Goal: Task Accomplishment & Management: Manage account settings

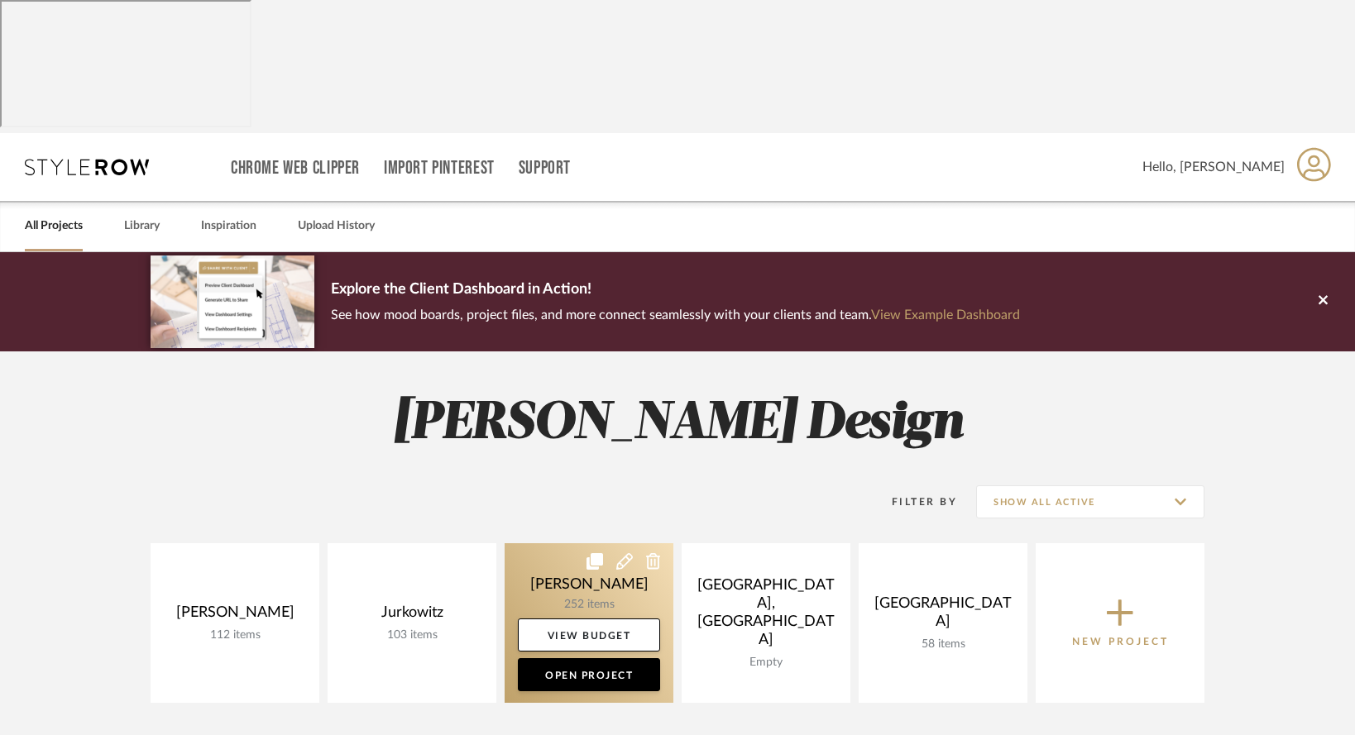
click at [600, 543] on link at bounding box center [589, 623] width 169 height 160
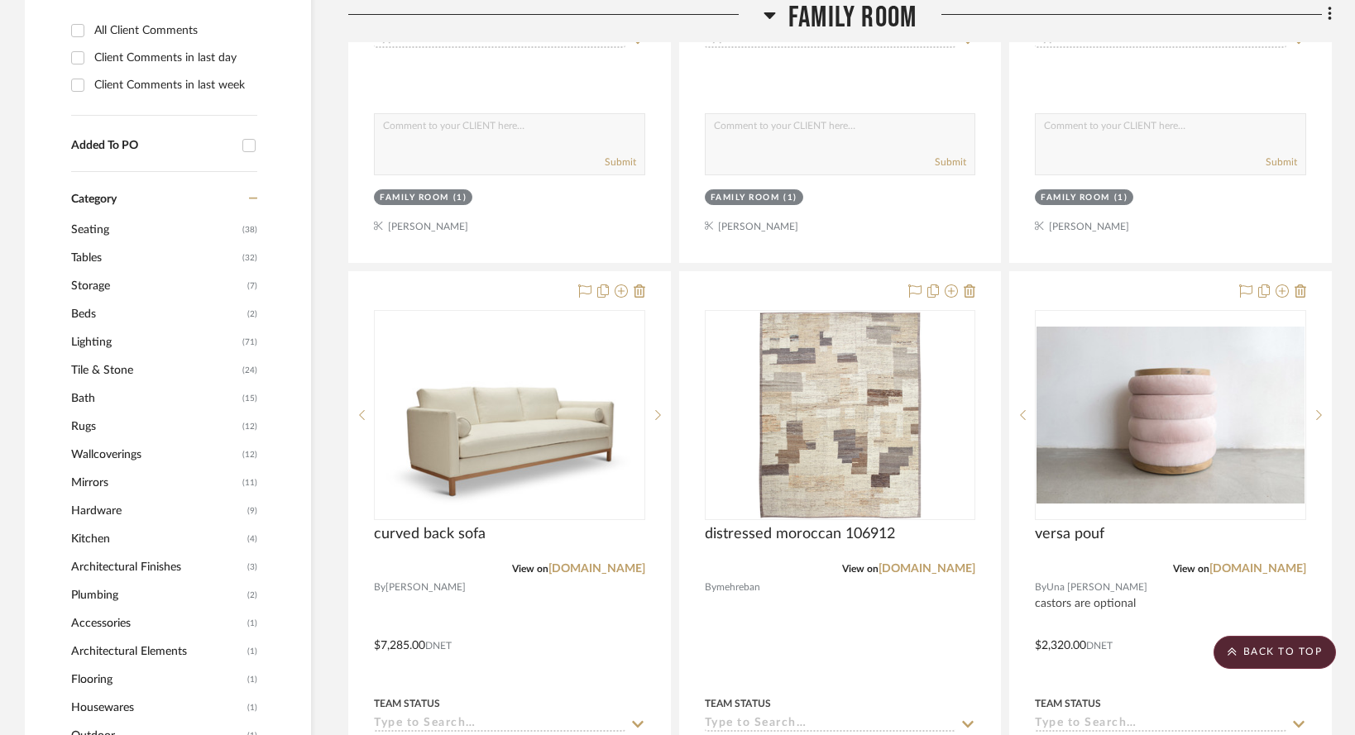
scroll to position [1117, 0]
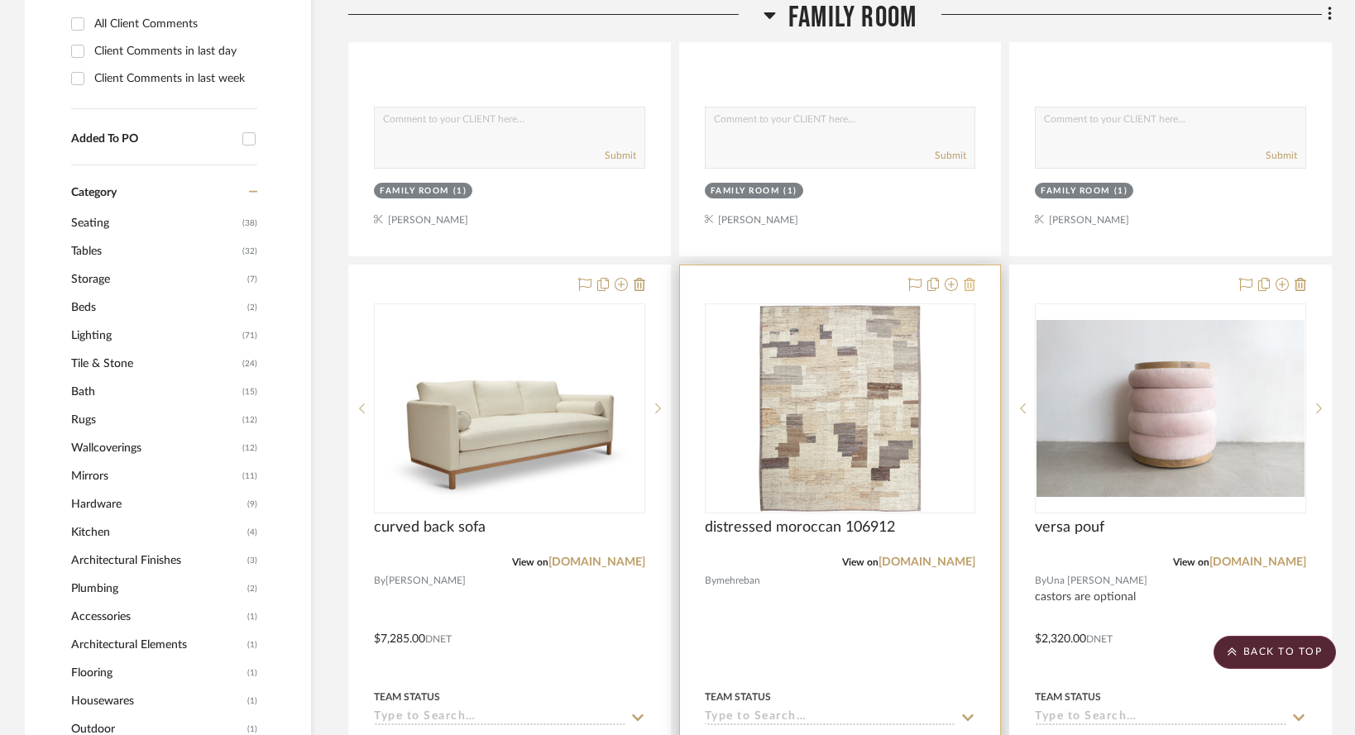
click at [965, 278] on icon at bounding box center [970, 284] width 12 height 13
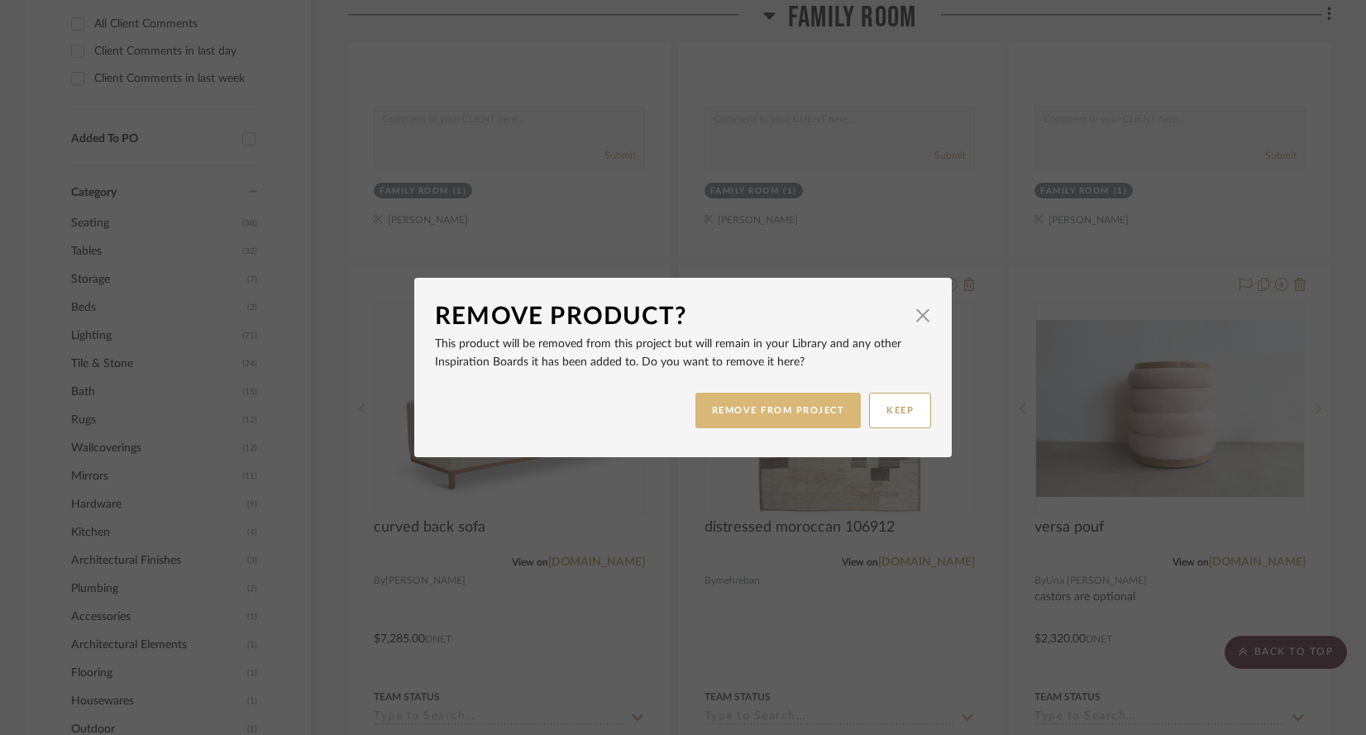
click at [807, 421] on button "REMOVE FROM PROJECT" at bounding box center [779, 411] width 166 height 36
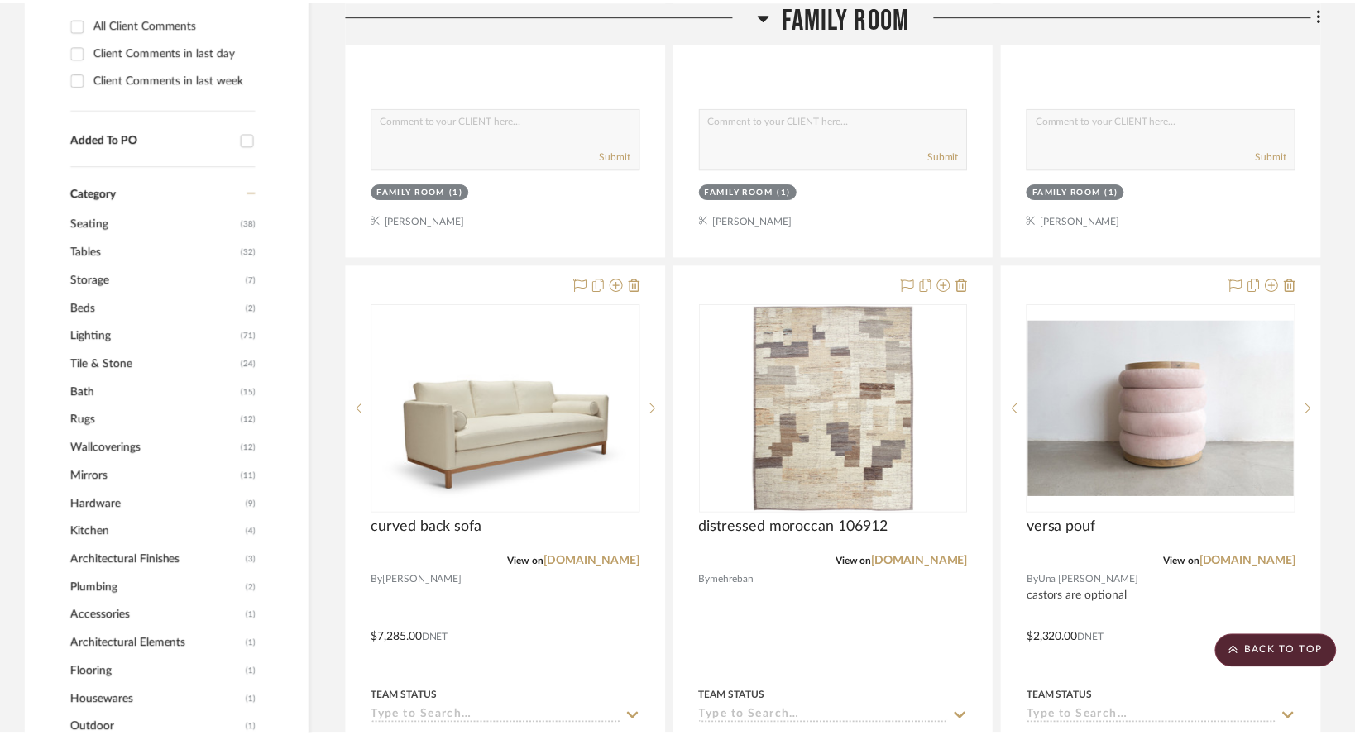
scroll to position [1117, 0]
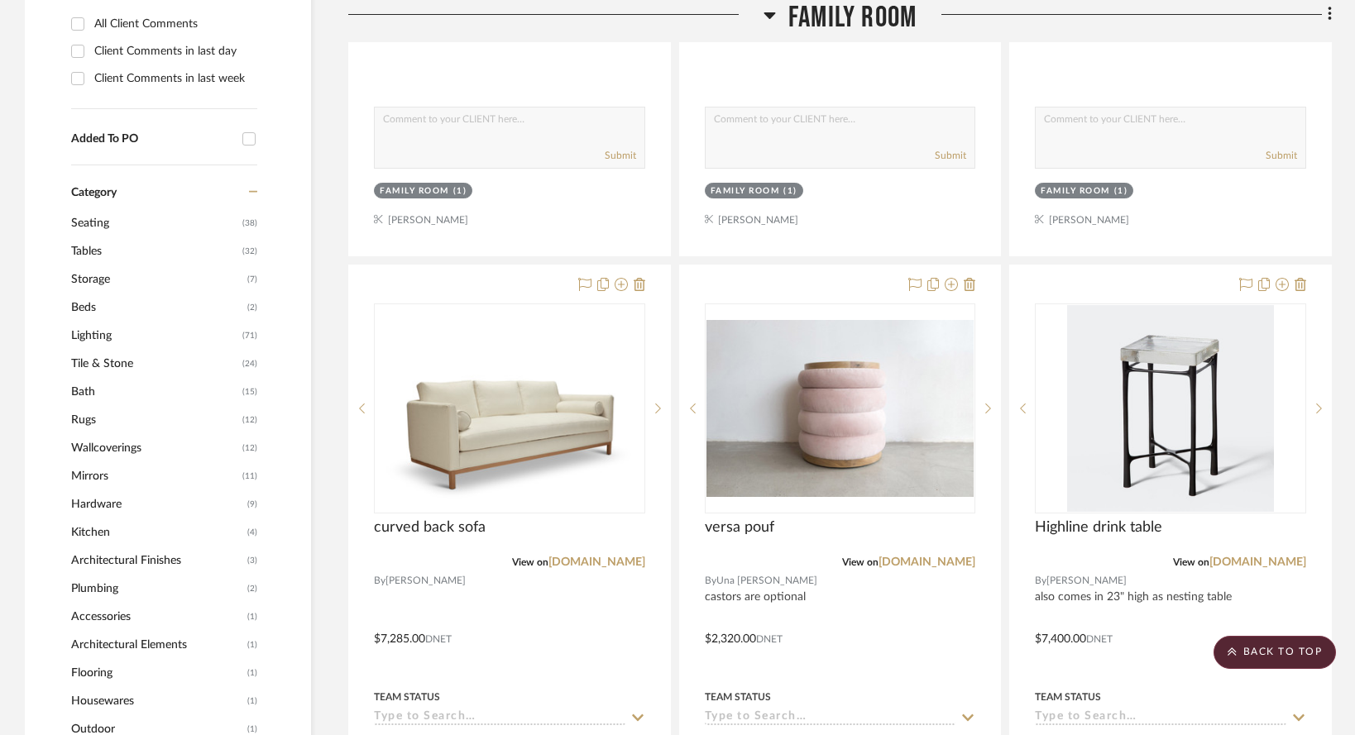
click at [84, 322] on span "Lighting" at bounding box center [154, 336] width 167 height 28
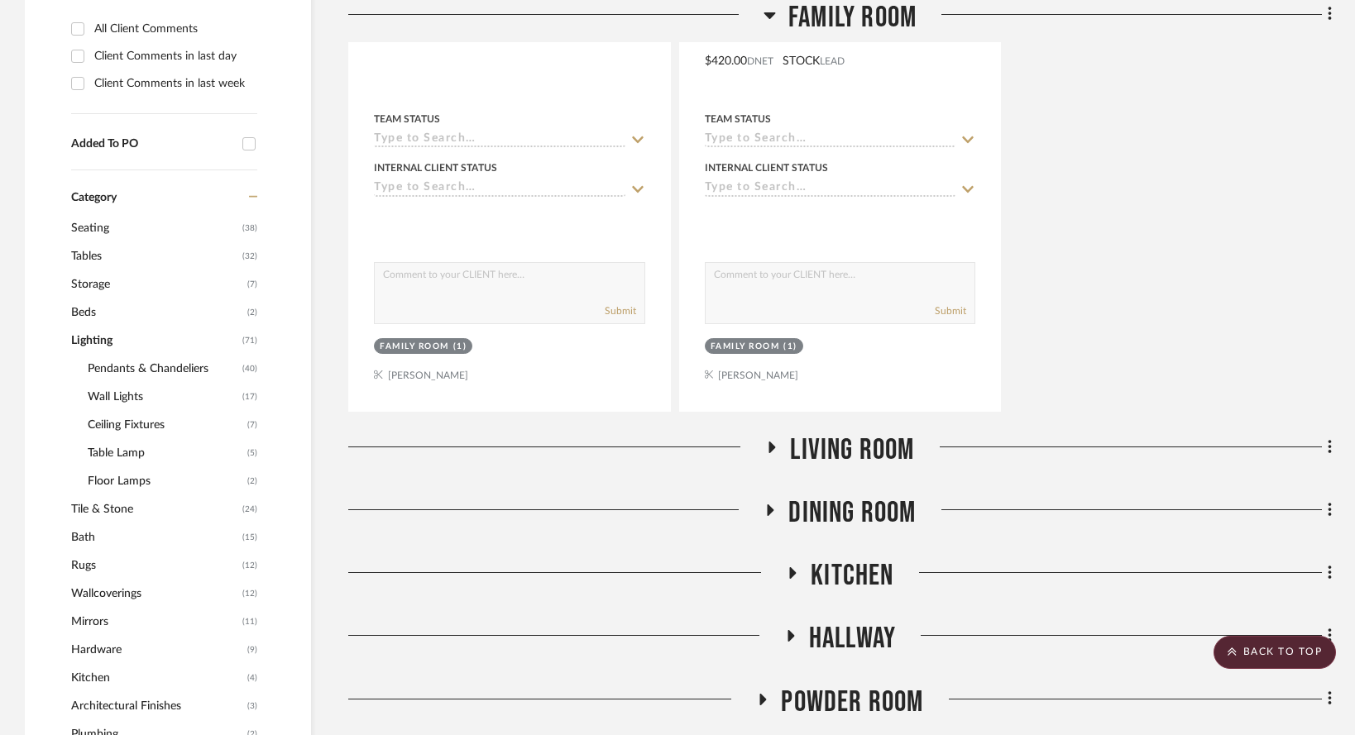
click at [106, 439] on span "Table Lamp" at bounding box center [165, 453] width 155 height 28
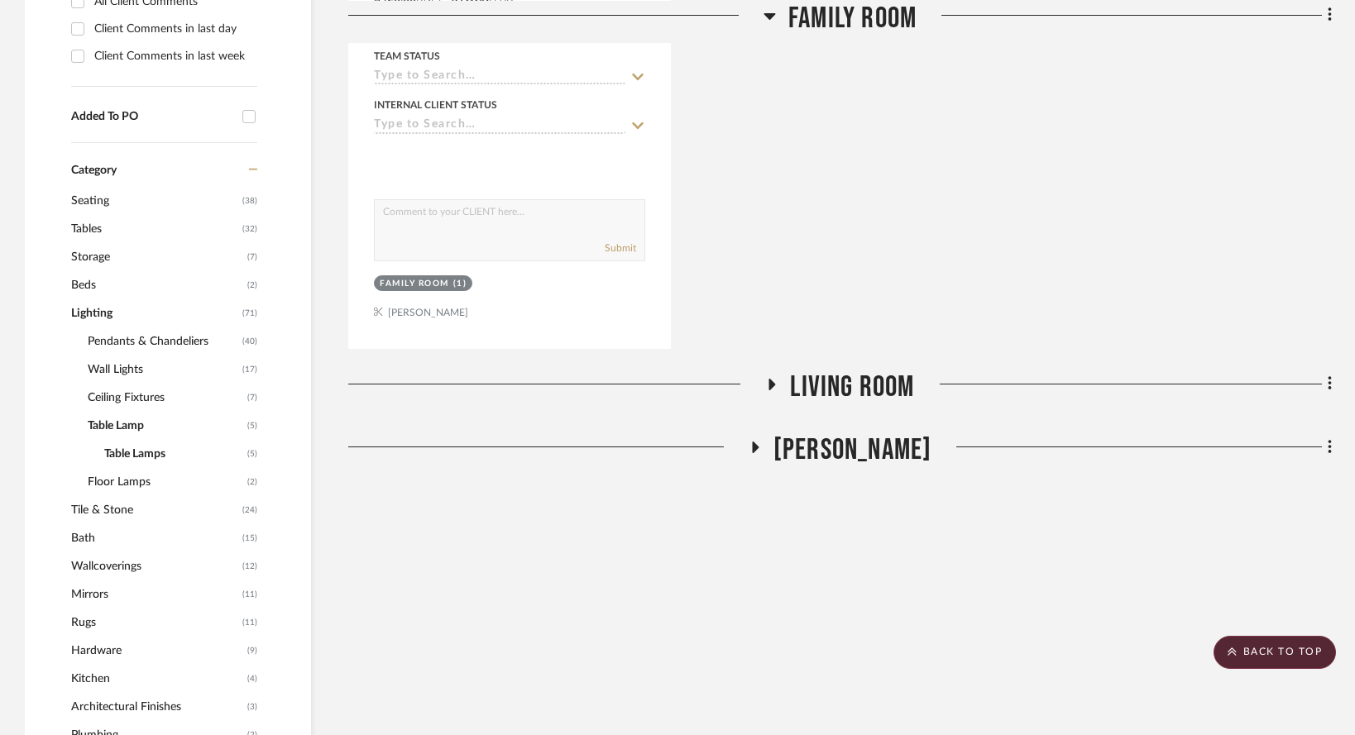
scroll to position [961, 0]
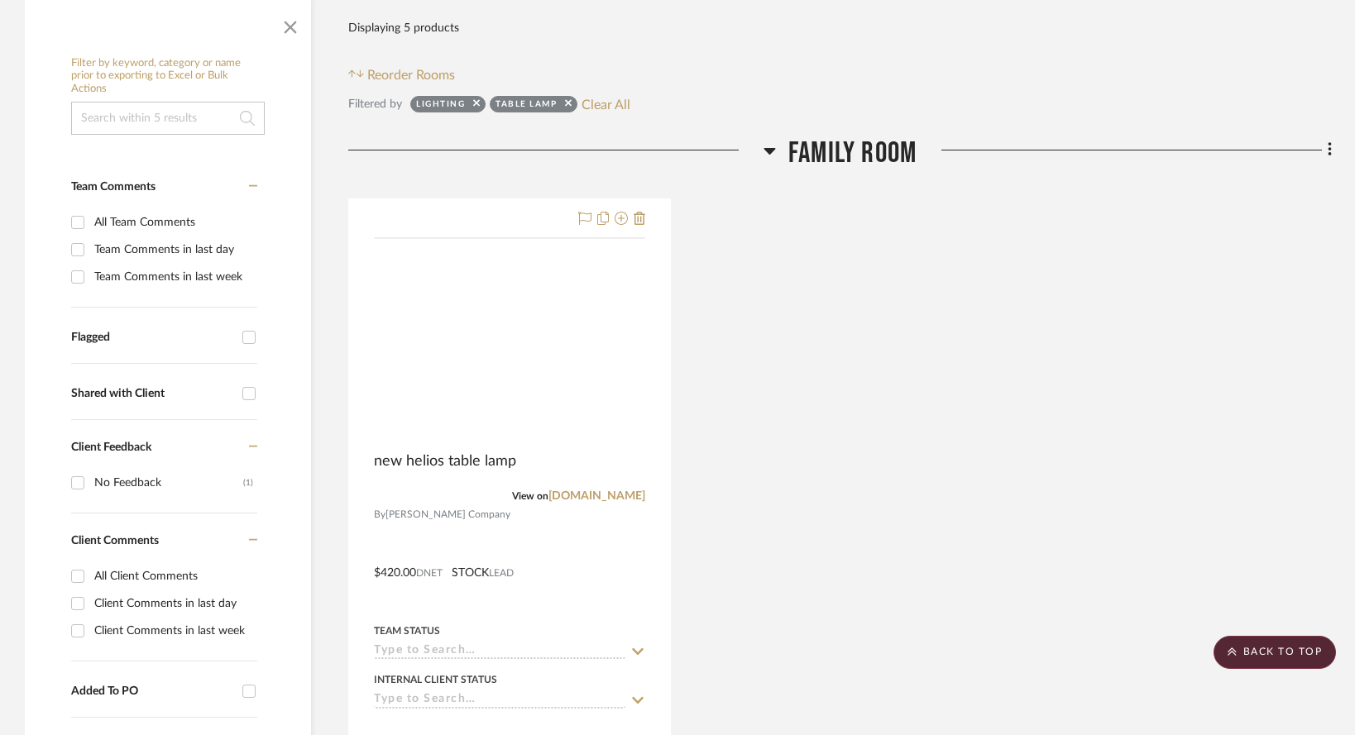
scroll to position [419, 0]
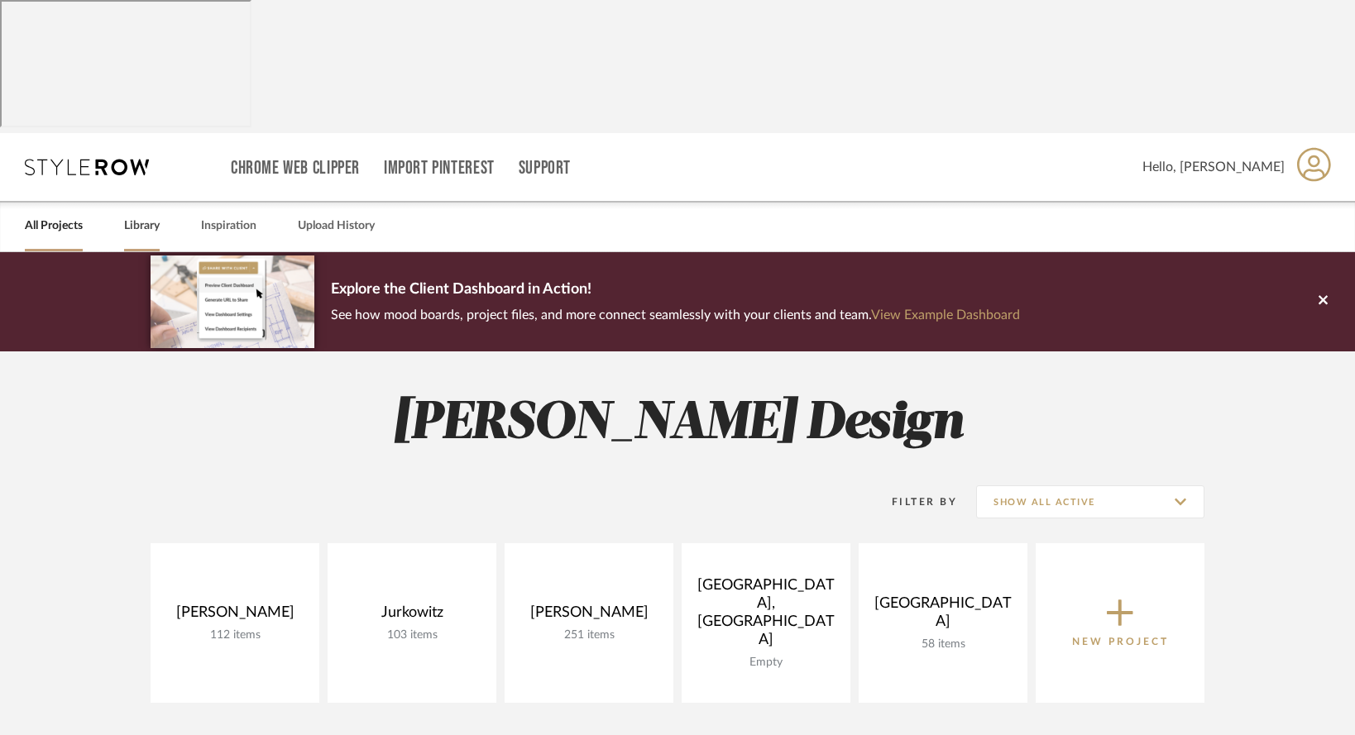
click at [158, 215] on link "Library" at bounding box center [142, 226] width 36 height 22
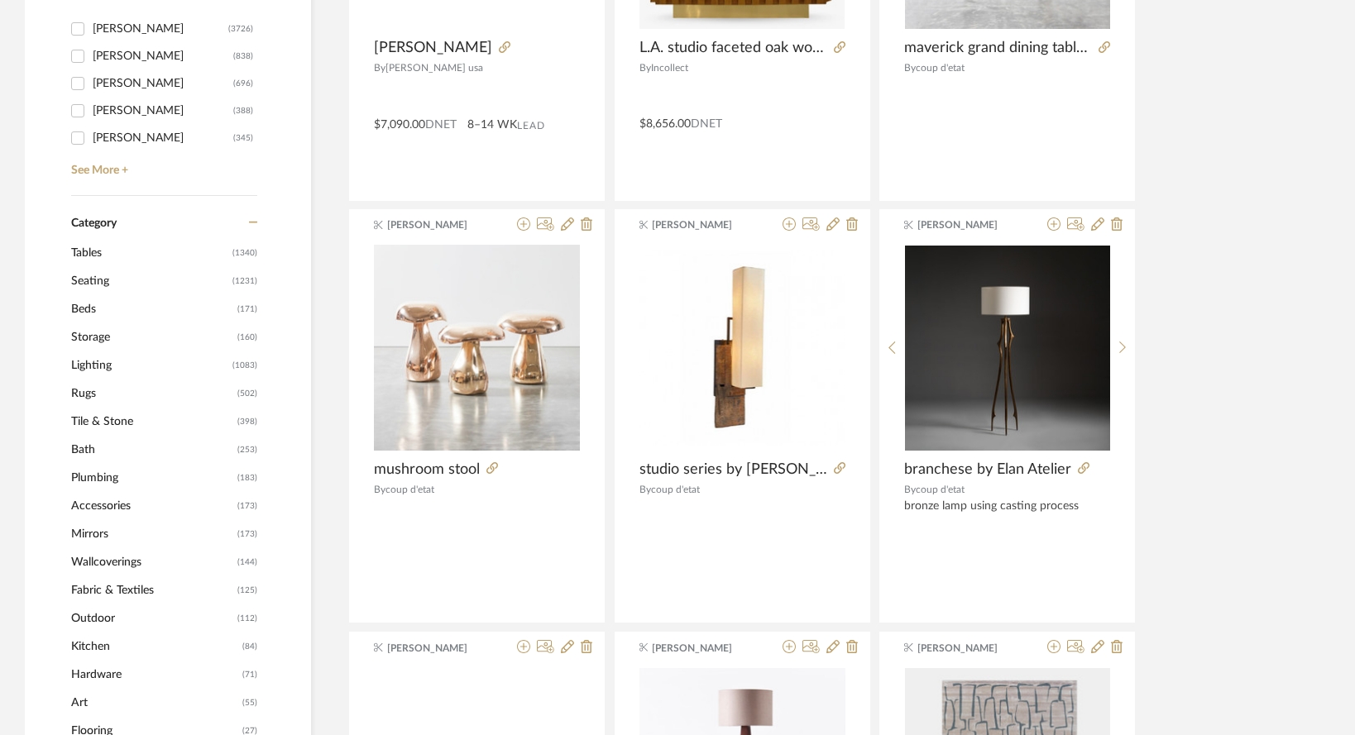
scroll to position [669, 0]
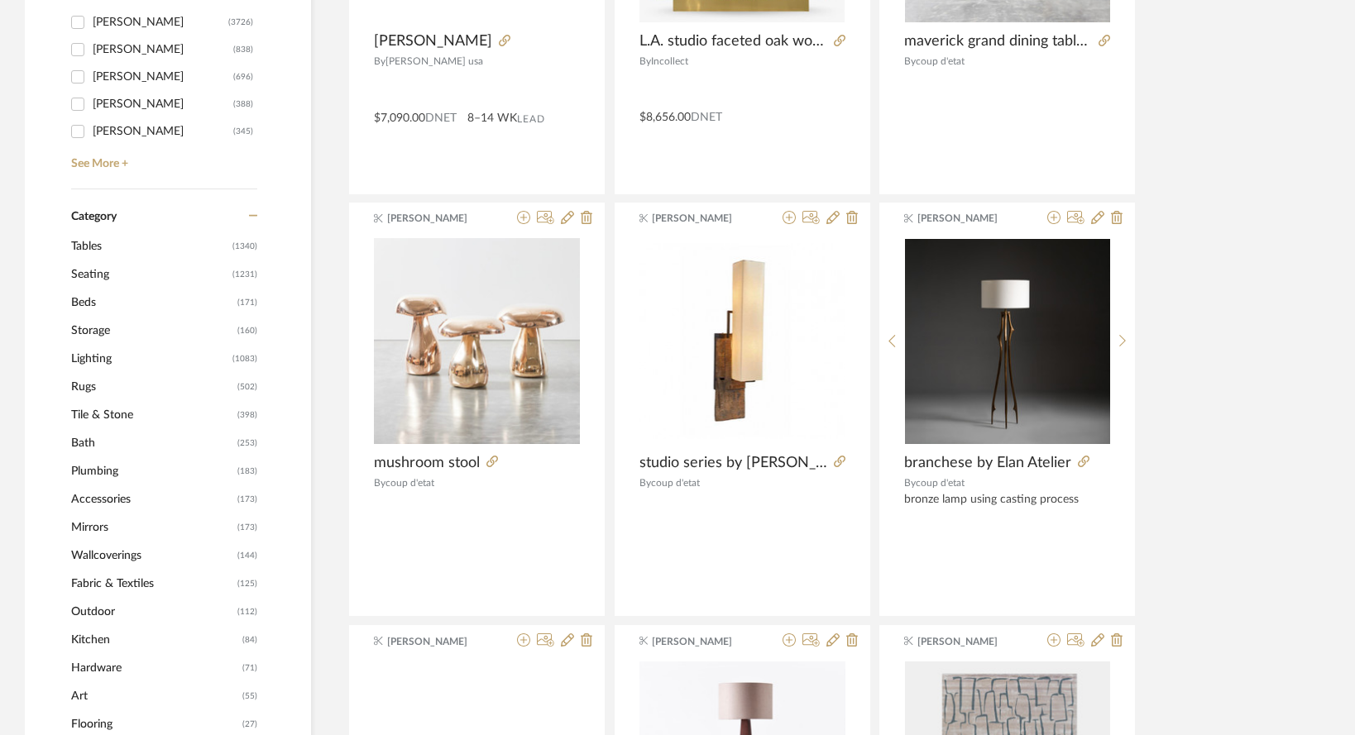
click at [81, 345] on span "Lighting" at bounding box center [149, 359] width 157 height 28
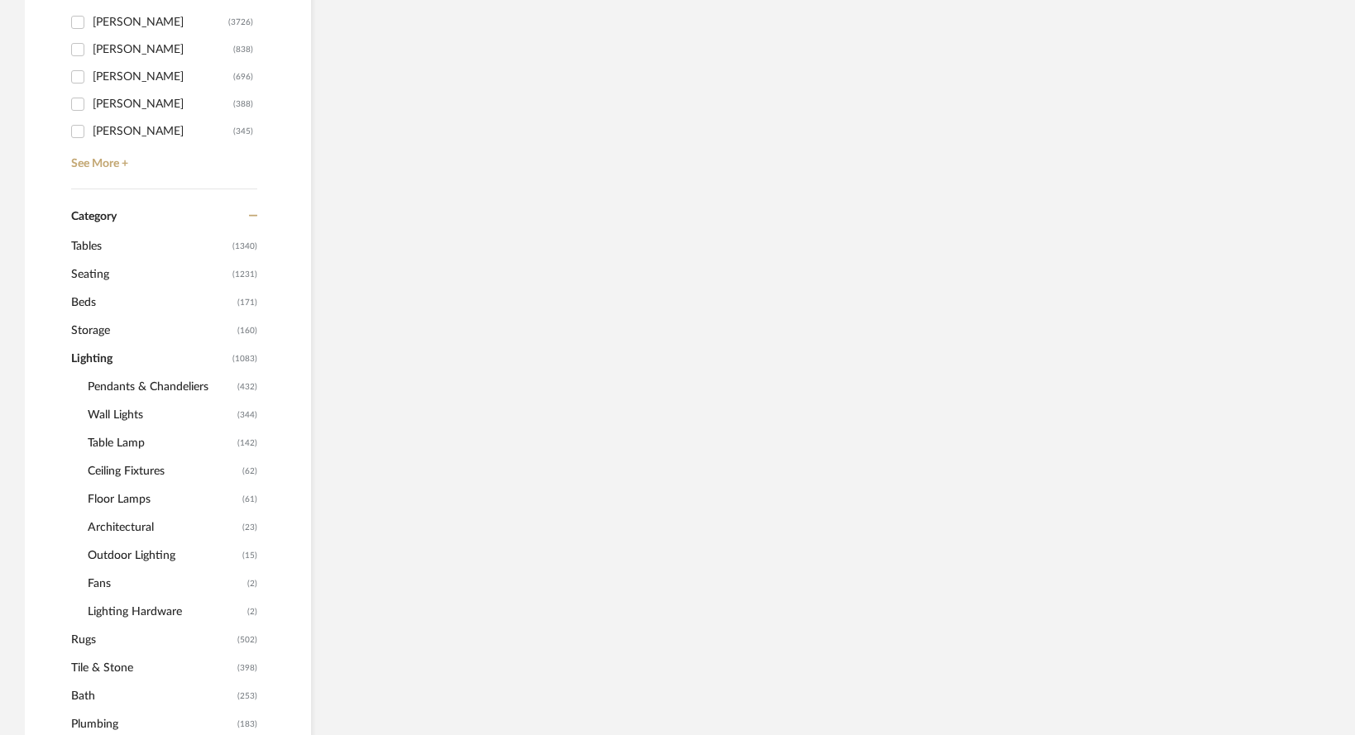
scroll to position [664, 0]
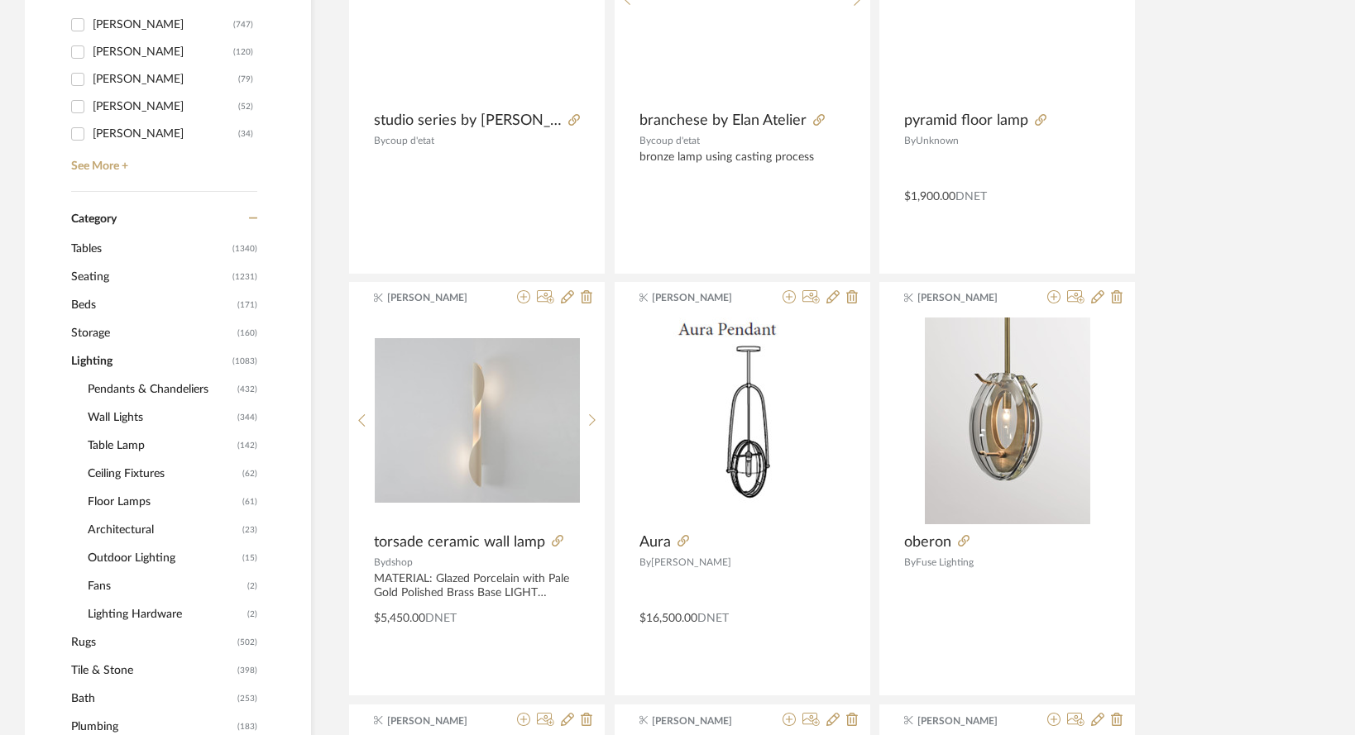
click at [118, 432] on span "Table Lamp" at bounding box center [161, 446] width 146 height 28
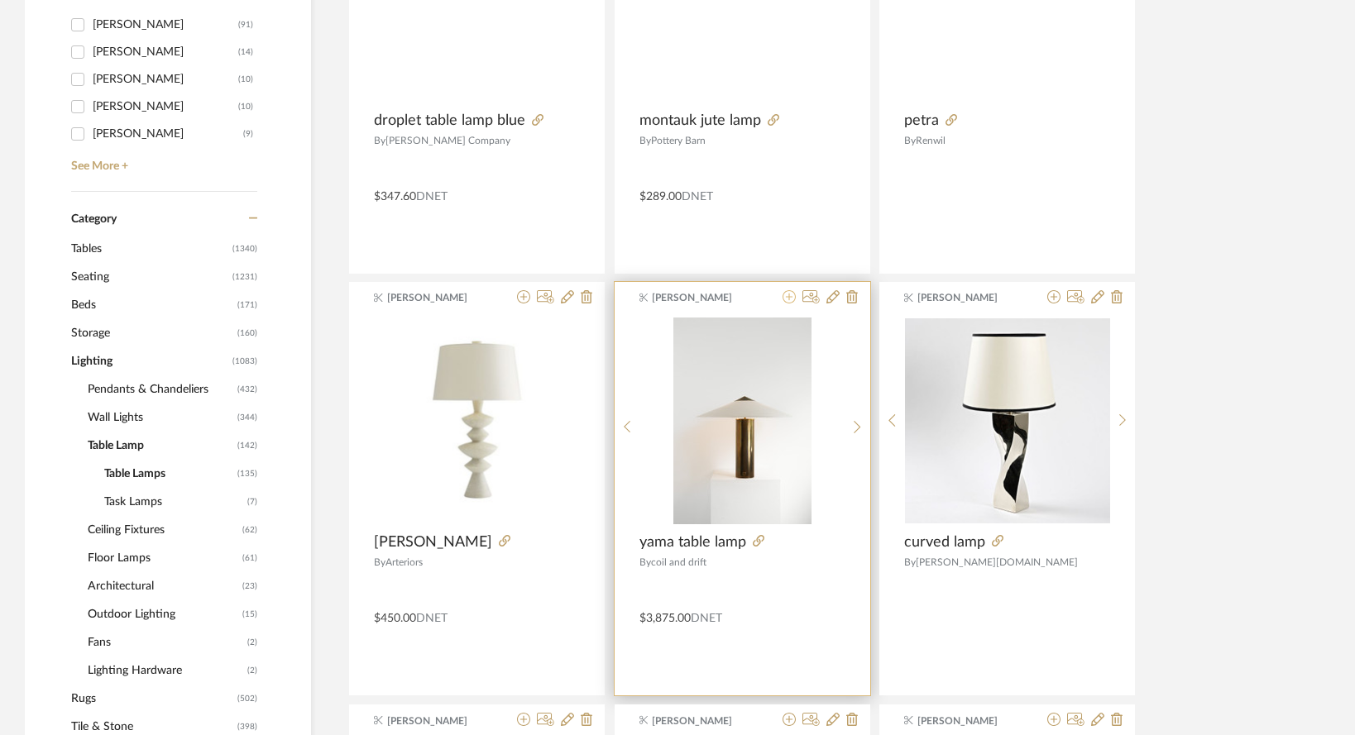
click at [789, 290] on icon at bounding box center [788, 296] width 13 height 13
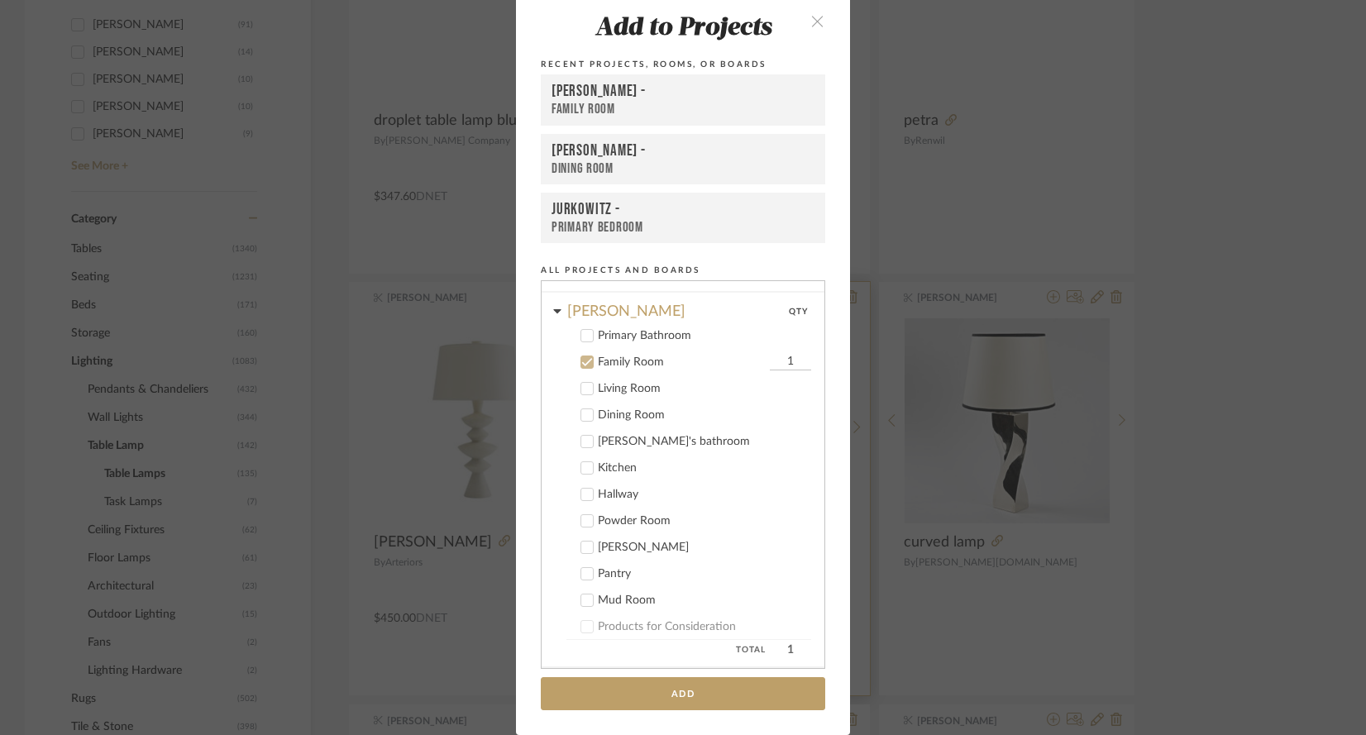
scroll to position [115, 0]
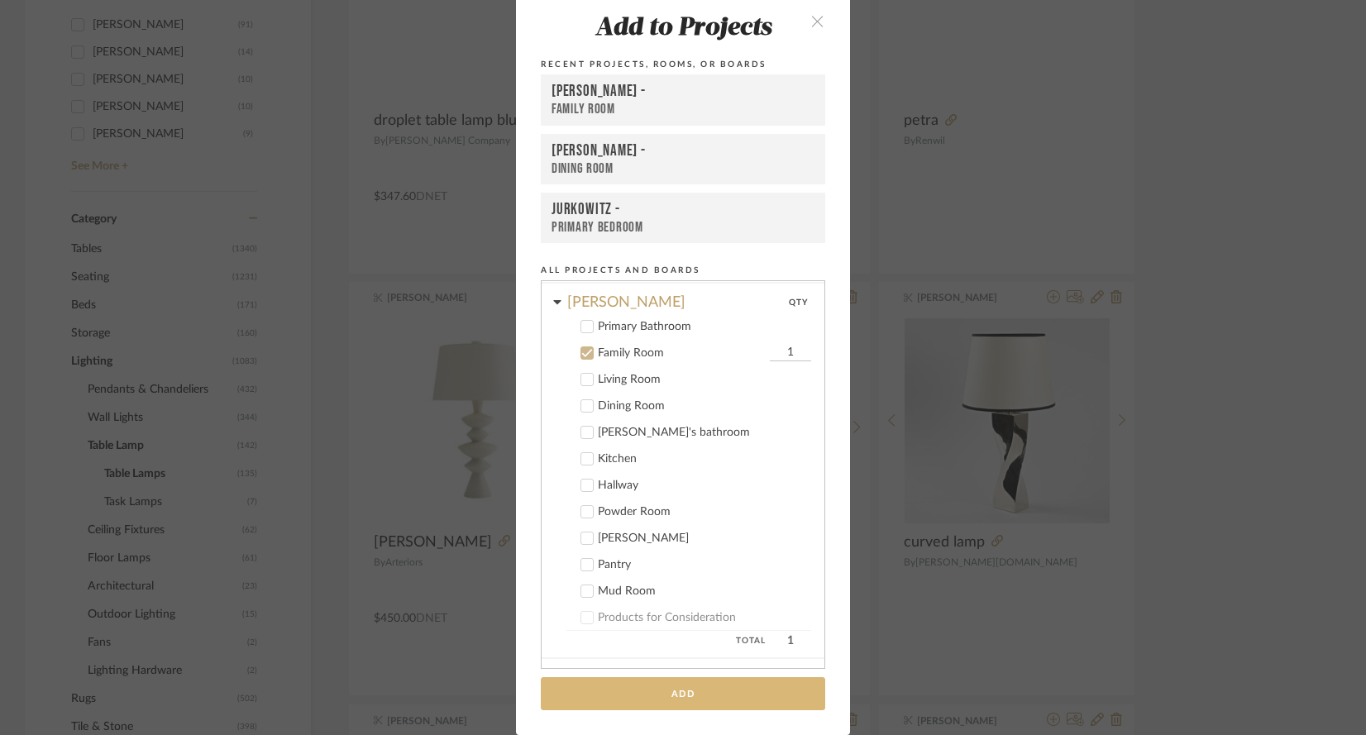
click at [653, 701] on button "Add" at bounding box center [683, 694] width 285 height 34
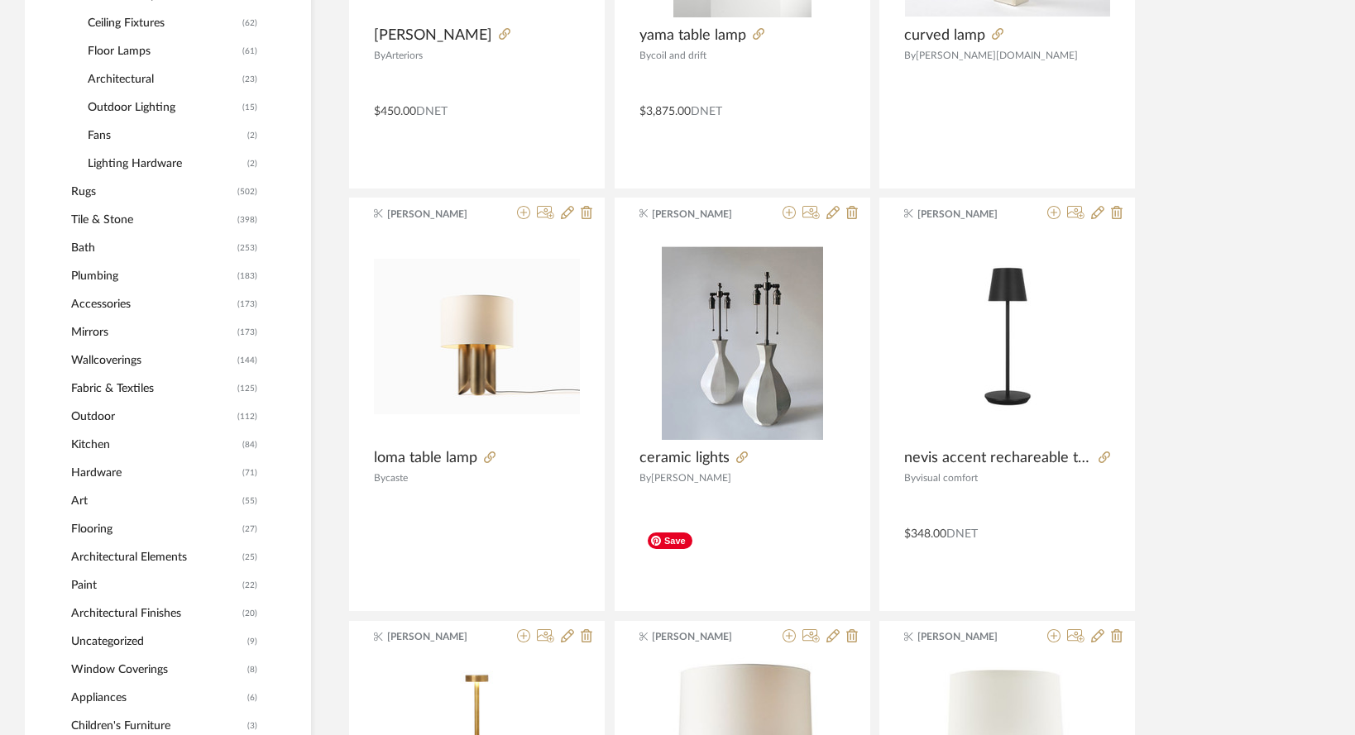
scroll to position [1167, 0]
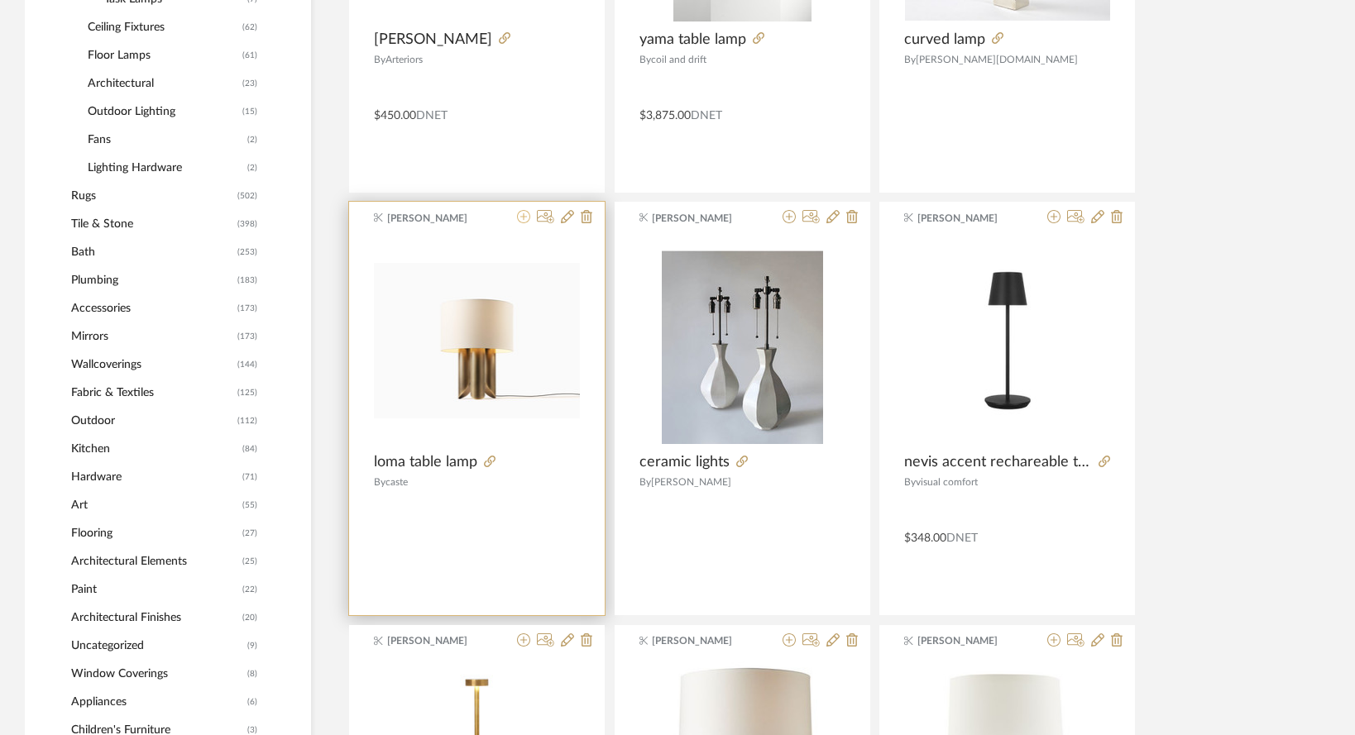
click at [522, 210] on icon at bounding box center [523, 216] width 13 height 13
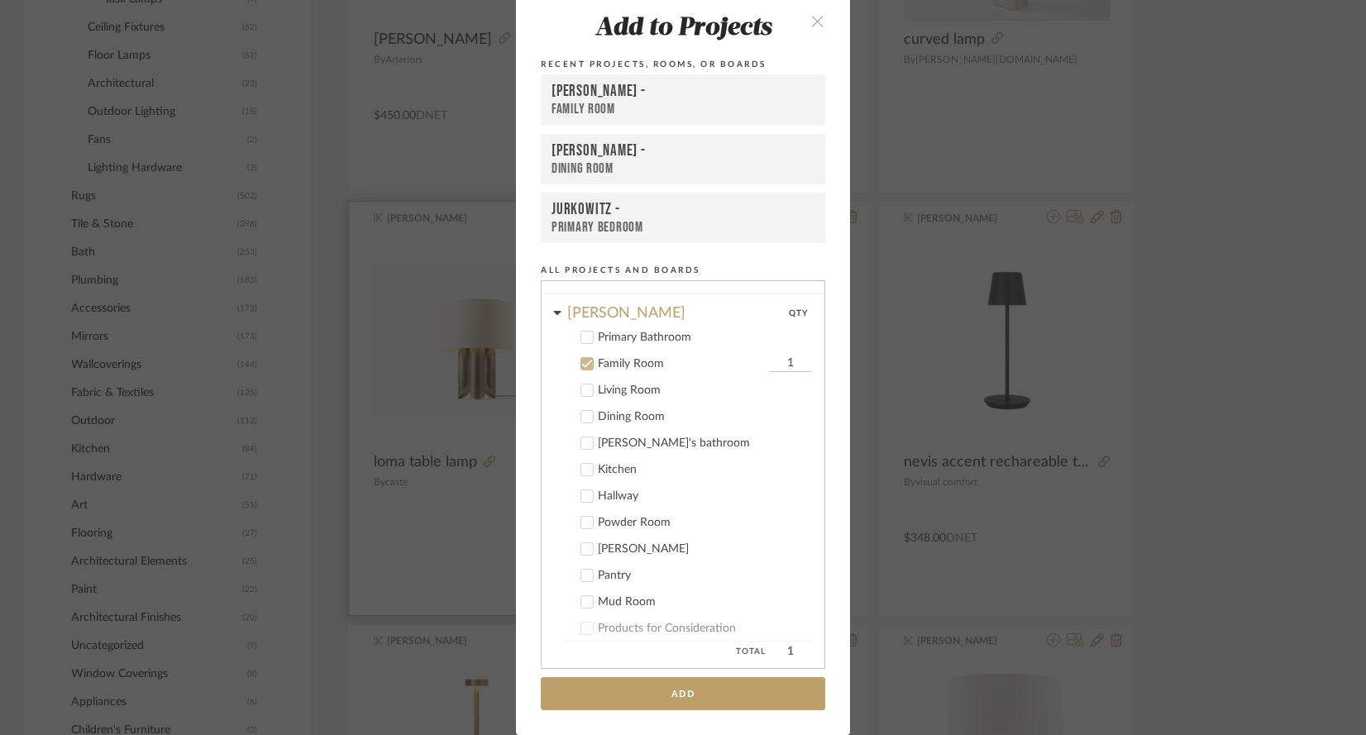
scroll to position [115, 0]
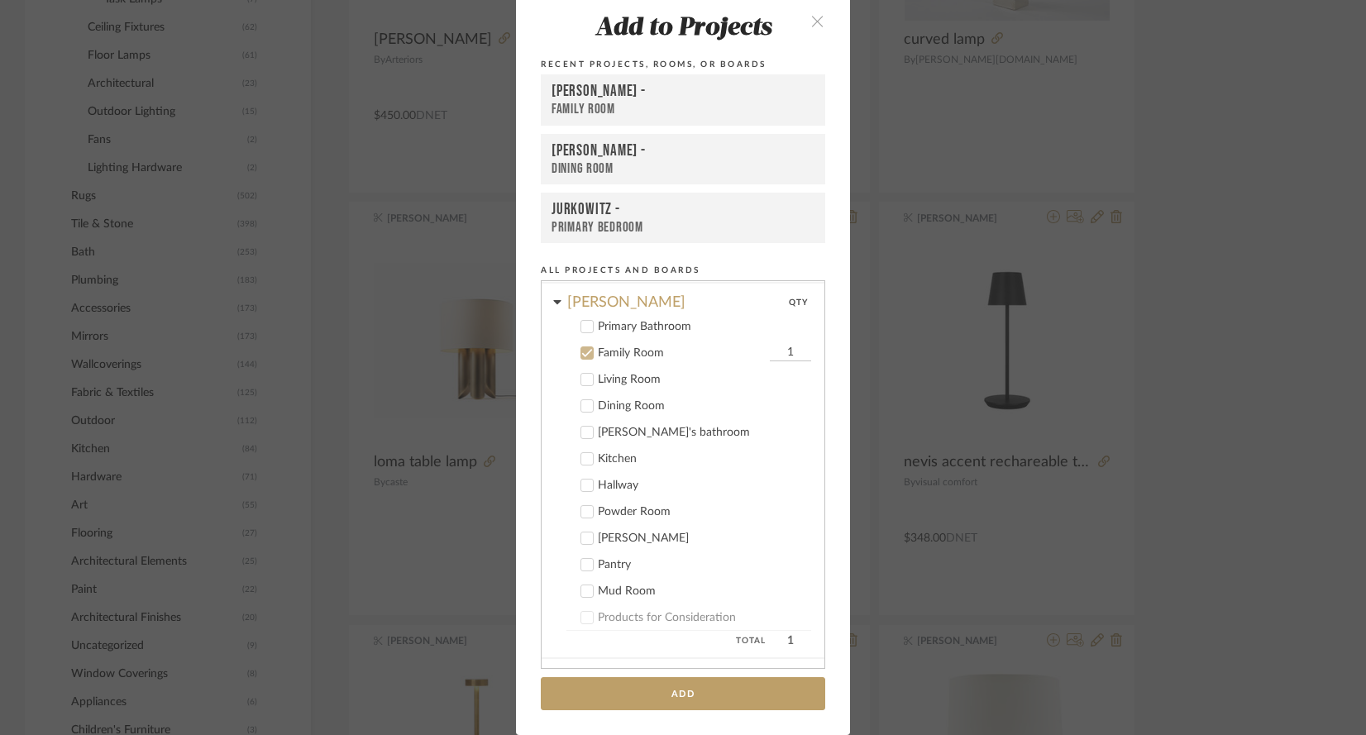
click at [581, 377] on icon at bounding box center [587, 380] width 12 height 12
click at [581, 351] on icon at bounding box center [587, 353] width 12 height 12
click at [638, 695] on button "Add" at bounding box center [683, 694] width 285 height 34
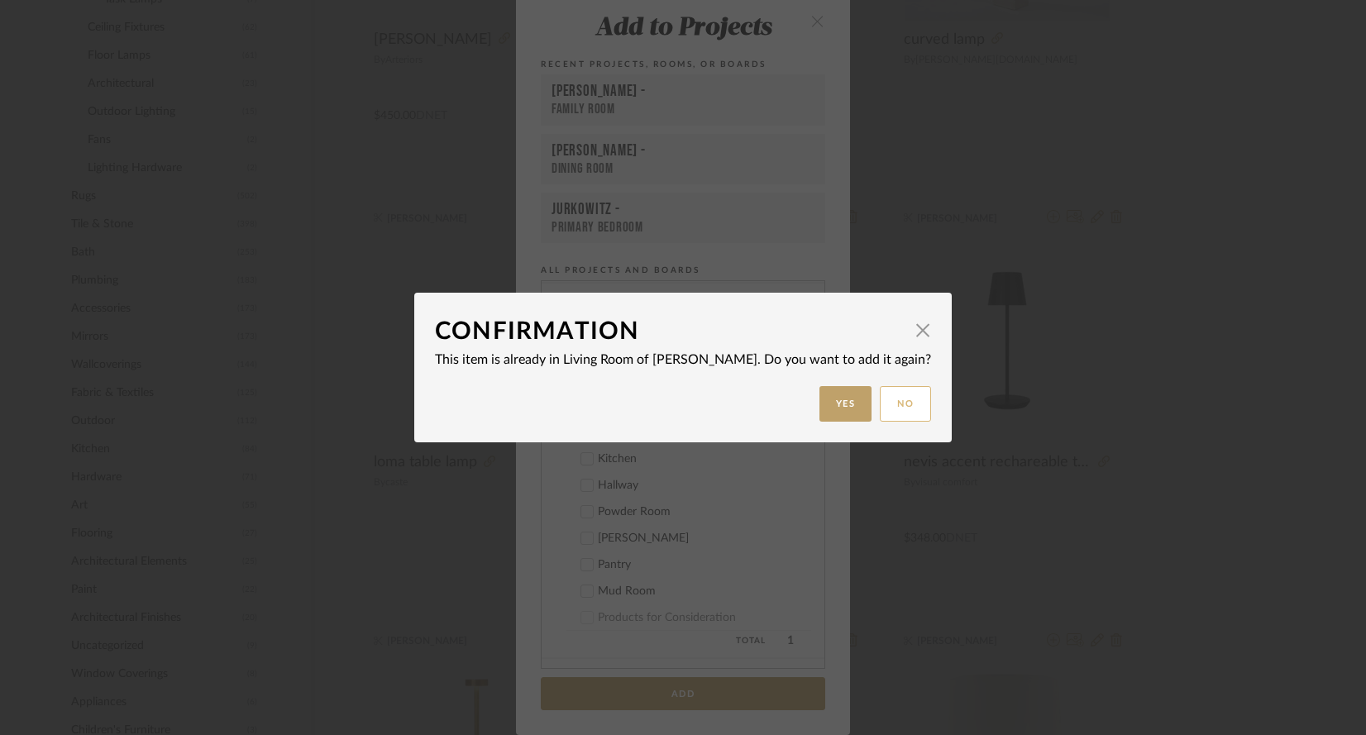
click at [880, 413] on button "No" at bounding box center [905, 404] width 51 height 36
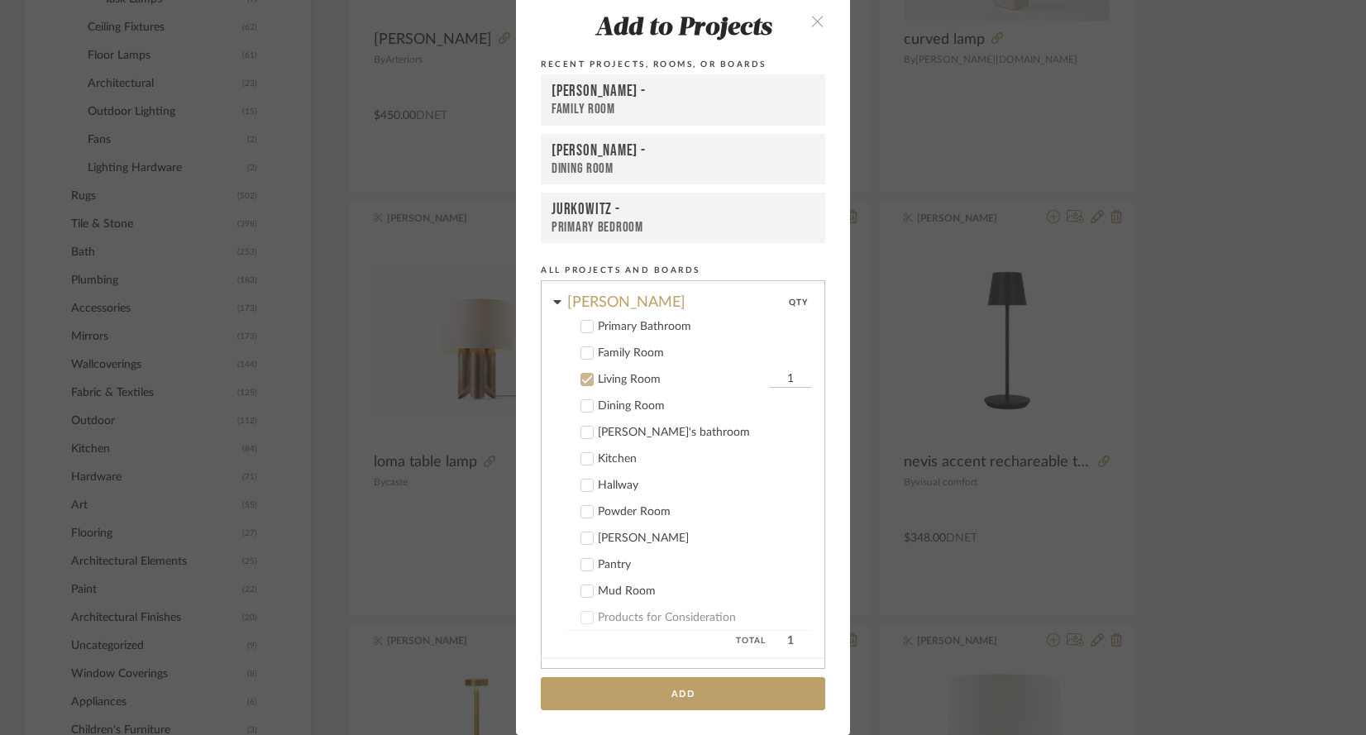
click at [379, 346] on div "Add to Projects Recent Projects, Rooms, or Boards [PERSON_NAME] - Family Room […" at bounding box center [683, 367] width 1366 height 735
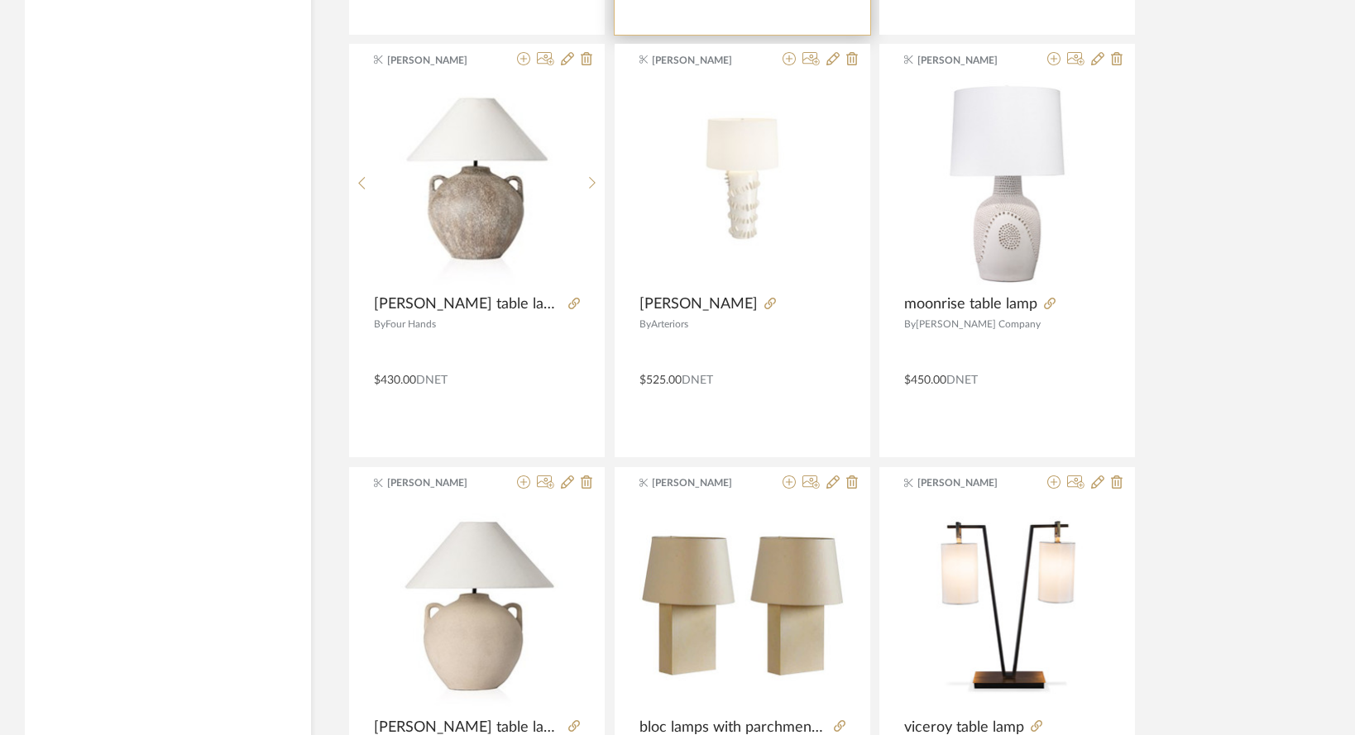
scroll to position [3865, 0]
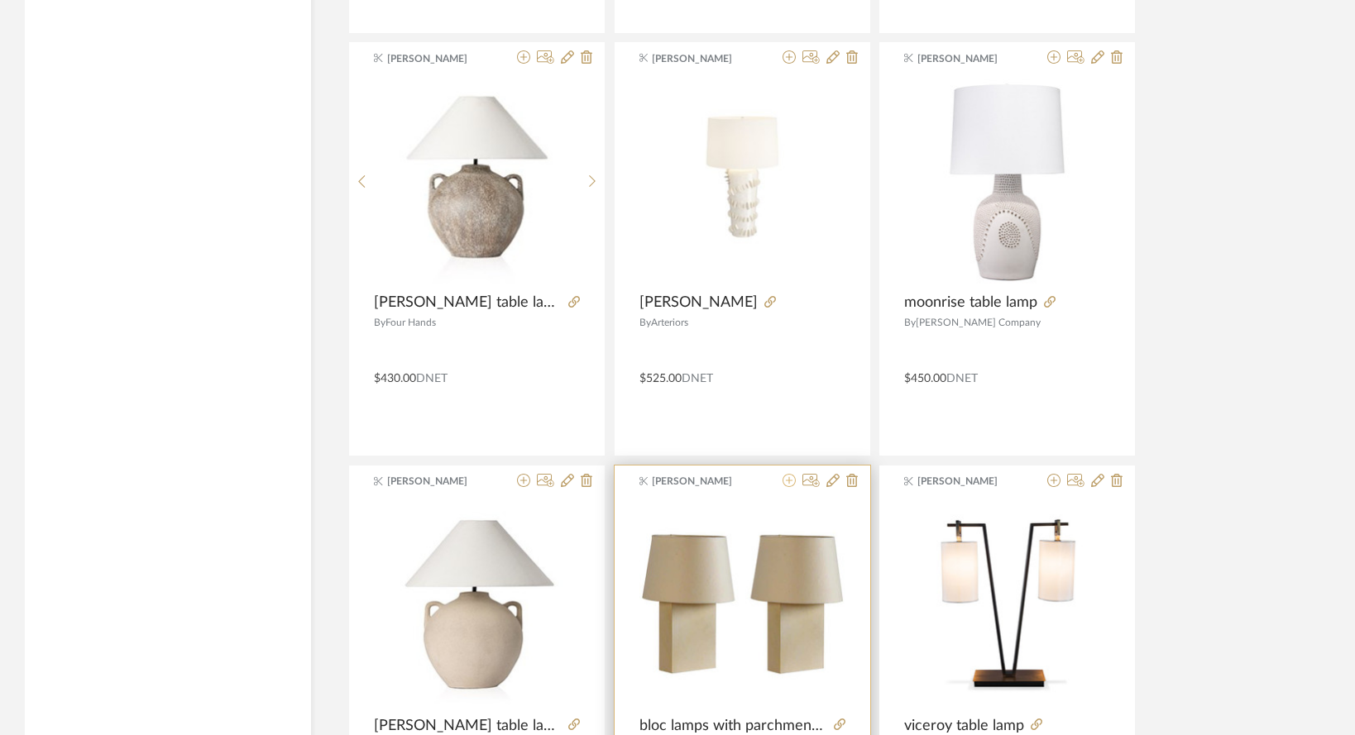
click at [790, 474] on icon at bounding box center [788, 480] width 13 height 13
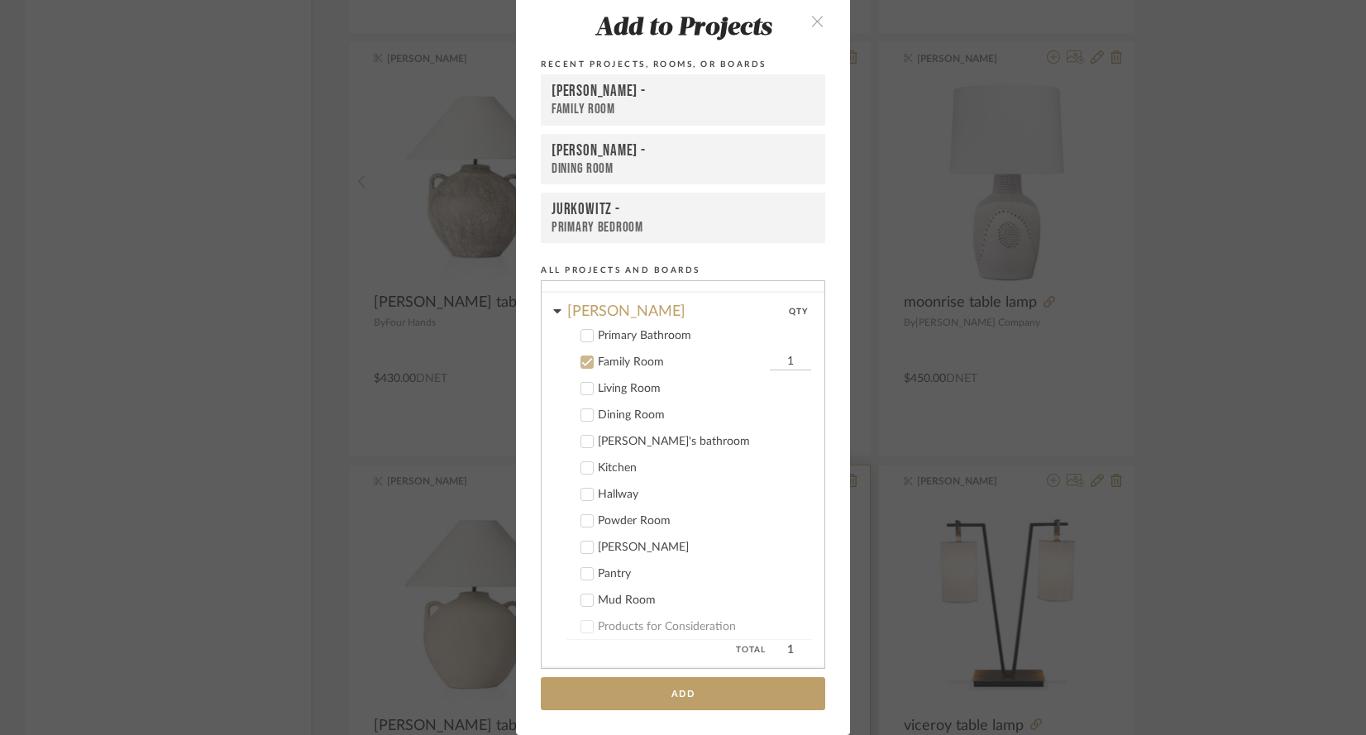
scroll to position [115, 0]
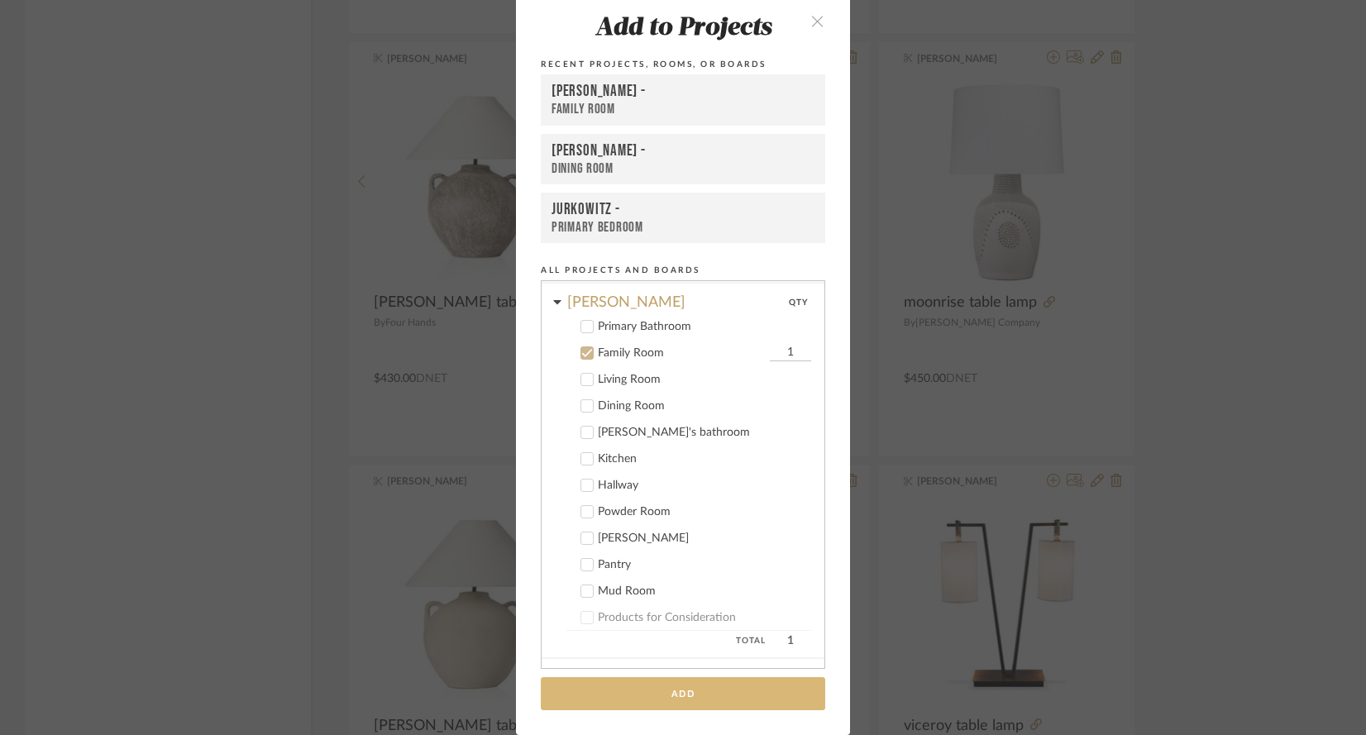
click at [627, 690] on button "Add" at bounding box center [683, 694] width 285 height 34
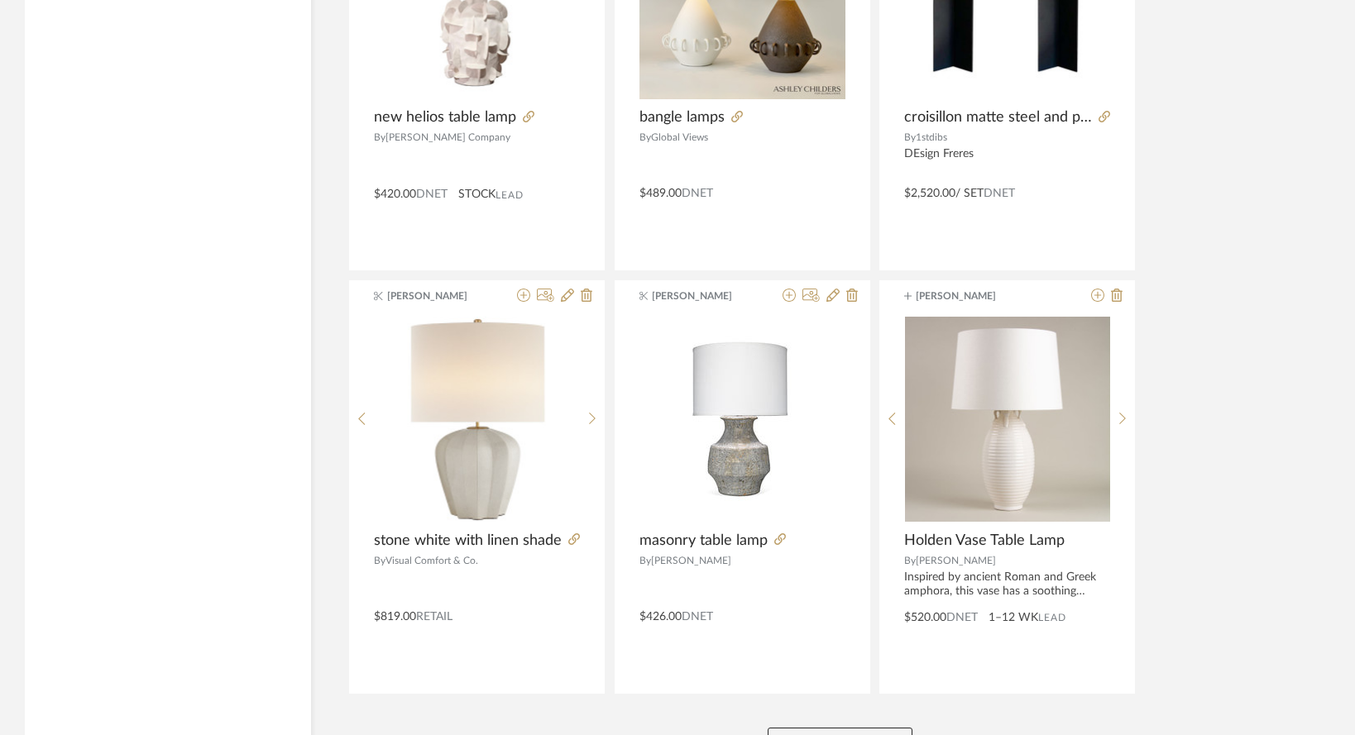
scroll to position [4898, 0]
click at [801, 726] on button "View More" at bounding box center [840, 742] width 145 height 33
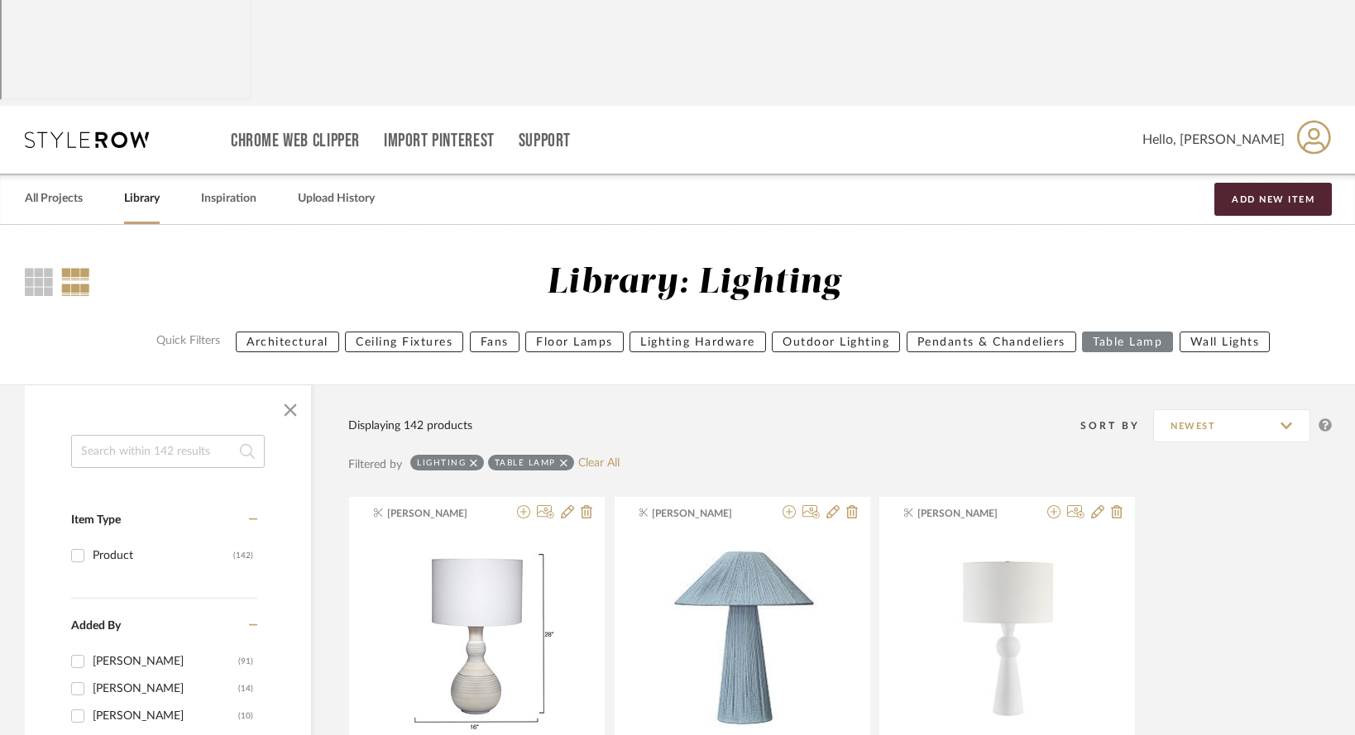
scroll to position [0, 0]
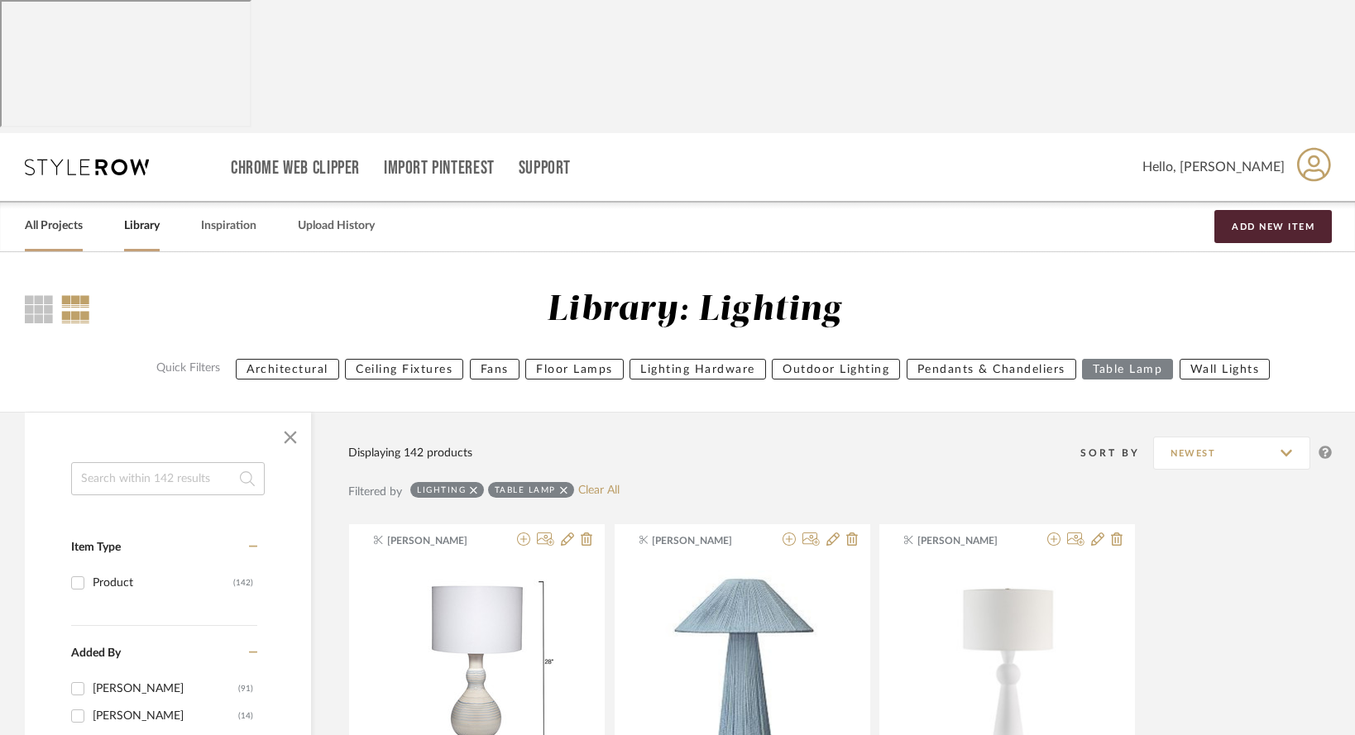
click at [46, 215] on link "All Projects" at bounding box center [54, 226] width 58 height 22
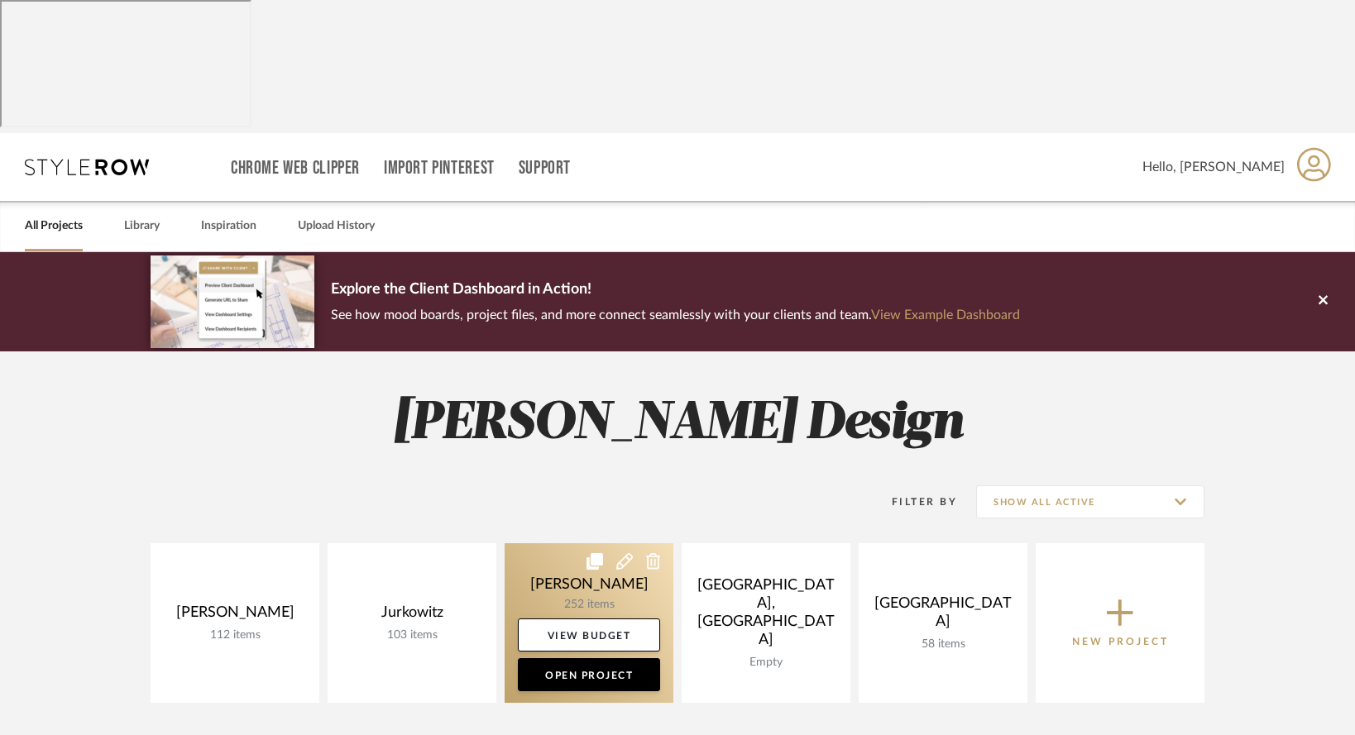
click at [582, 543] on link at bounding box center [589, 623] width 169 height 160
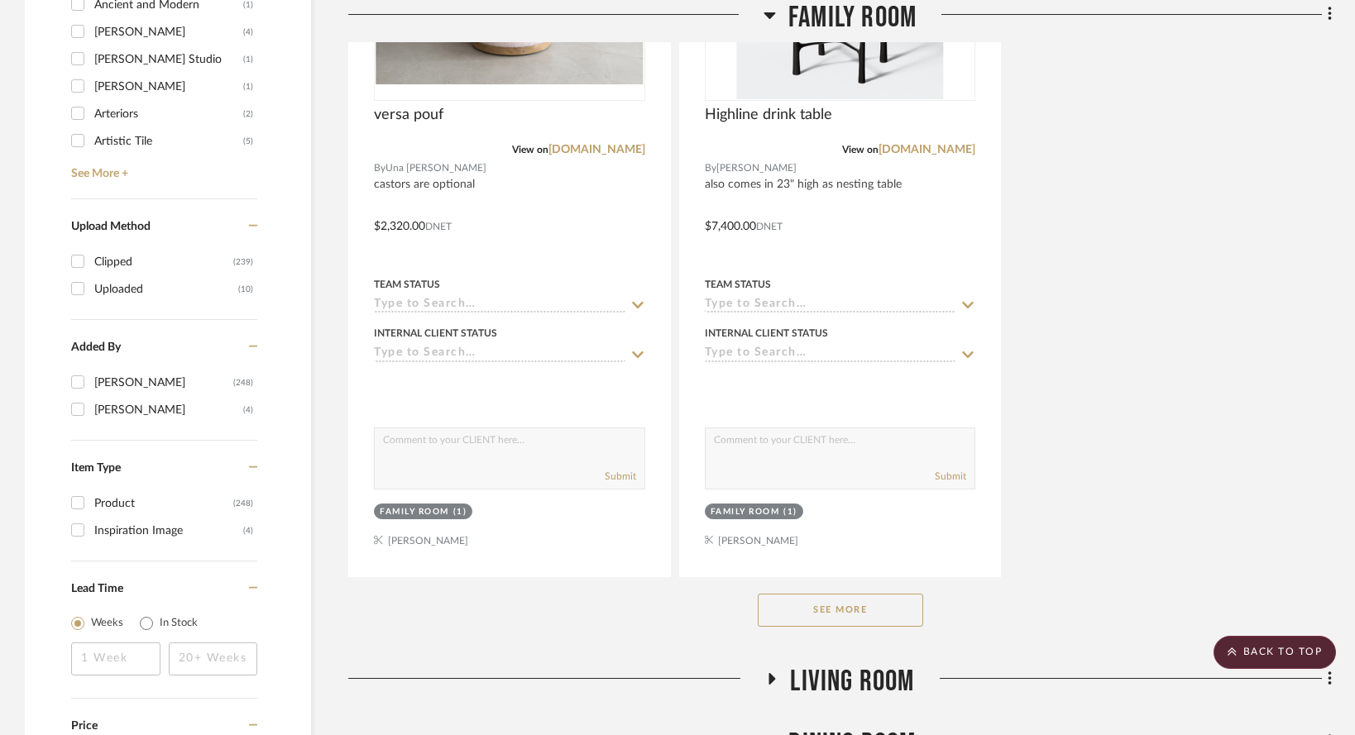
scroll to position [2297, 0]
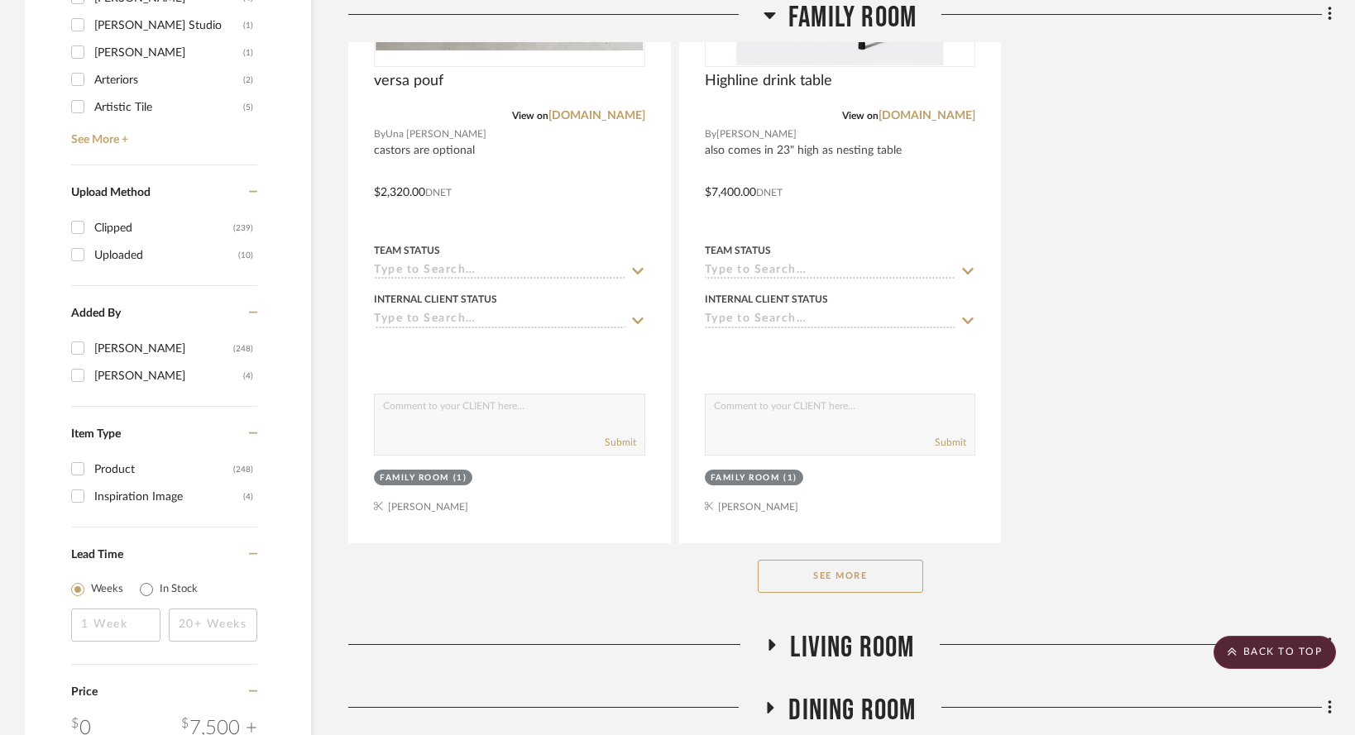
click at [801, 560] on button "See More" at bounding box center [840, 576] width 165 height 33
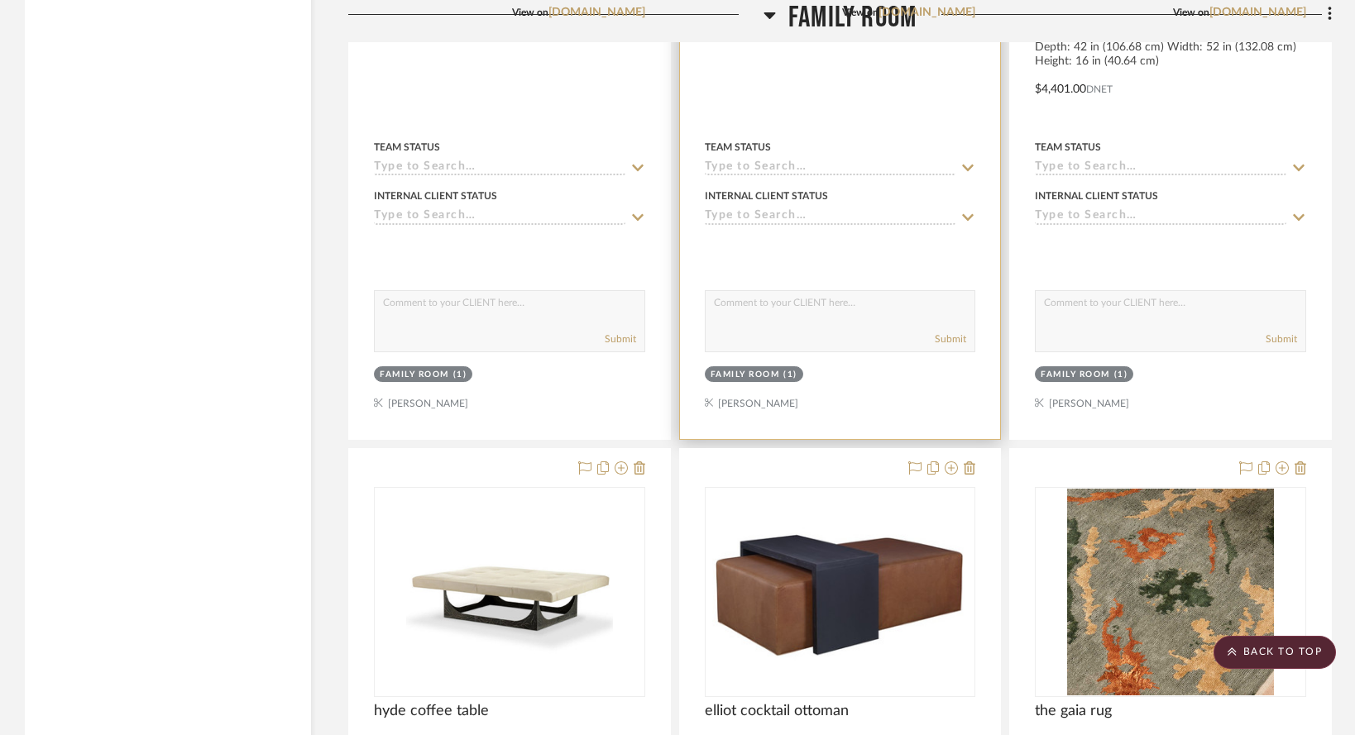
scroll to position [6355, 0]
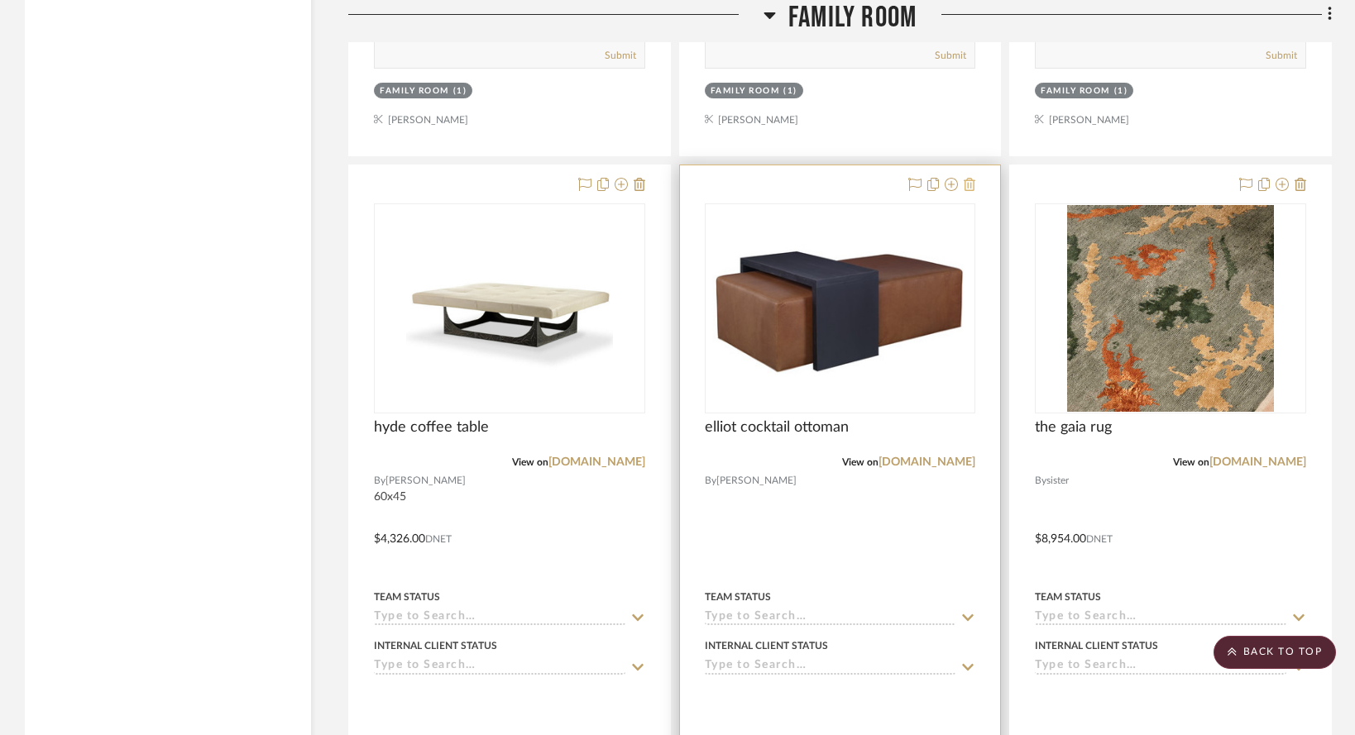
click at [971, 191] on icon at bounding box center [970, 184] width 12 height 13
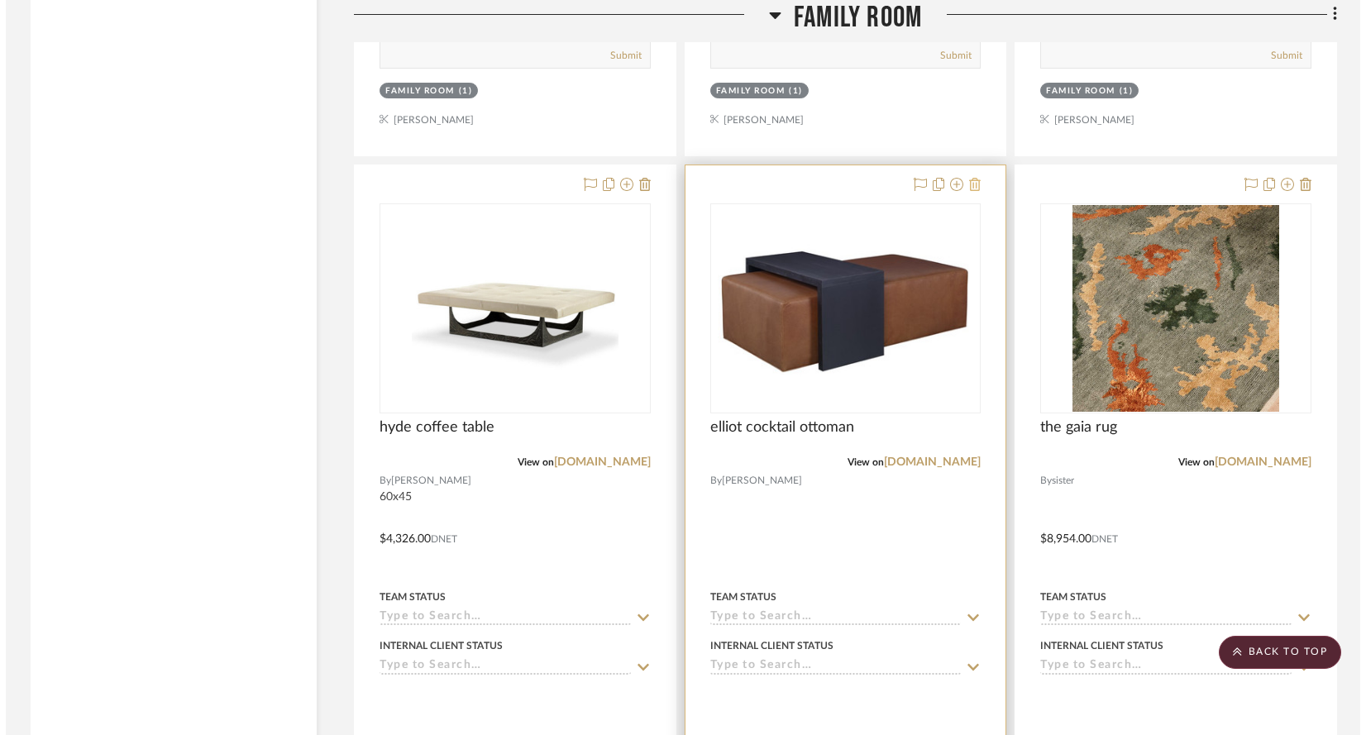
scroll to position [0, 0]
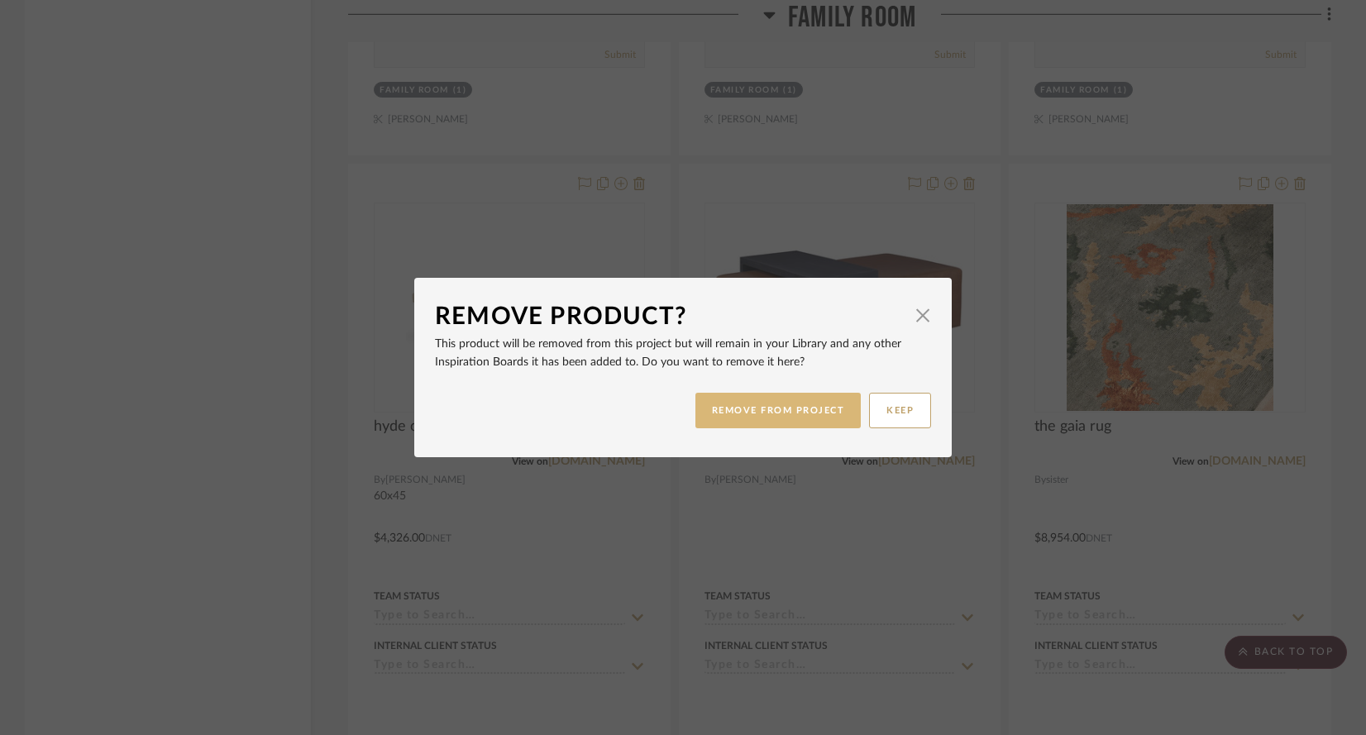
click at [761, 424] on button "REMOVE FROM PROJECT" at bounding box center [779, 411] width 166 height 36
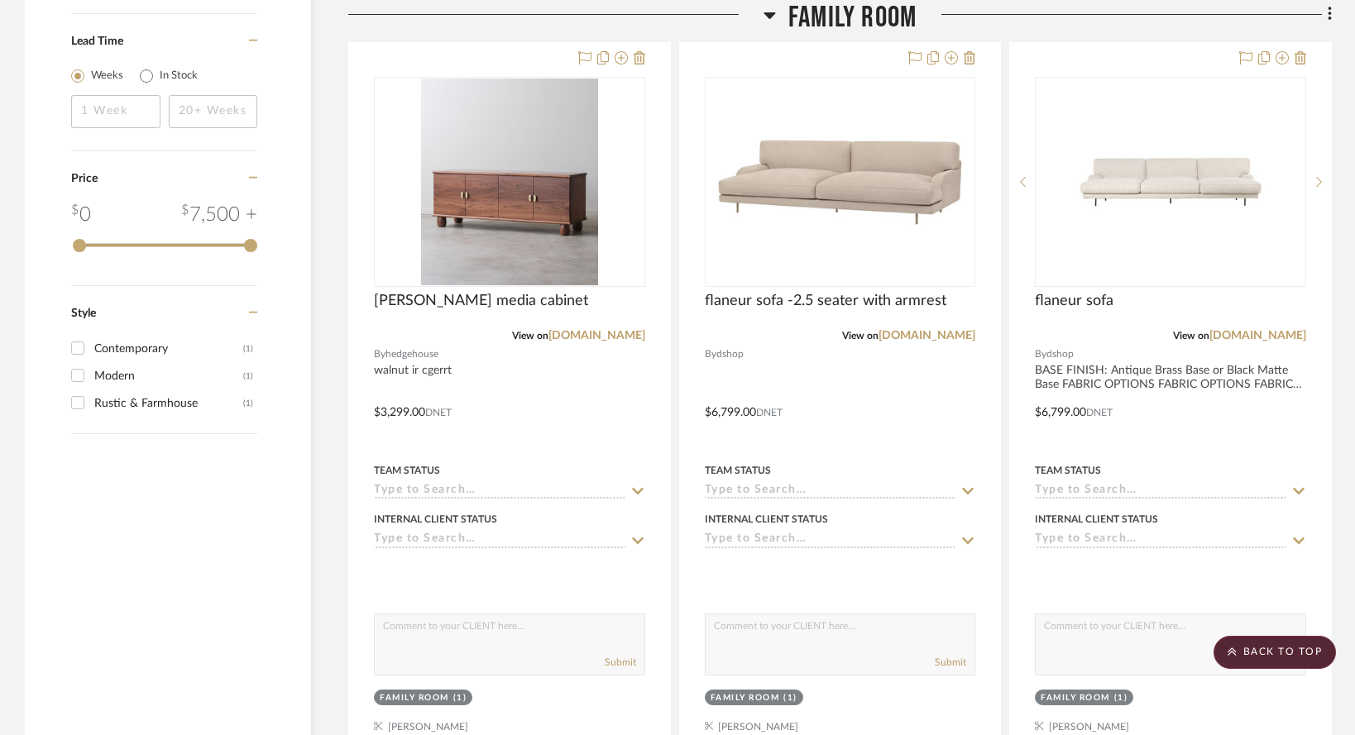
scroll to position [2812, 0]
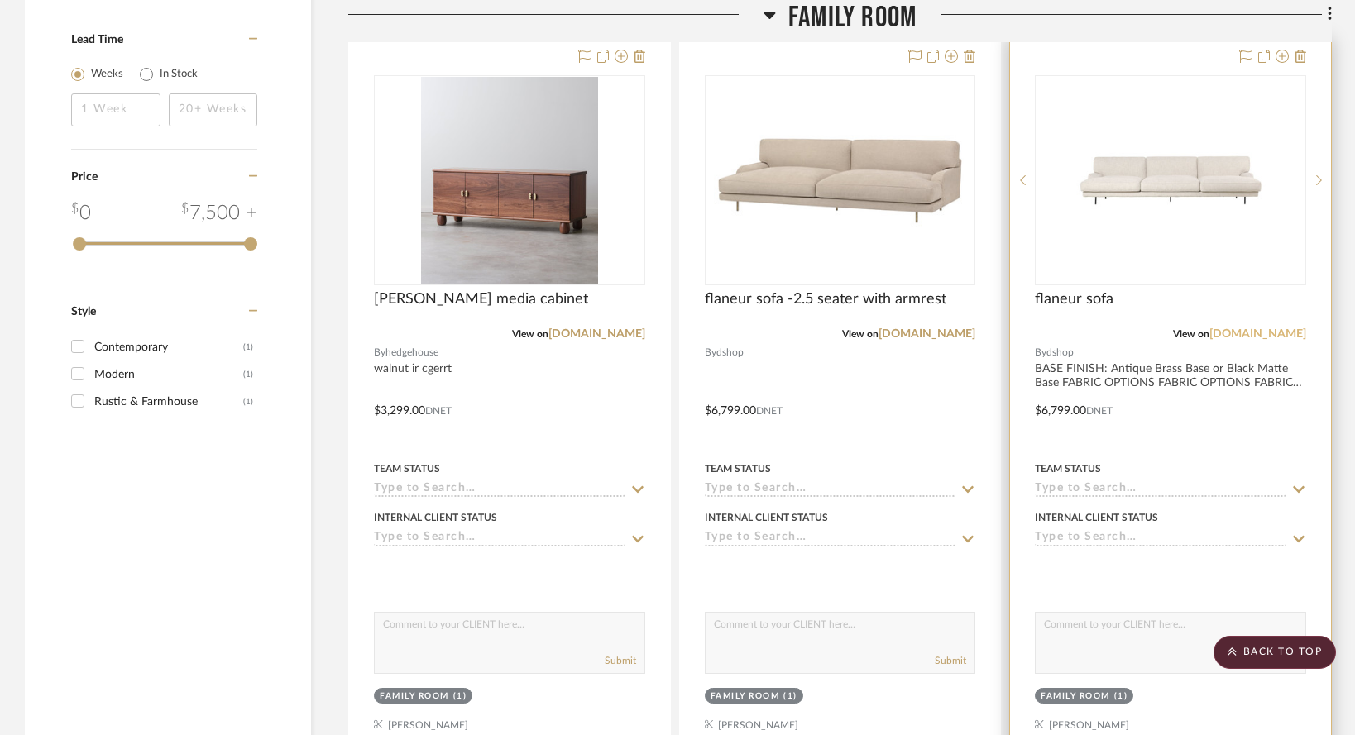
click at [1238, 328] on link "[DOMAIN_NAME]" at bounding box center [1257, 334] width 97 height 12
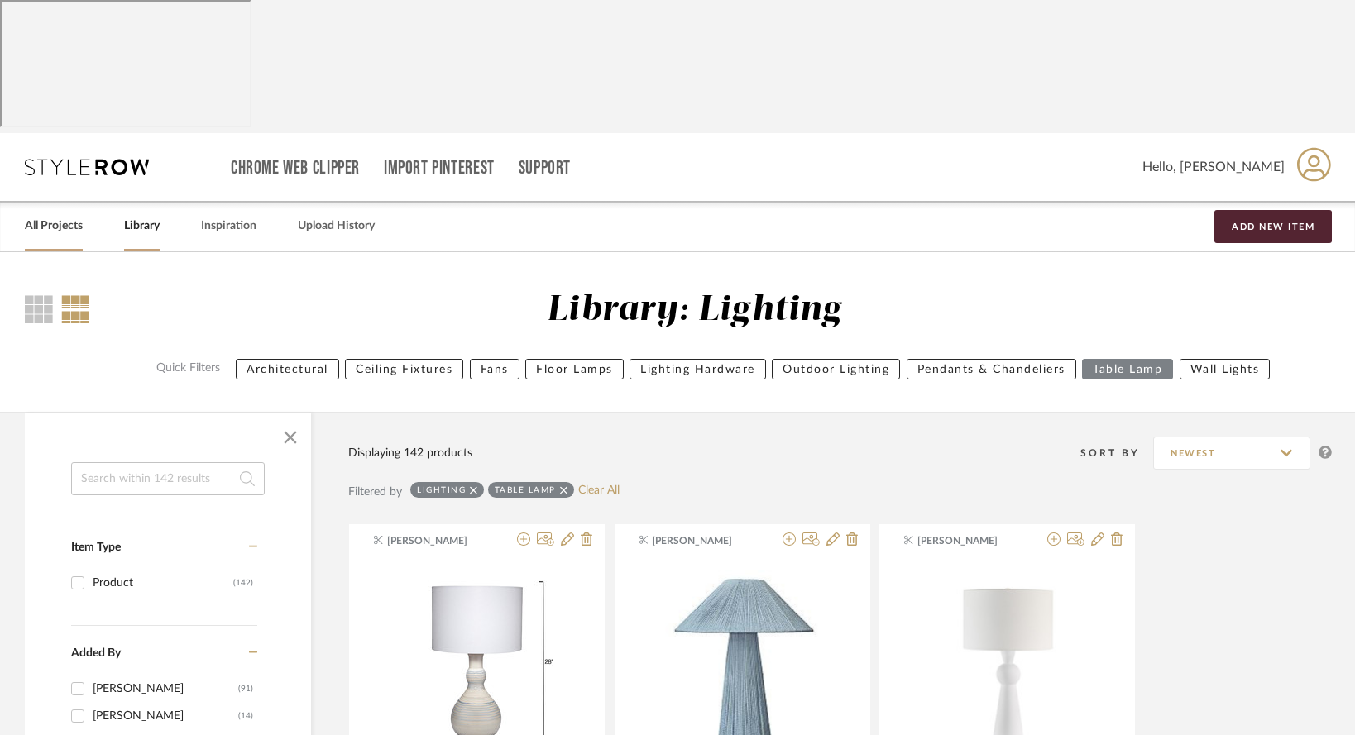
click at [38, 215] on link "All Projects" at bounding box center [54, 226] width 58 height 22
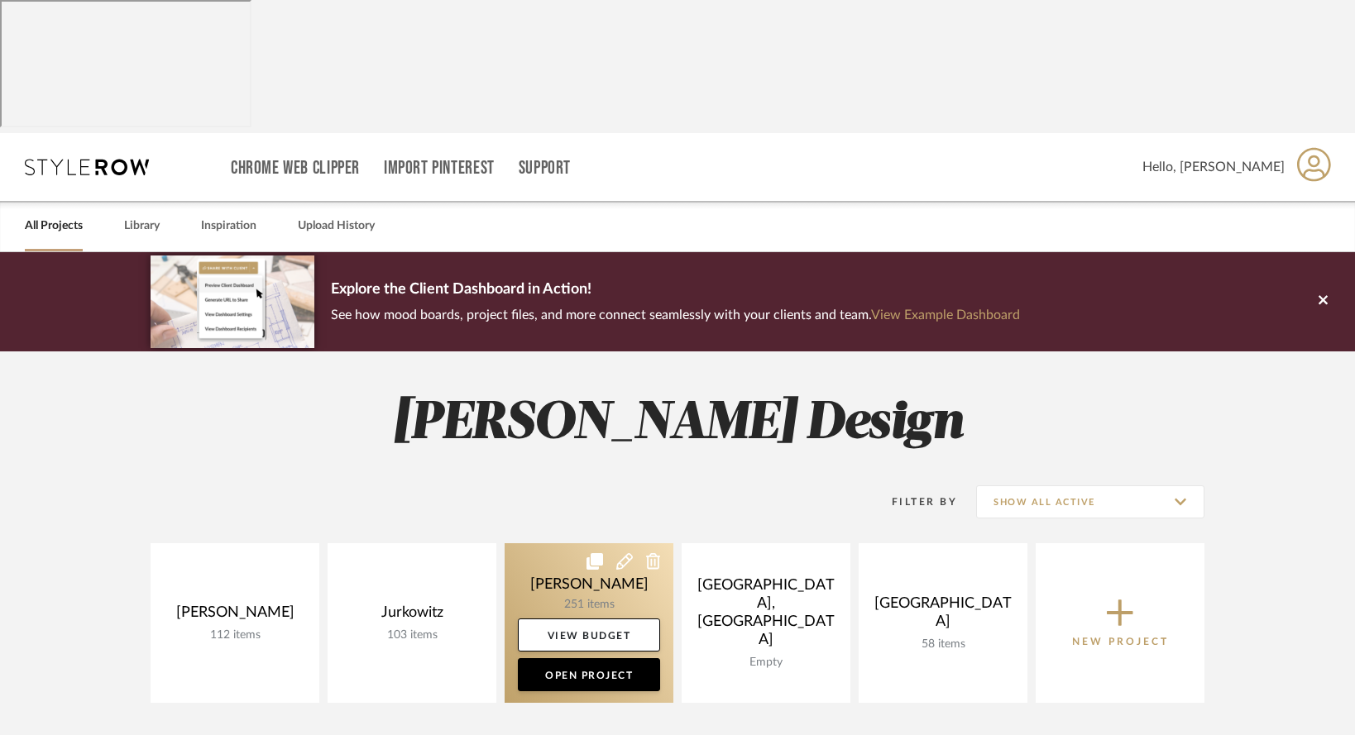
click at [567, 543] on link at bounding box center [589, 623] width 169 height 160
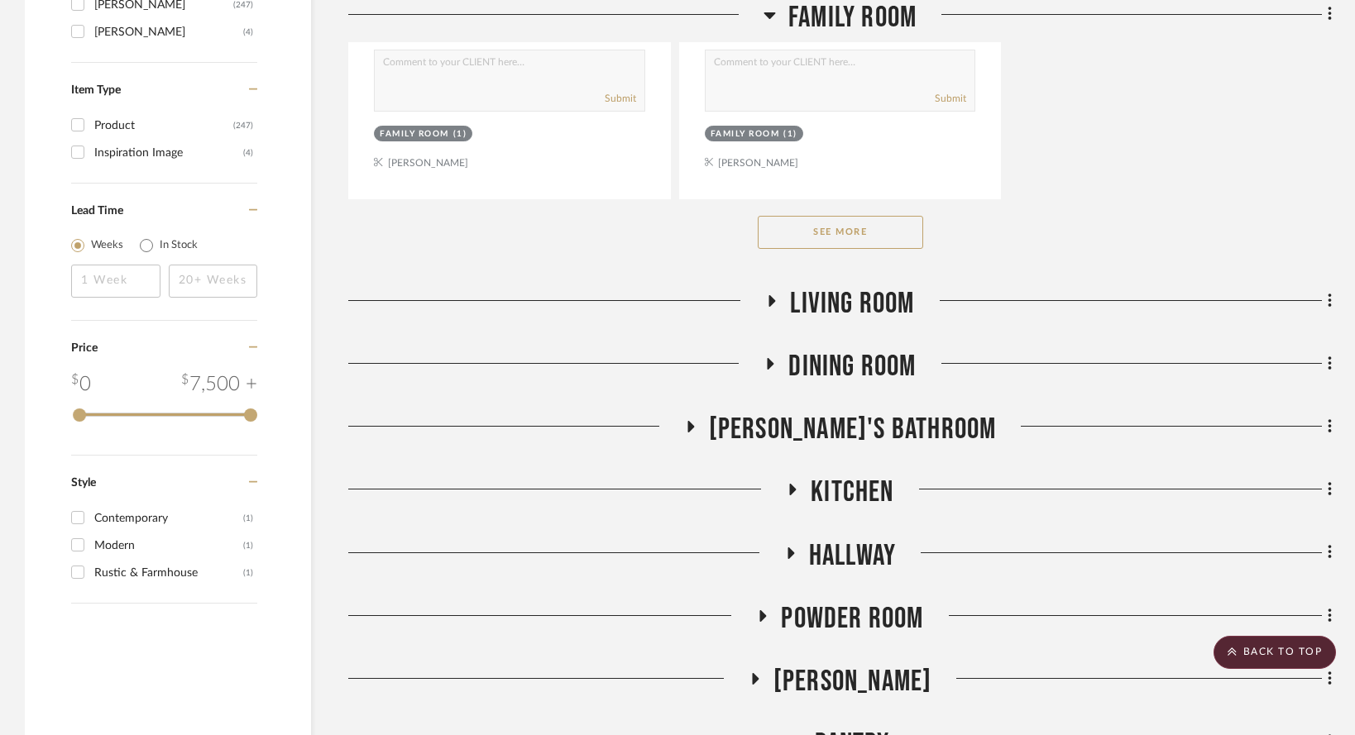
scroll to position [2641, 0]
click at [799, 221] on button "See More" at bounding box center [840, 232] width 165 height 33
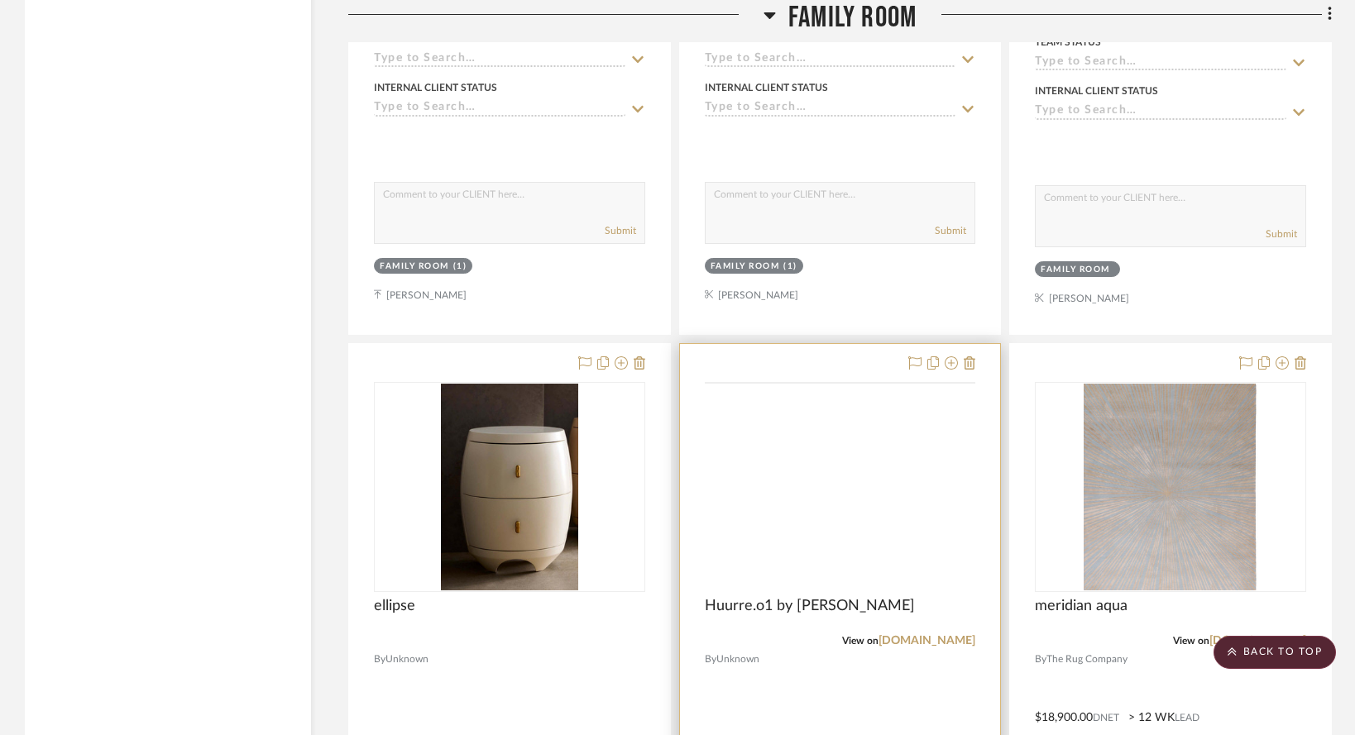
scroll to position [4692, 0]
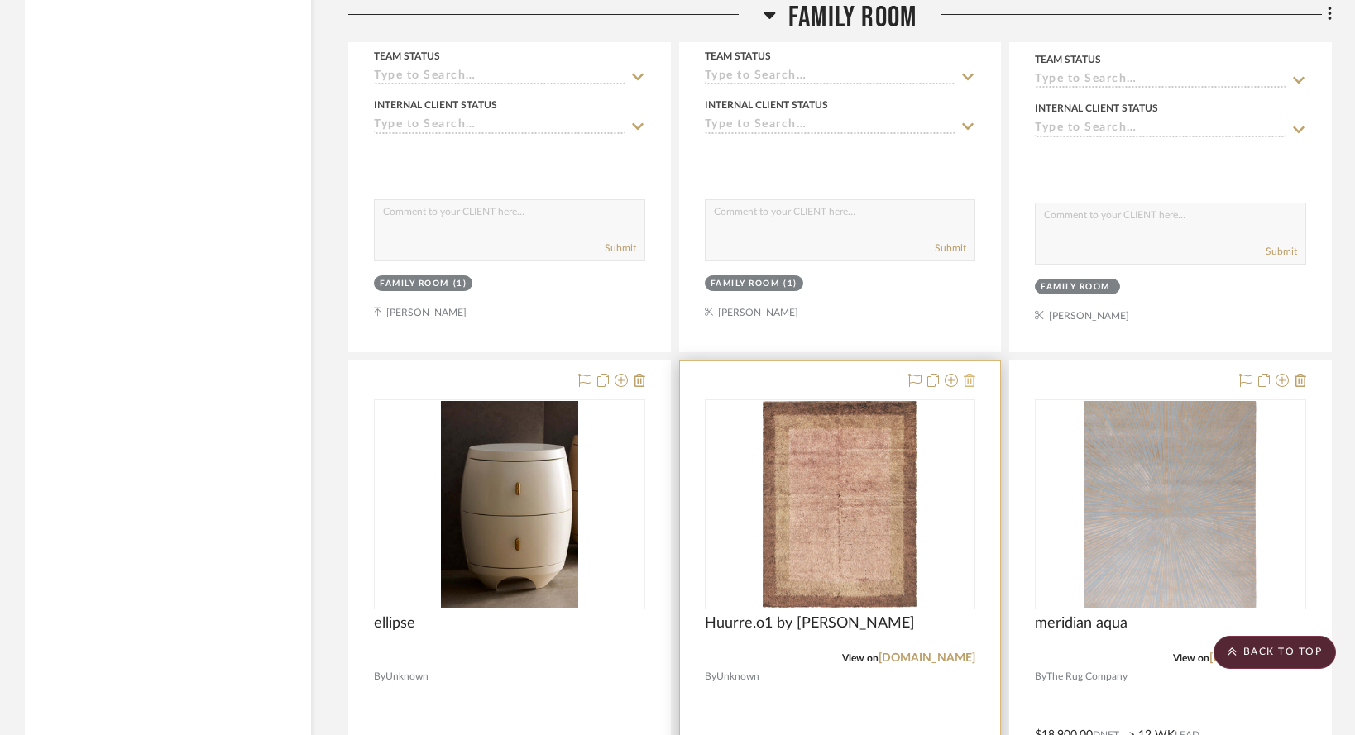
click at [967, 387] on icon at bounding box center [970, 380] width 12 height 13
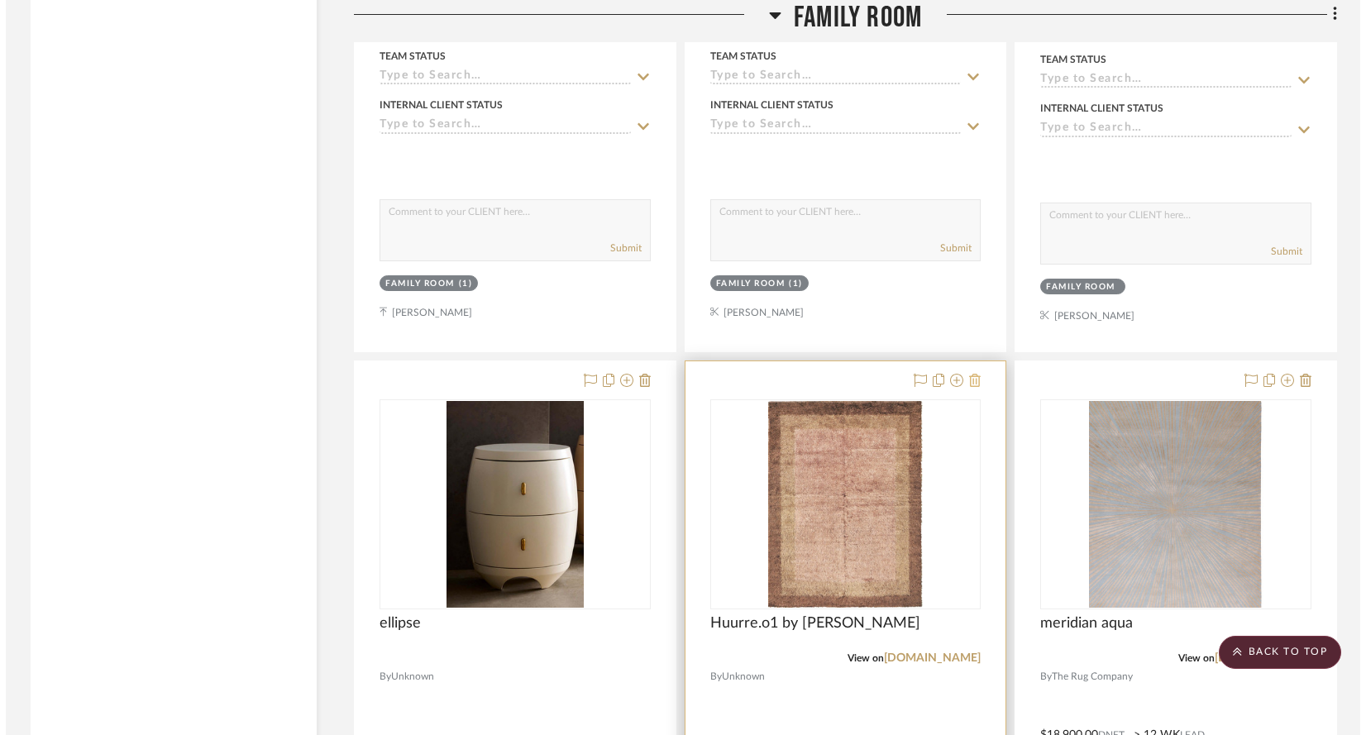
scroll to position [0, 0]
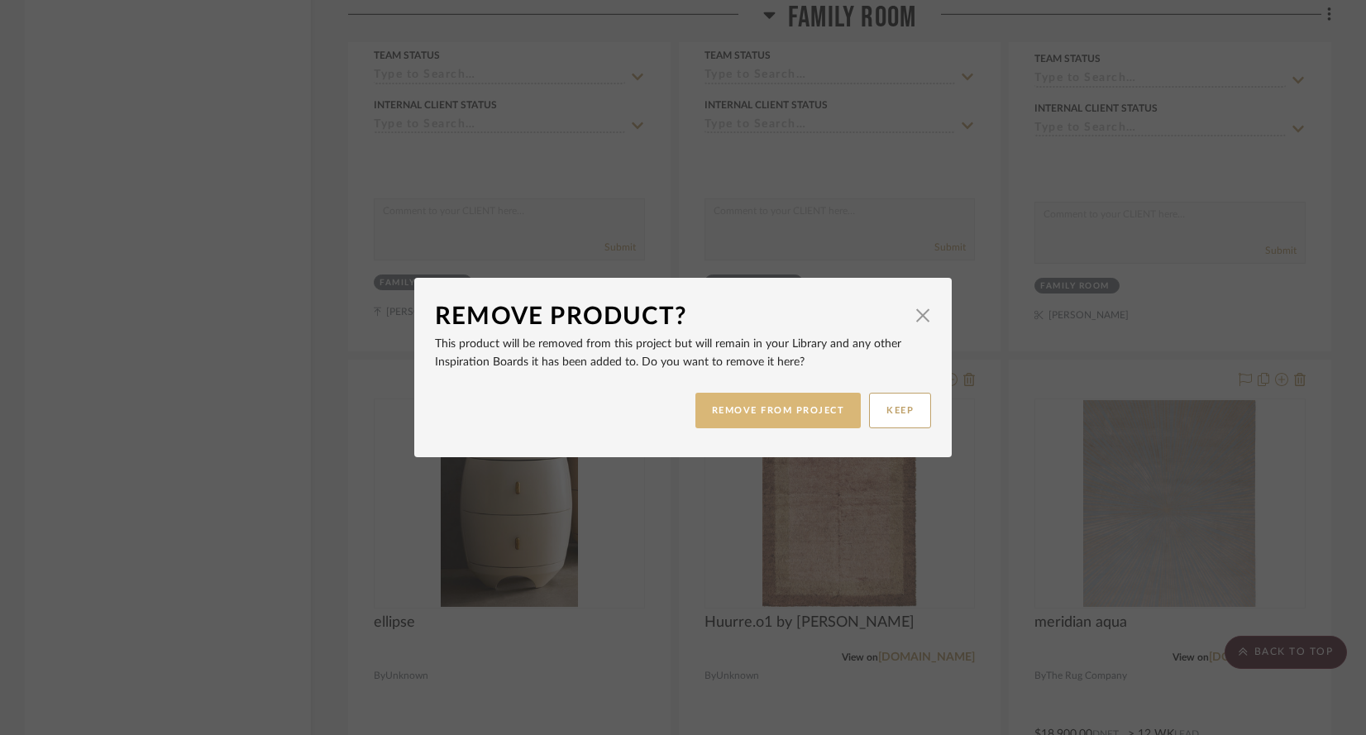
click at [710, 410] on button "REMOVE FROM PROJECT" at bounding box center [779, 411] width 166 height 36
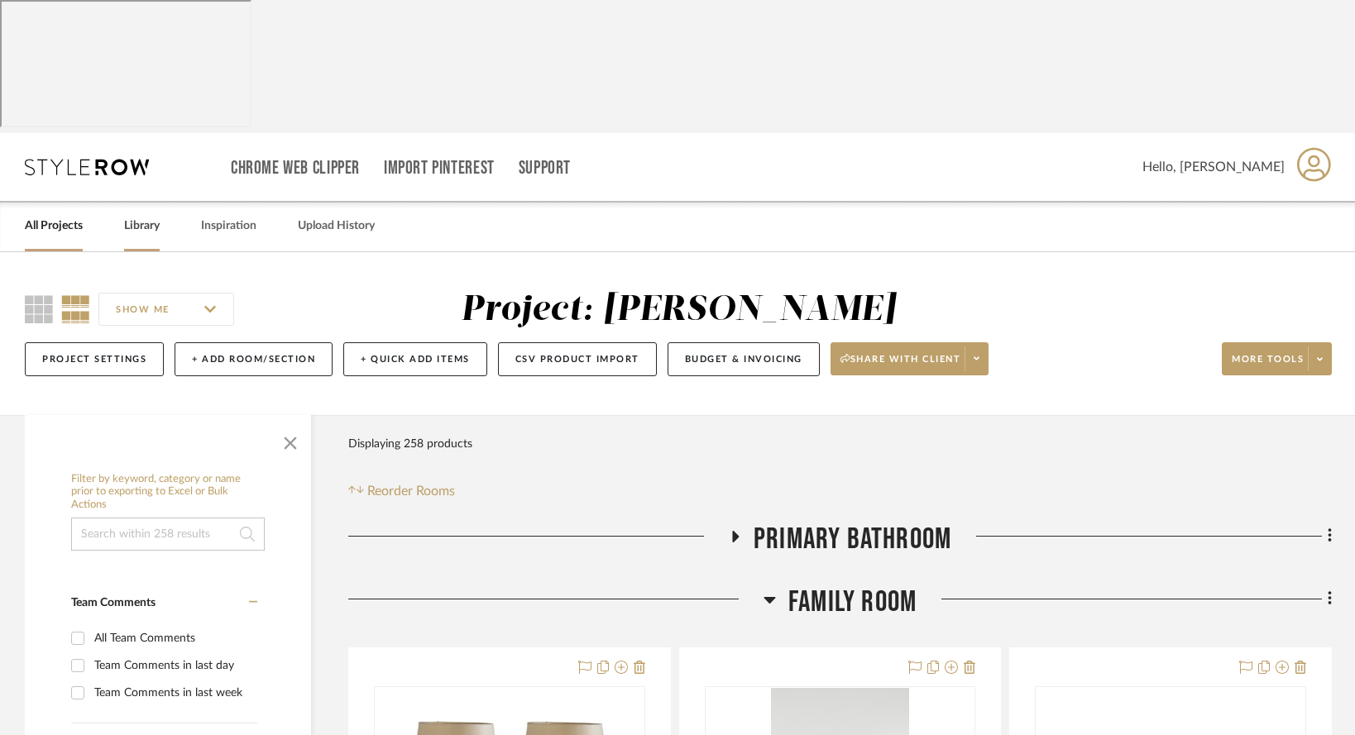
click at [132, 215] on link "Library" at bounding box center [142, 226] width 36 height 22
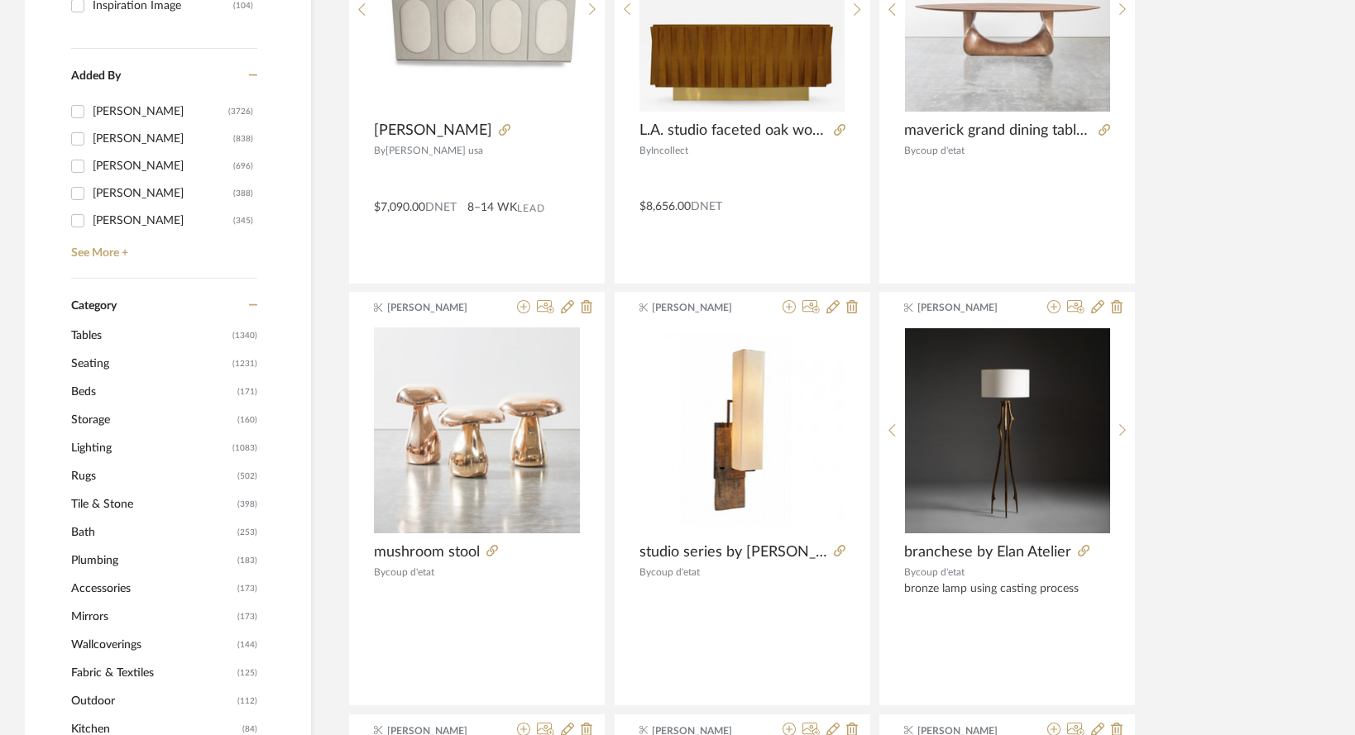
scroll to position [581, 0]
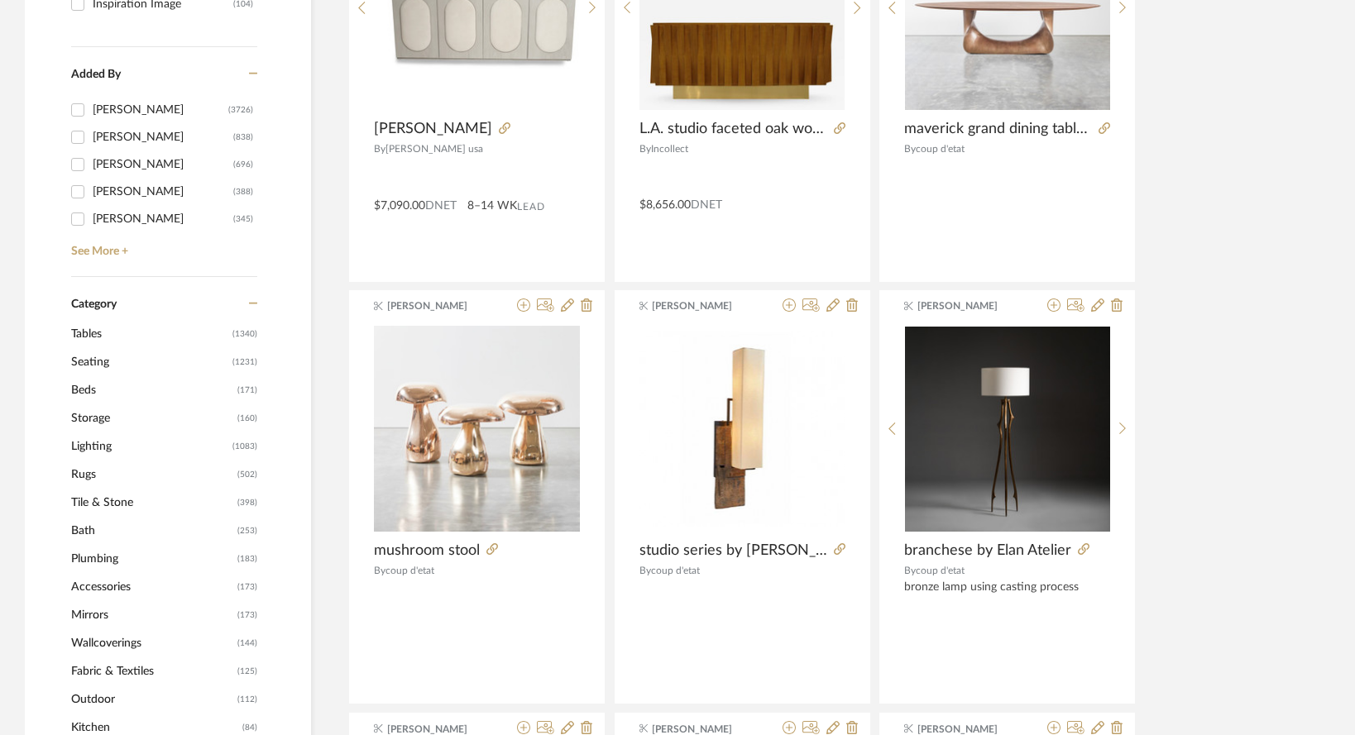
click at [79, 461] on span "Rugs" at bounding box center [152, 475] width 162 height 28
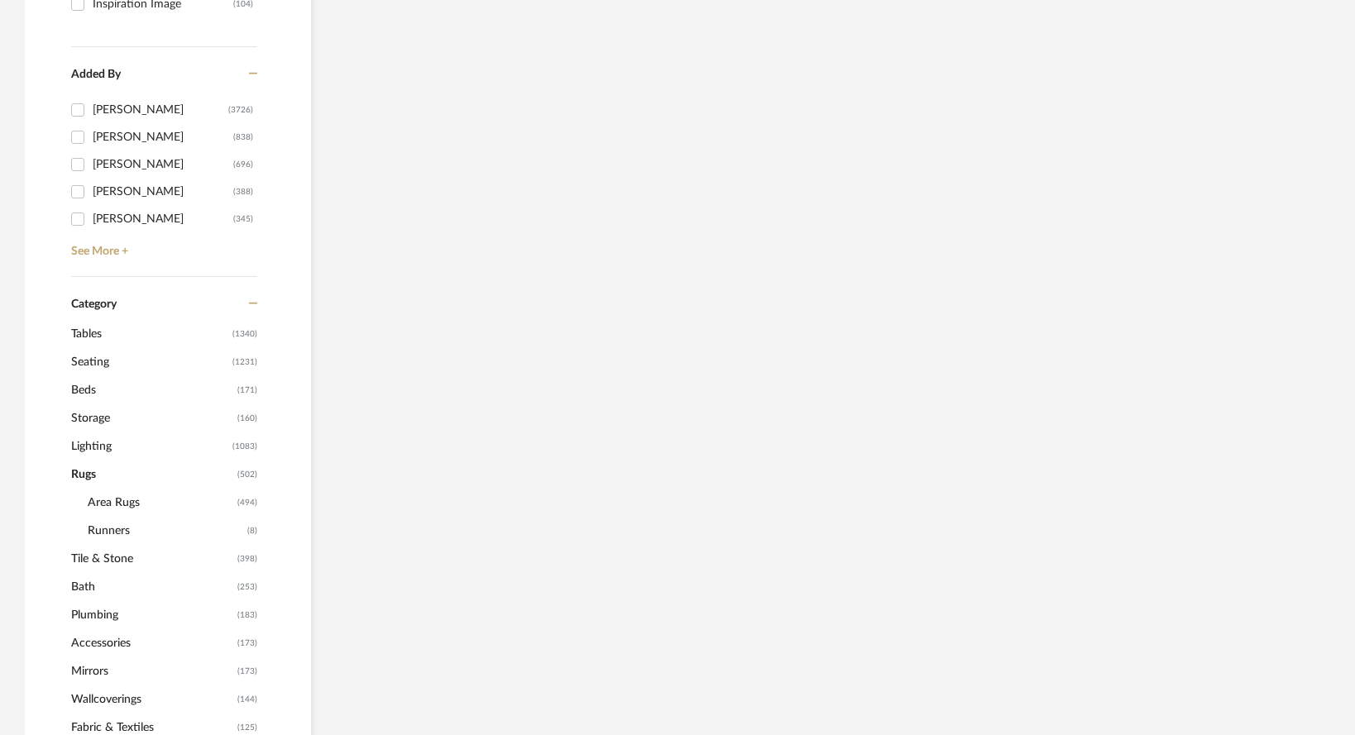
scroll to position [576, 0]
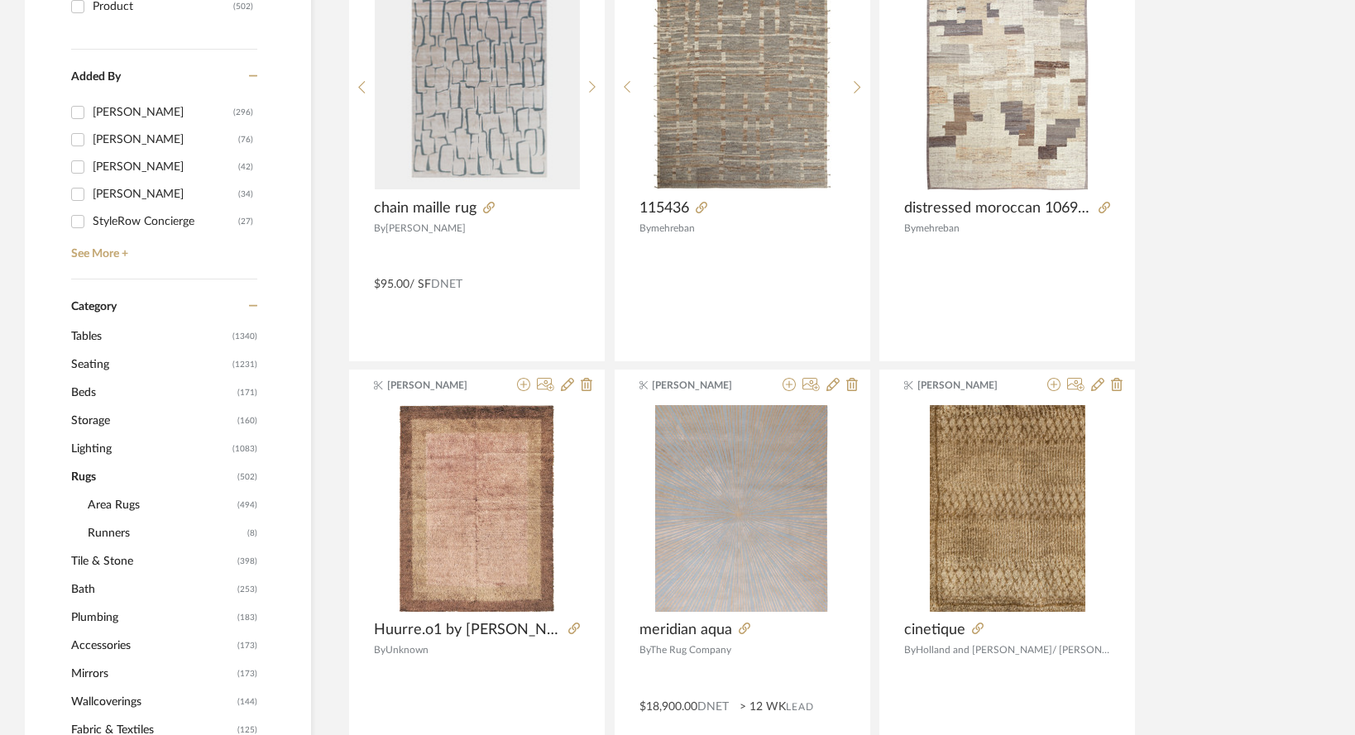
click at [101, 491] on span "Area Rugs" at bounding box center [161, 505] width 146 height 28
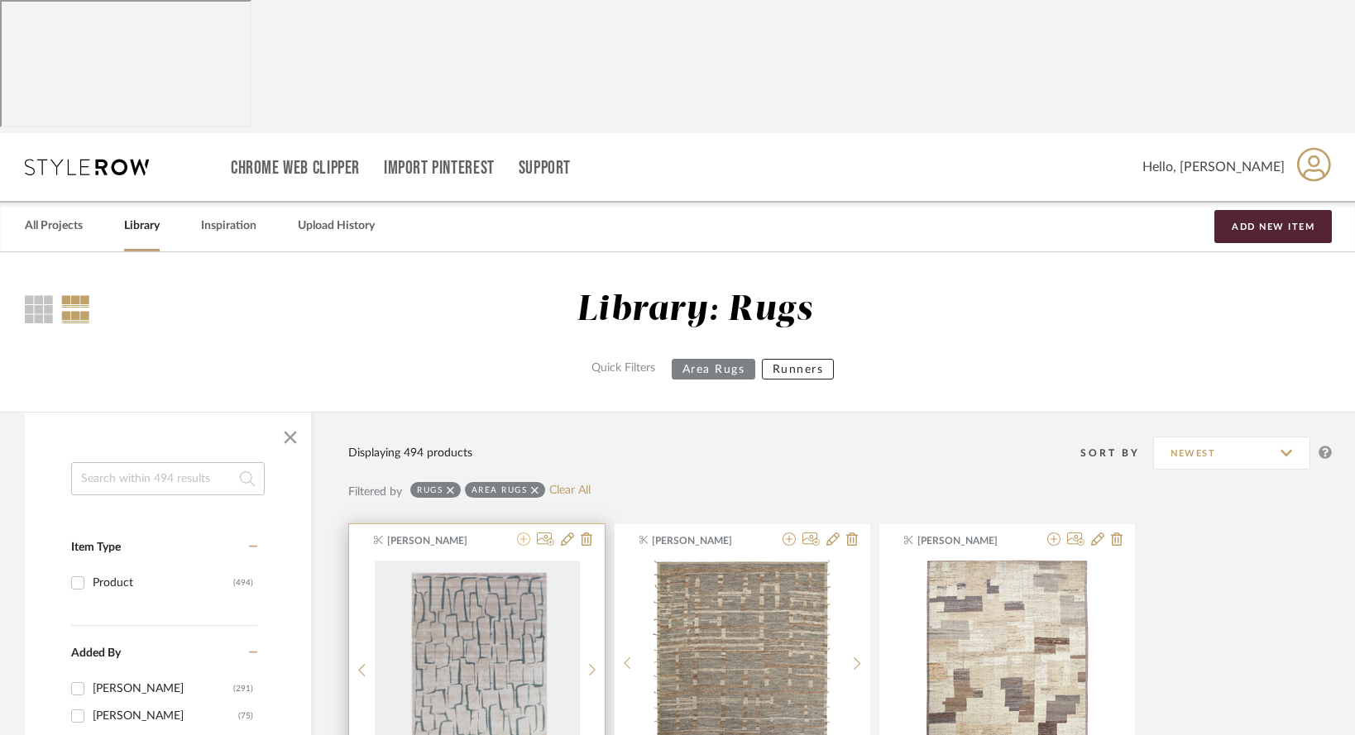
click at [528, 533] on icon at bounding box center [523, 539] width 13 height 13
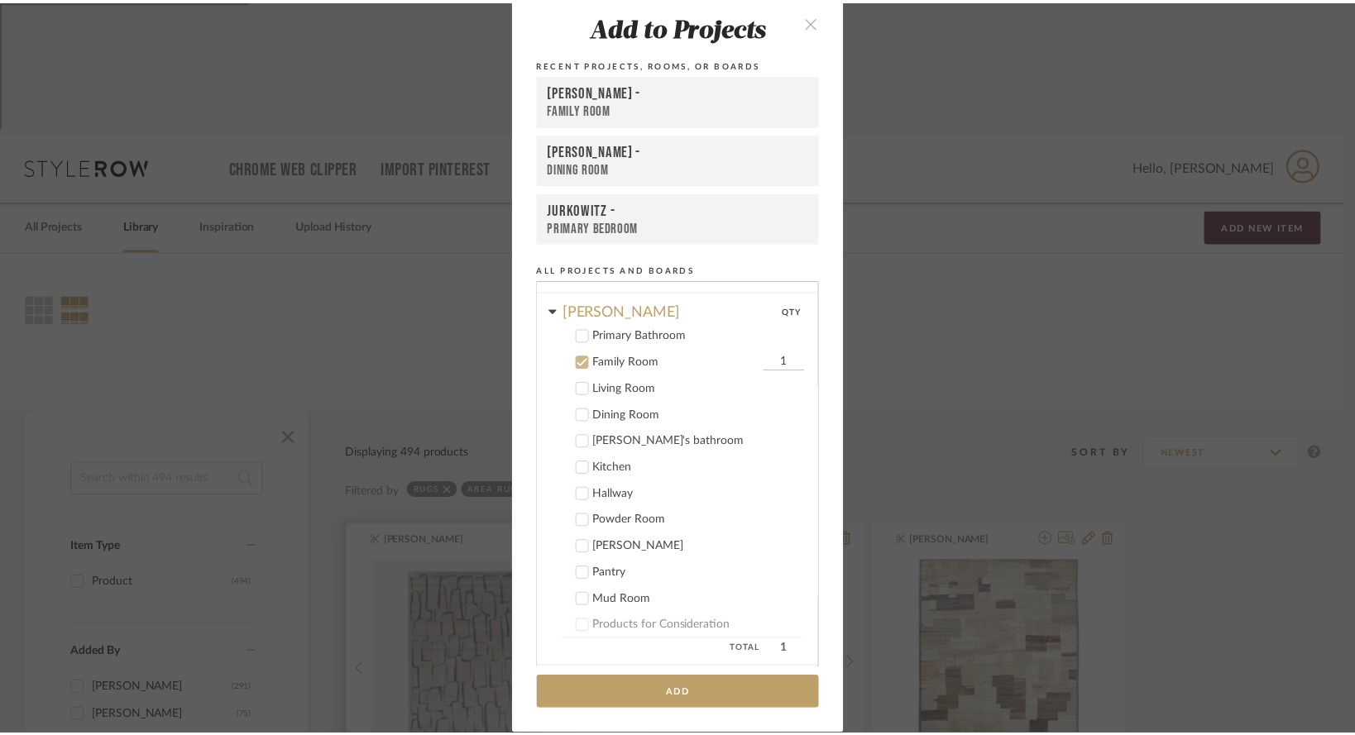
scroll to position [115, 0]
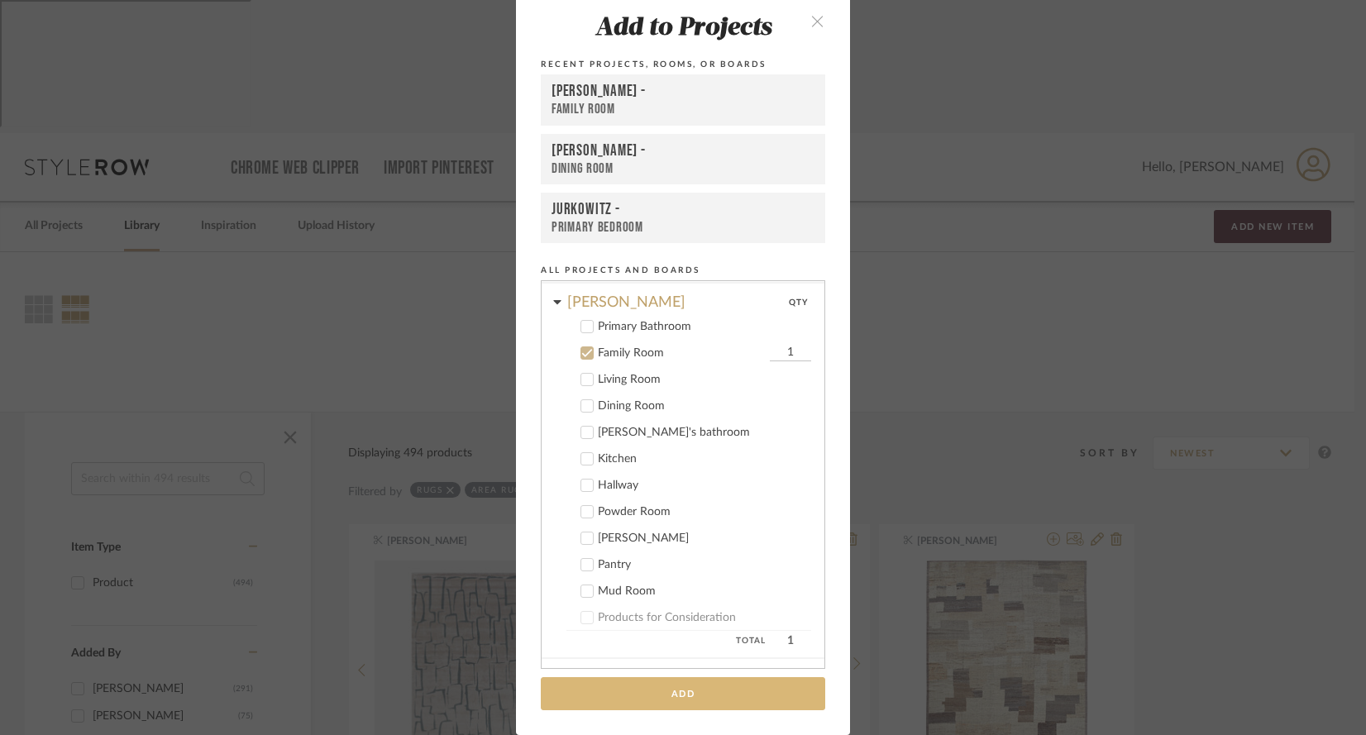
click at [654, 687] on button "Add" at bounding box center [683, 694] width 285 height 34
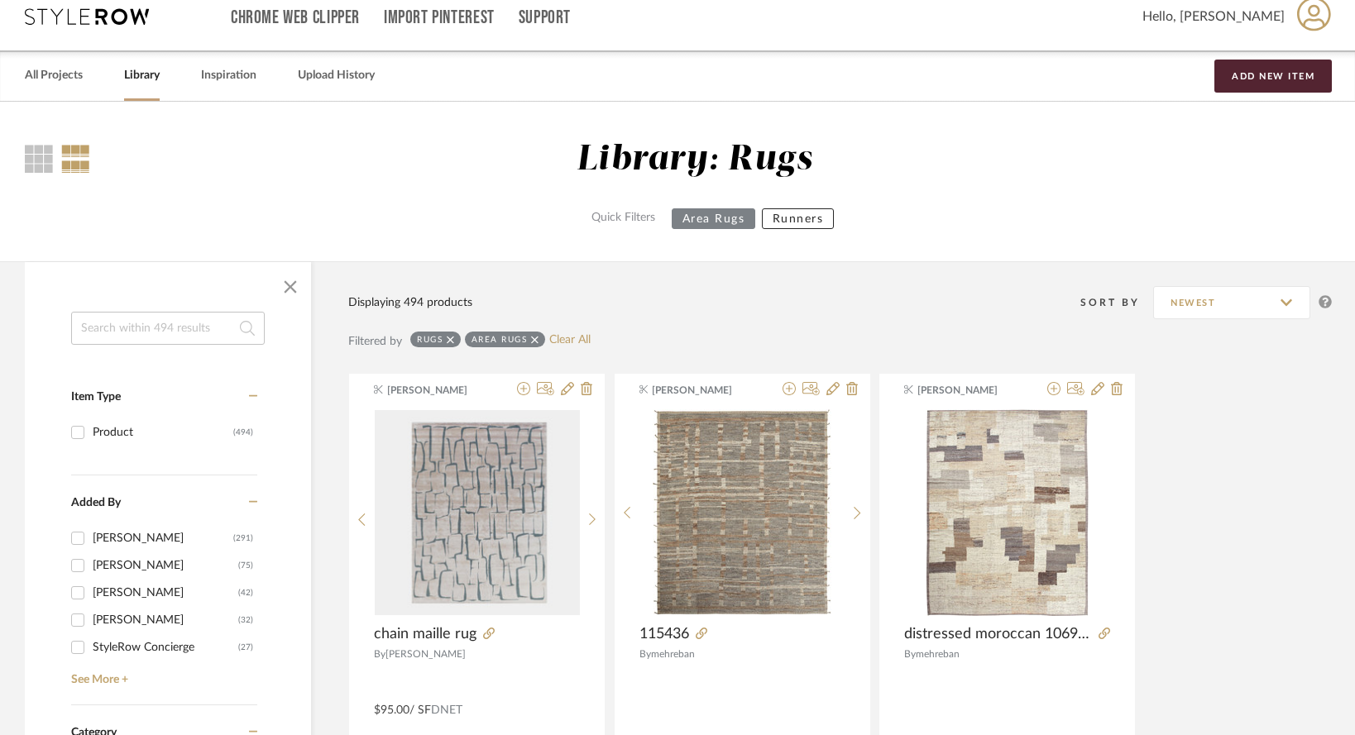
scroll to position [0, 0]
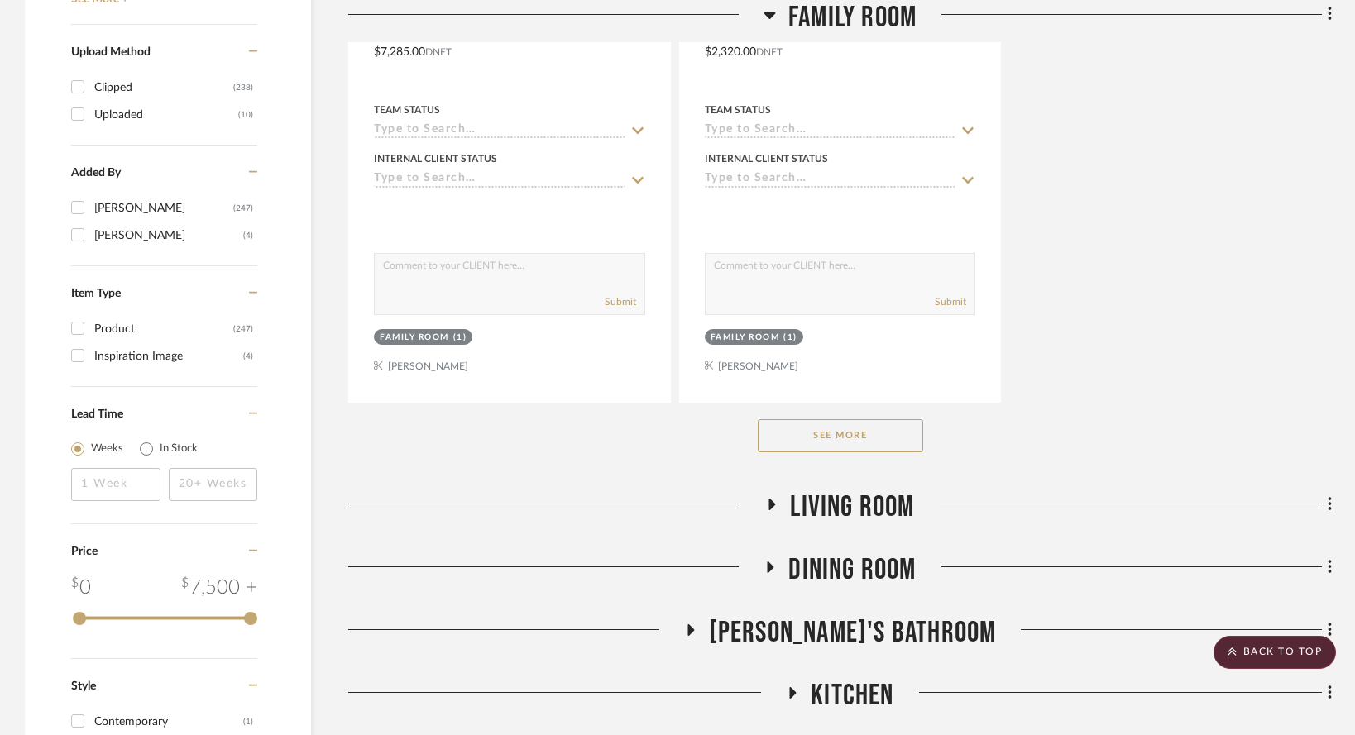
scroll to position [2461, 0]
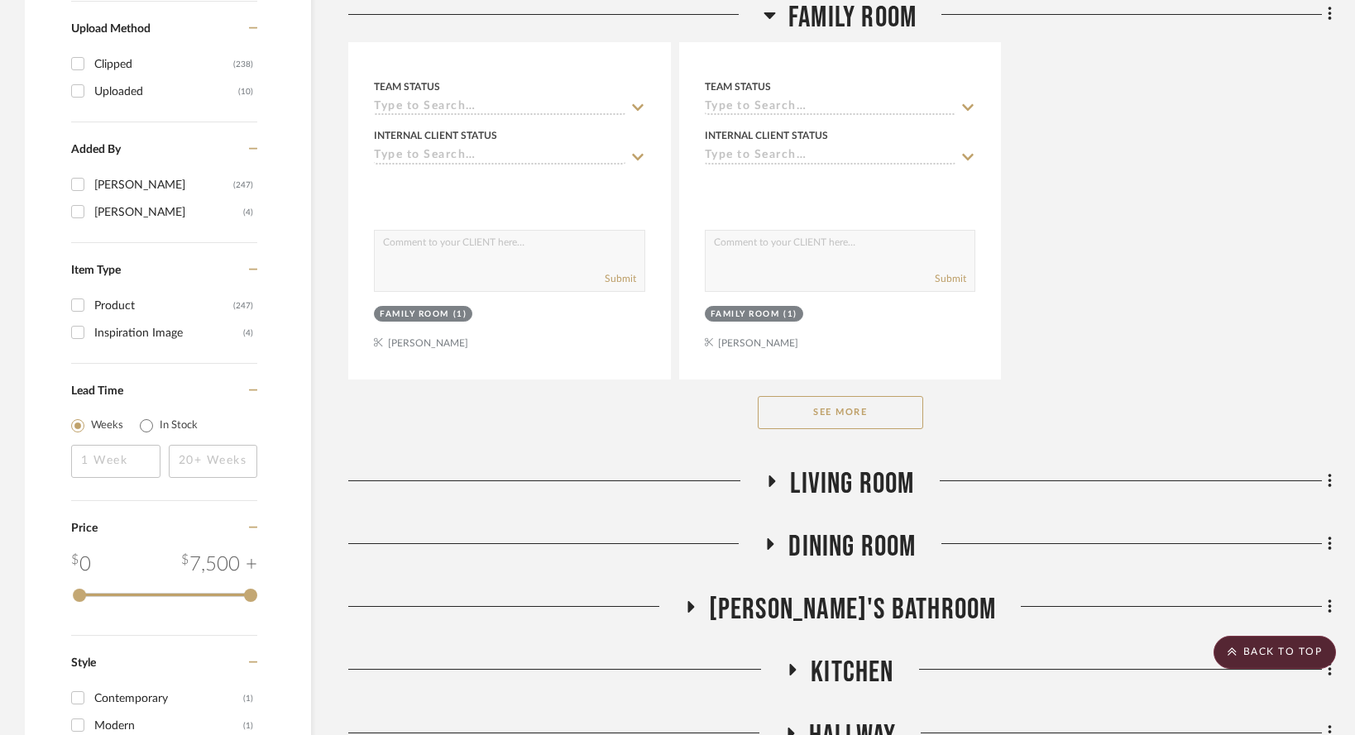
click at [798, 404] on button "See More" at bounding box center [840, 412] width 165 height 33
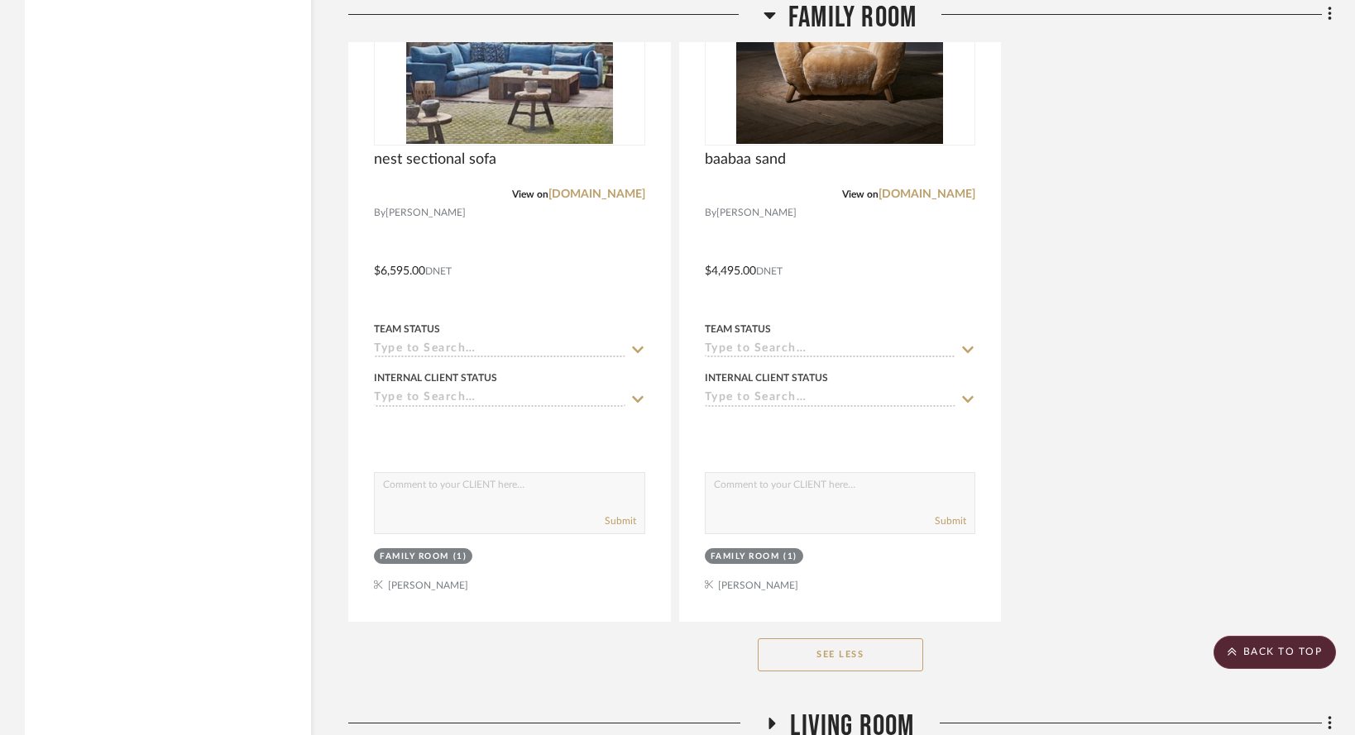
scroll to position [9550, 0]
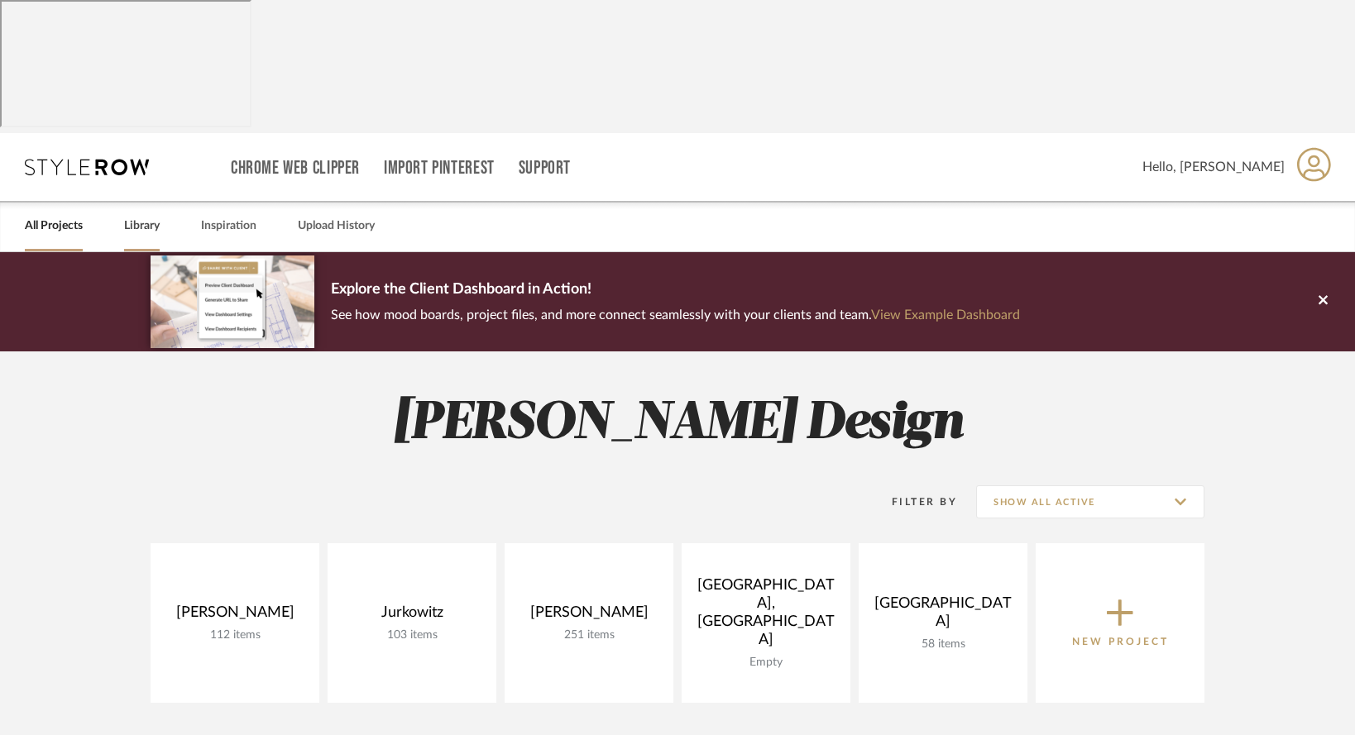
click at [131, 215] on link "Library" at bounding box center [142, 226] width 36 height 22
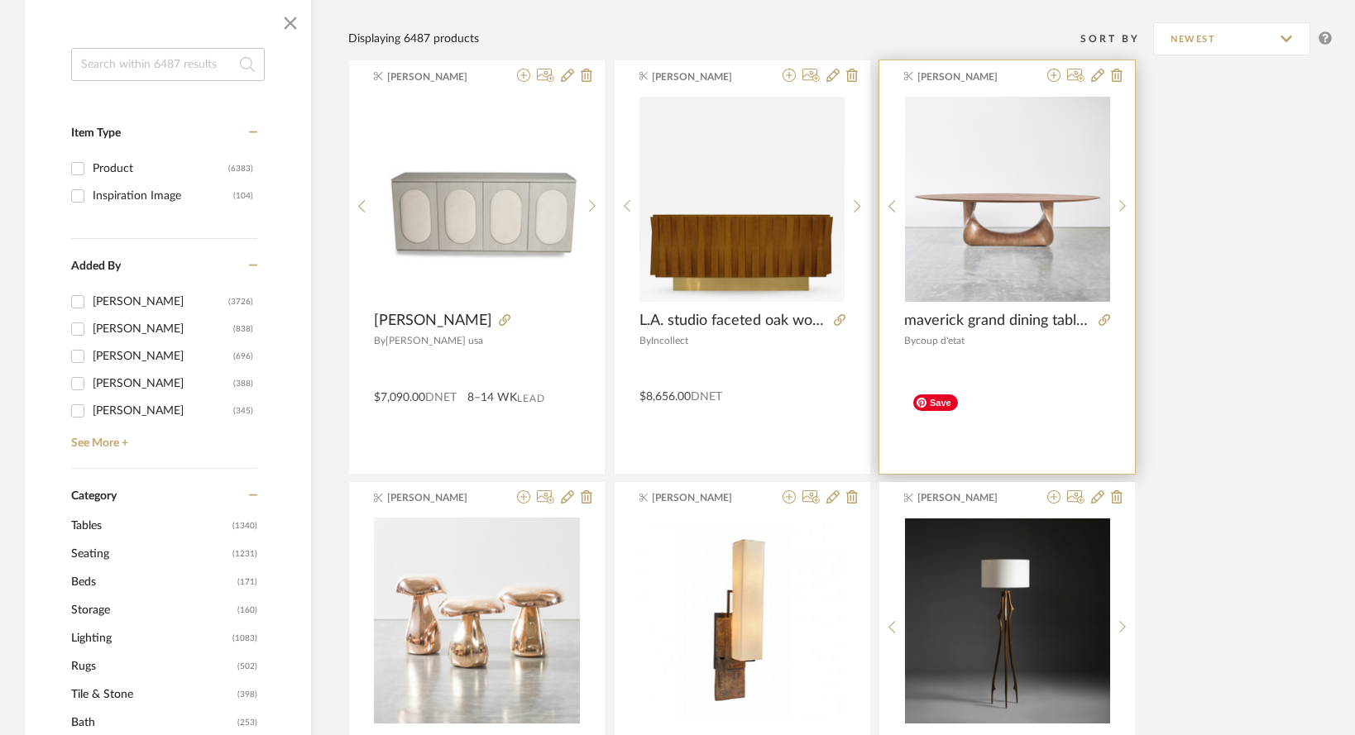
scroll to position [409, 0]
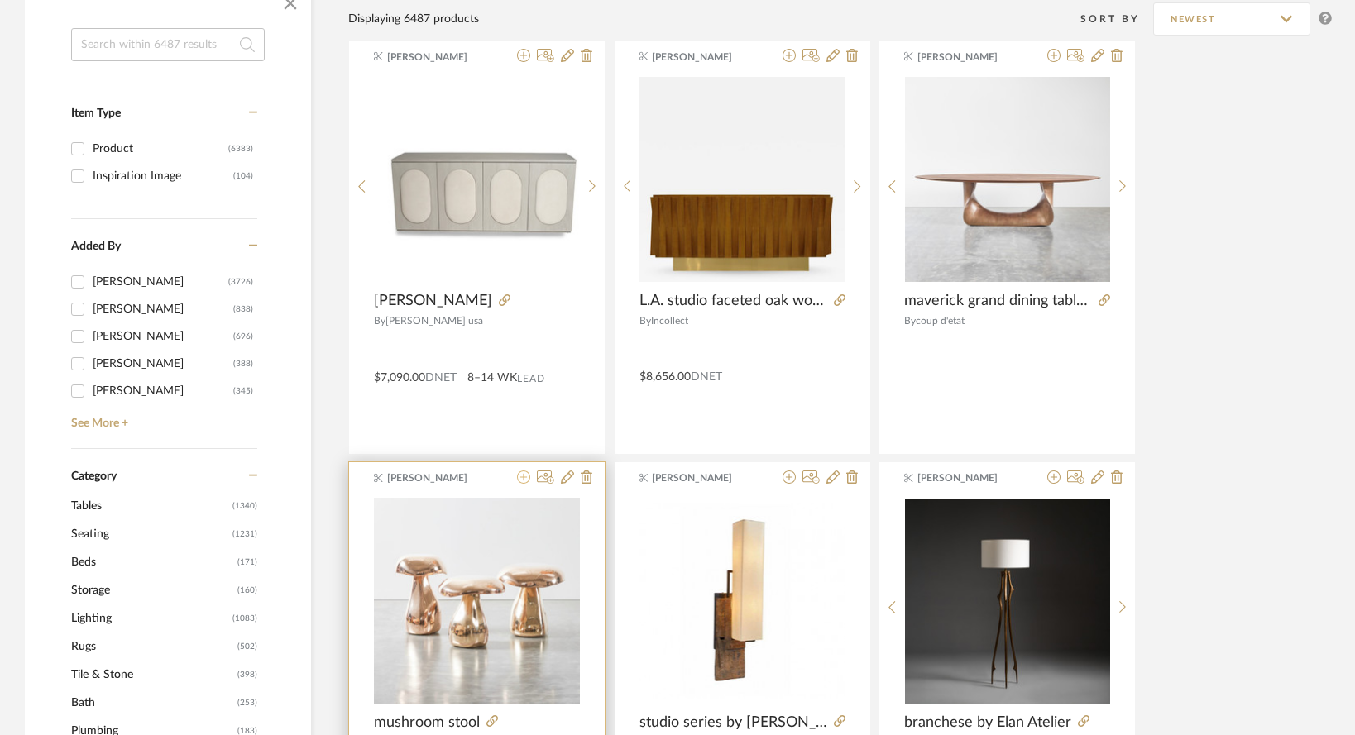
click at [523, 471] on icon at bounding box center [523, 477] width 13 height 13
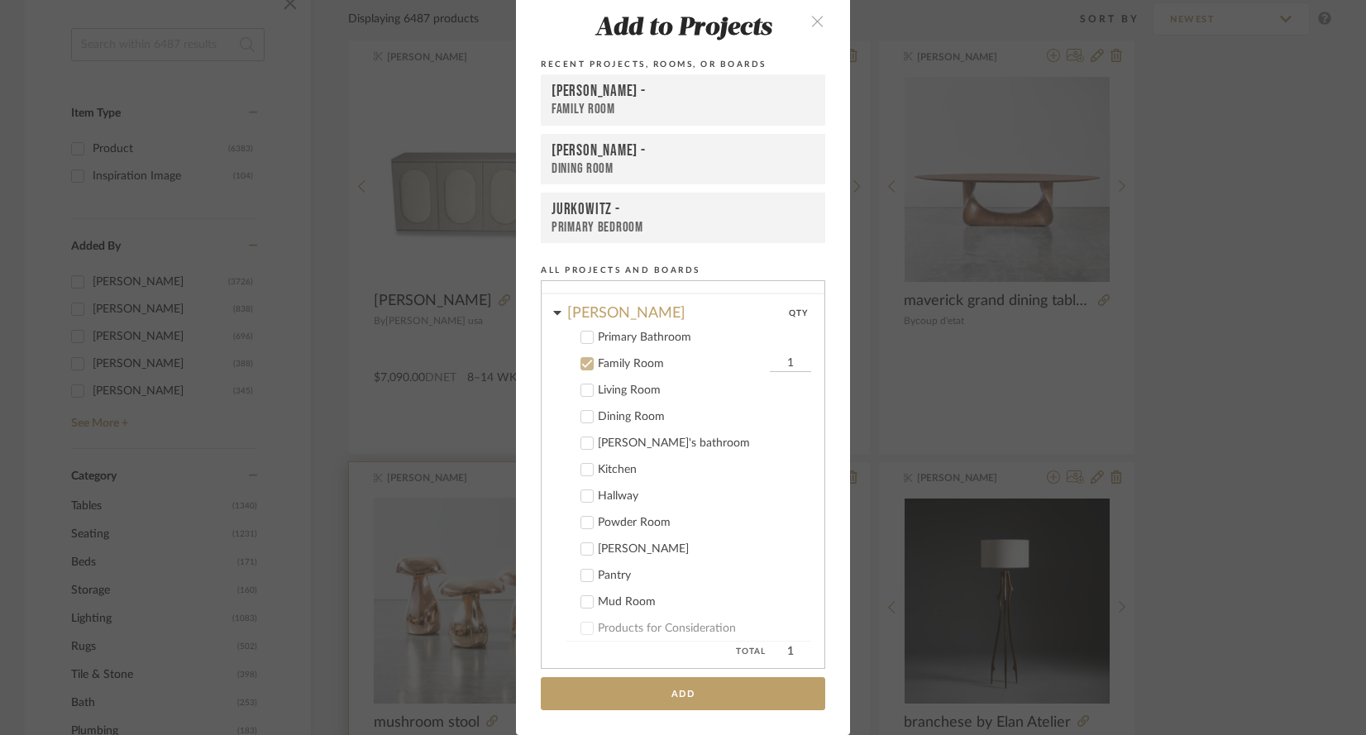
scroll to position [115, 0]
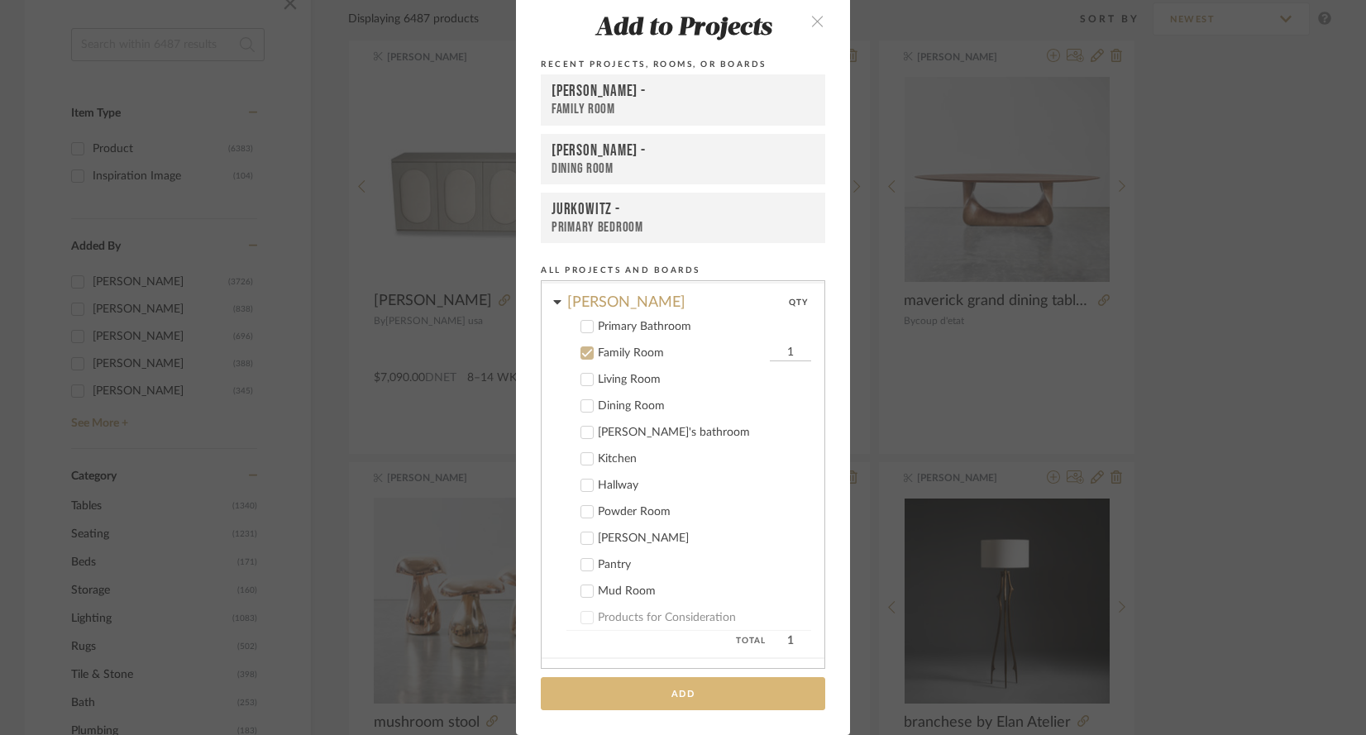
click at [693, 694] on button "Add" at bounding box center [683, 694] width 285 height 34
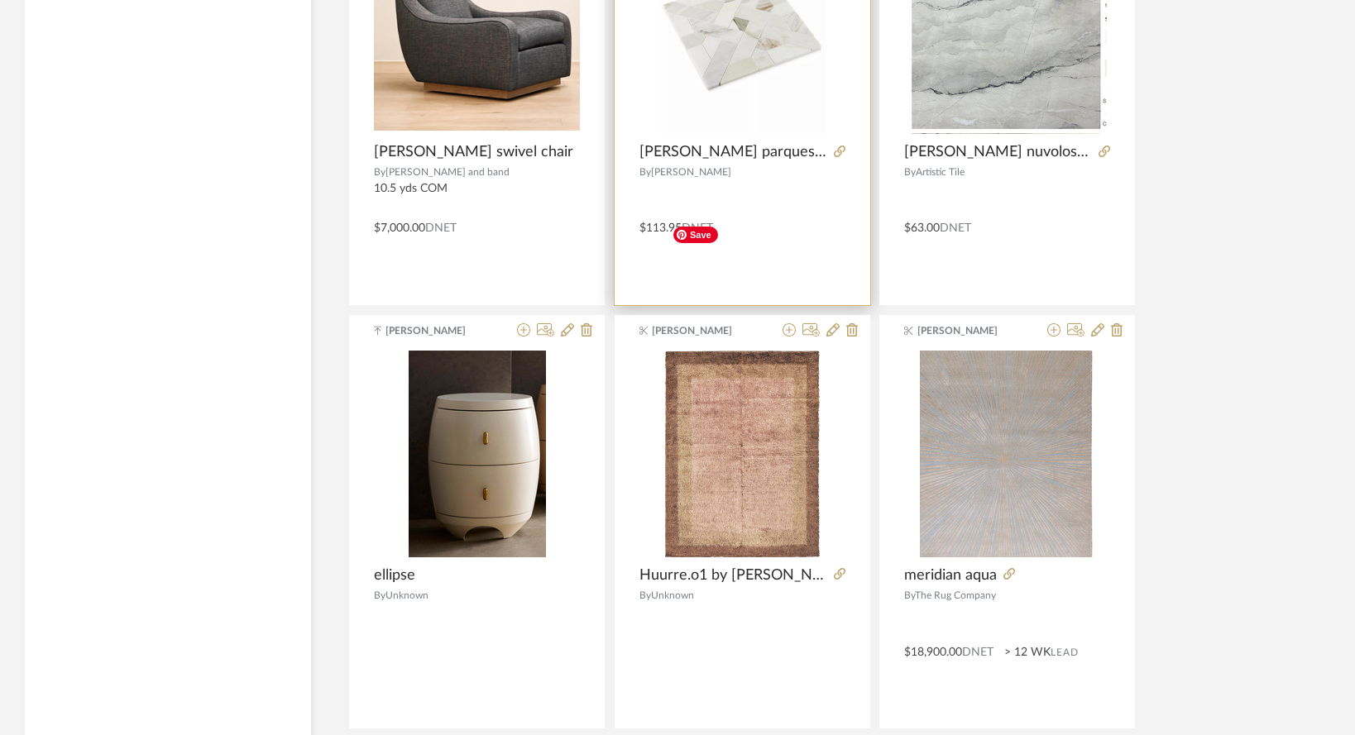
scroll to position [3977, 0]
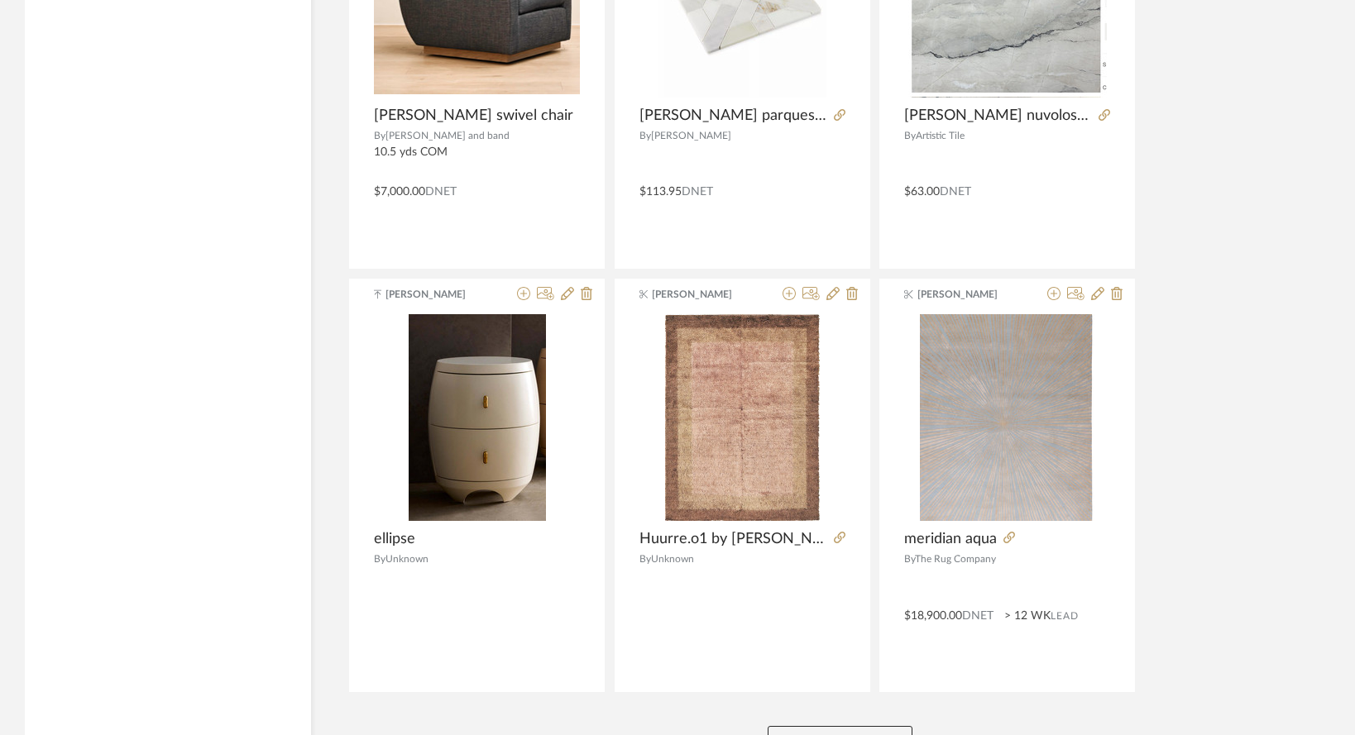
click at [826, 726] on button "View More" at bounding box center [840, 742] width 145 height 33
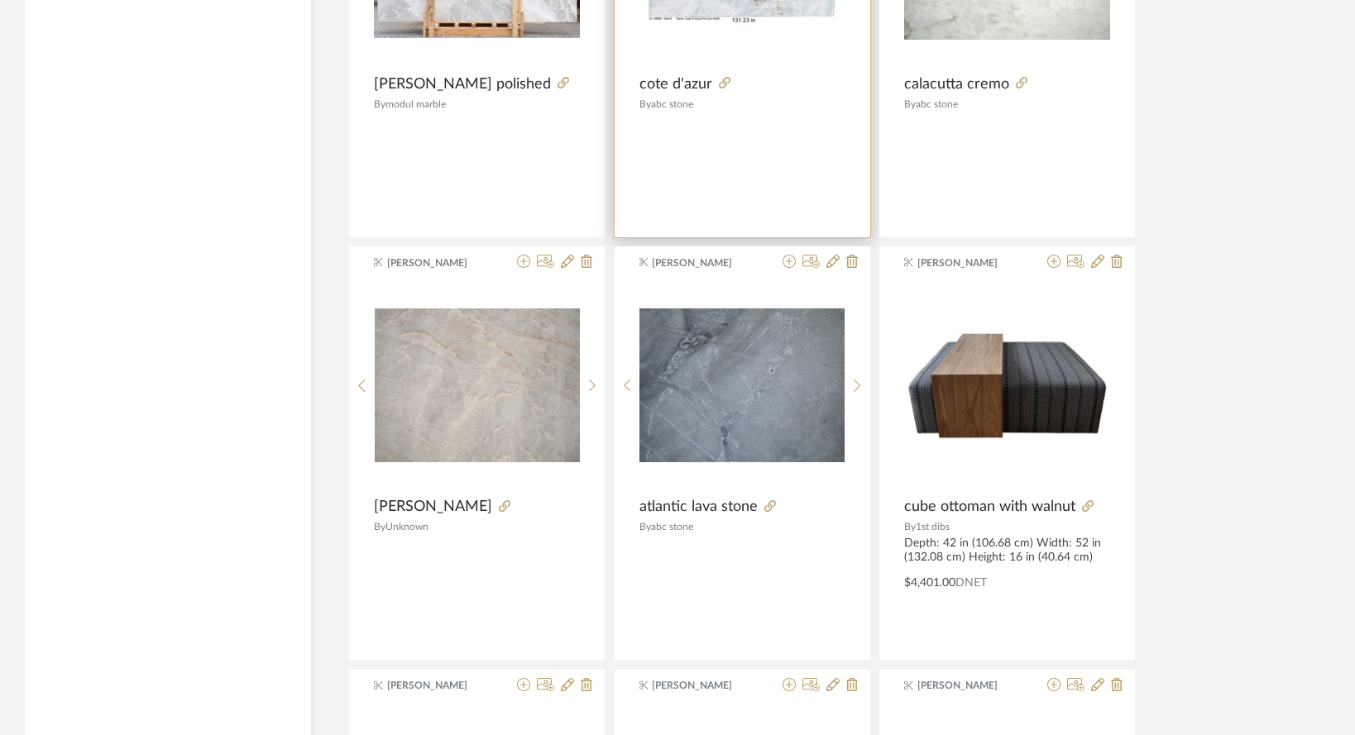
scroll to position [5282, 0]
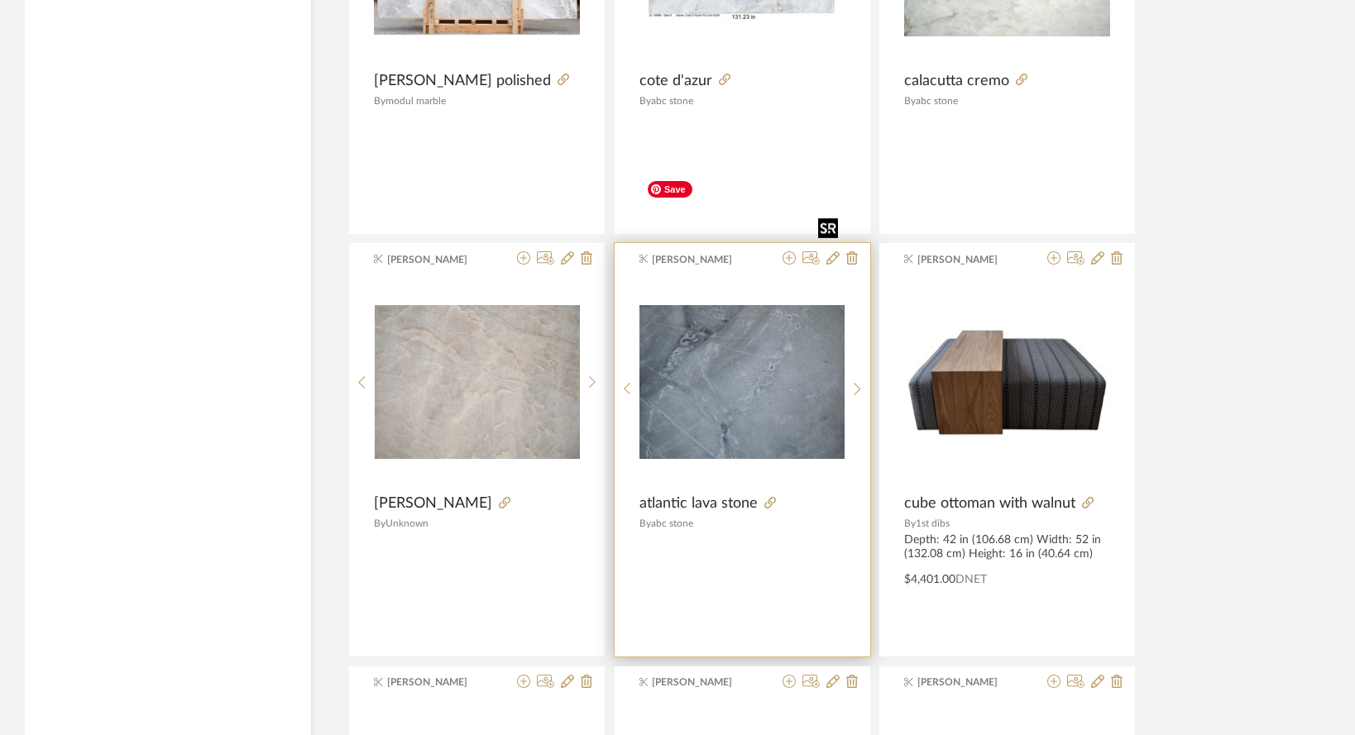
click at [718, 305] on img "0" at bounding box center [741, 382] width 205 height 154
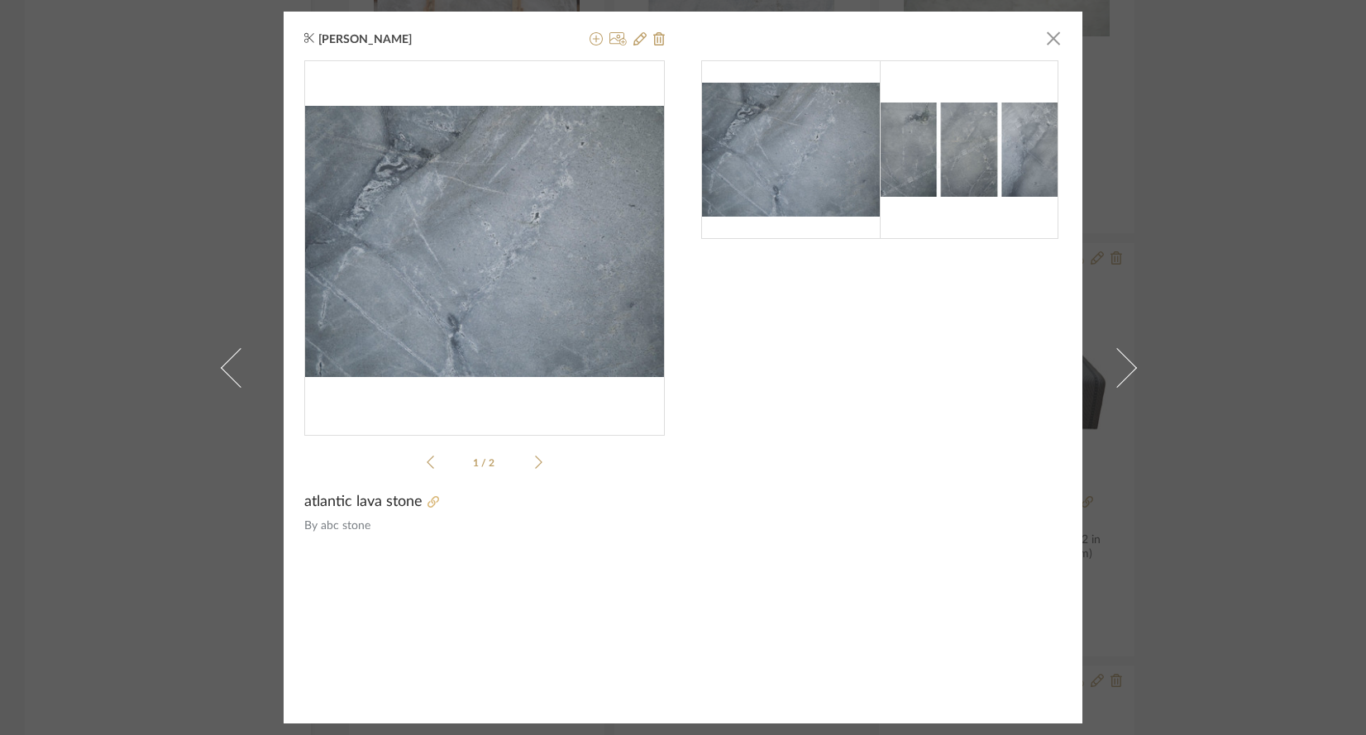
click at [428, 508] on icon at bounding box center [434, 502] width 12 height 12
click at [1158, 594] on div "Anne Carr × 1 / 2 atlantic lava stone By abc stone" at bounding box center [683, 367] width 1366 height 735
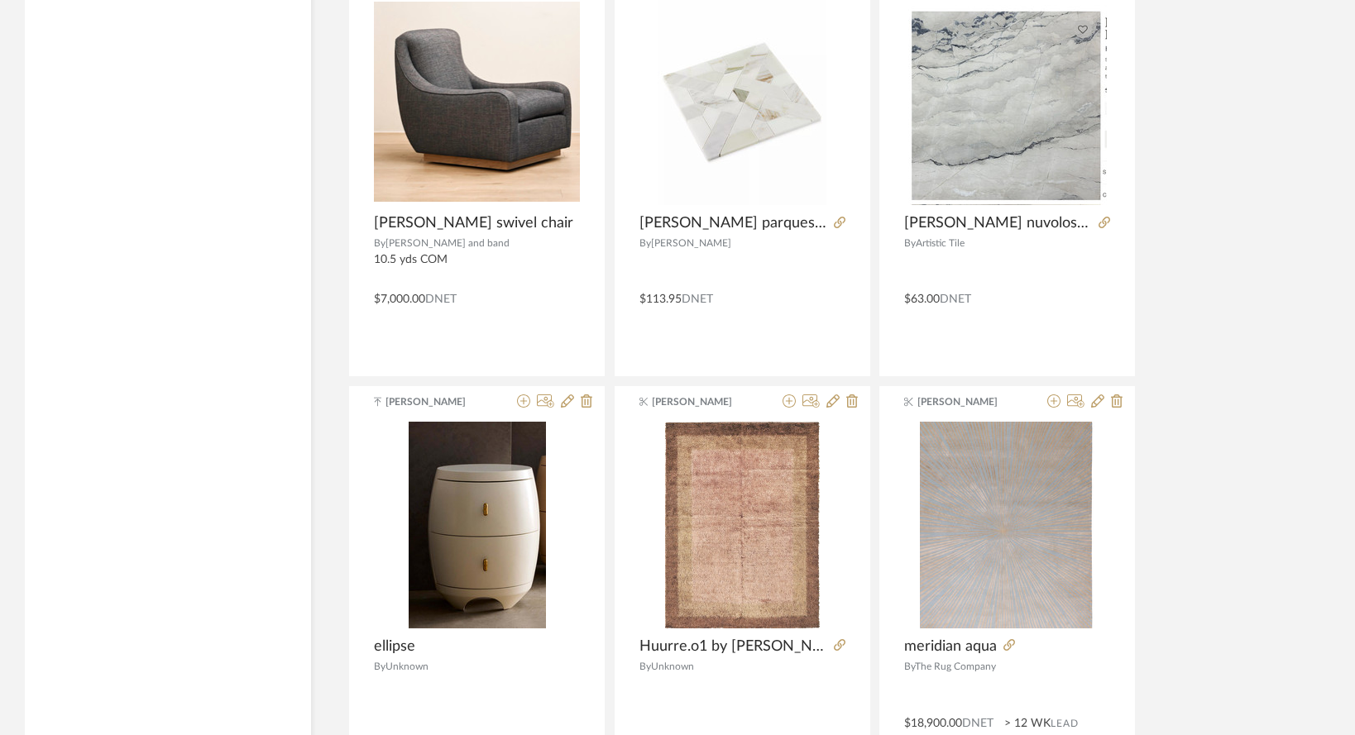
scroll to position [3859, 0]
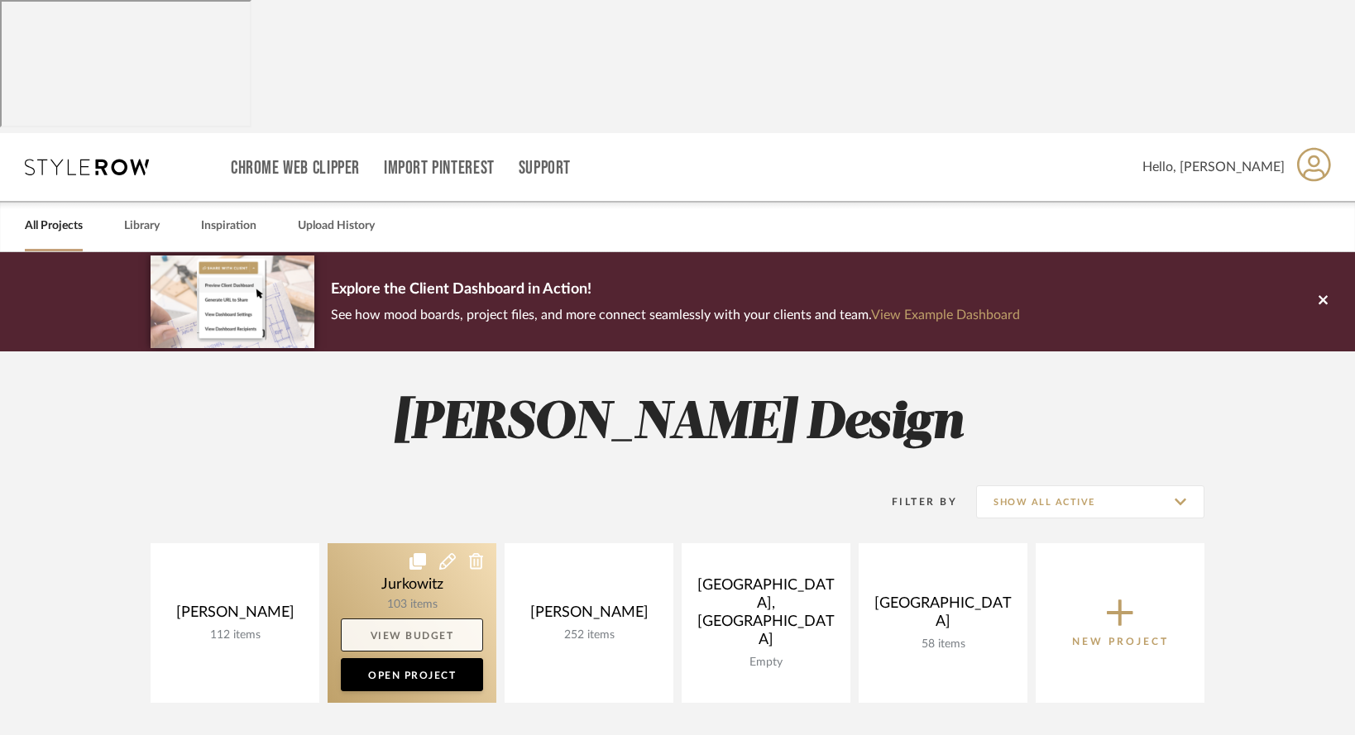
click at [400, 619] on link "View Budget" at bounding box center [412, 635] width 142 height 33
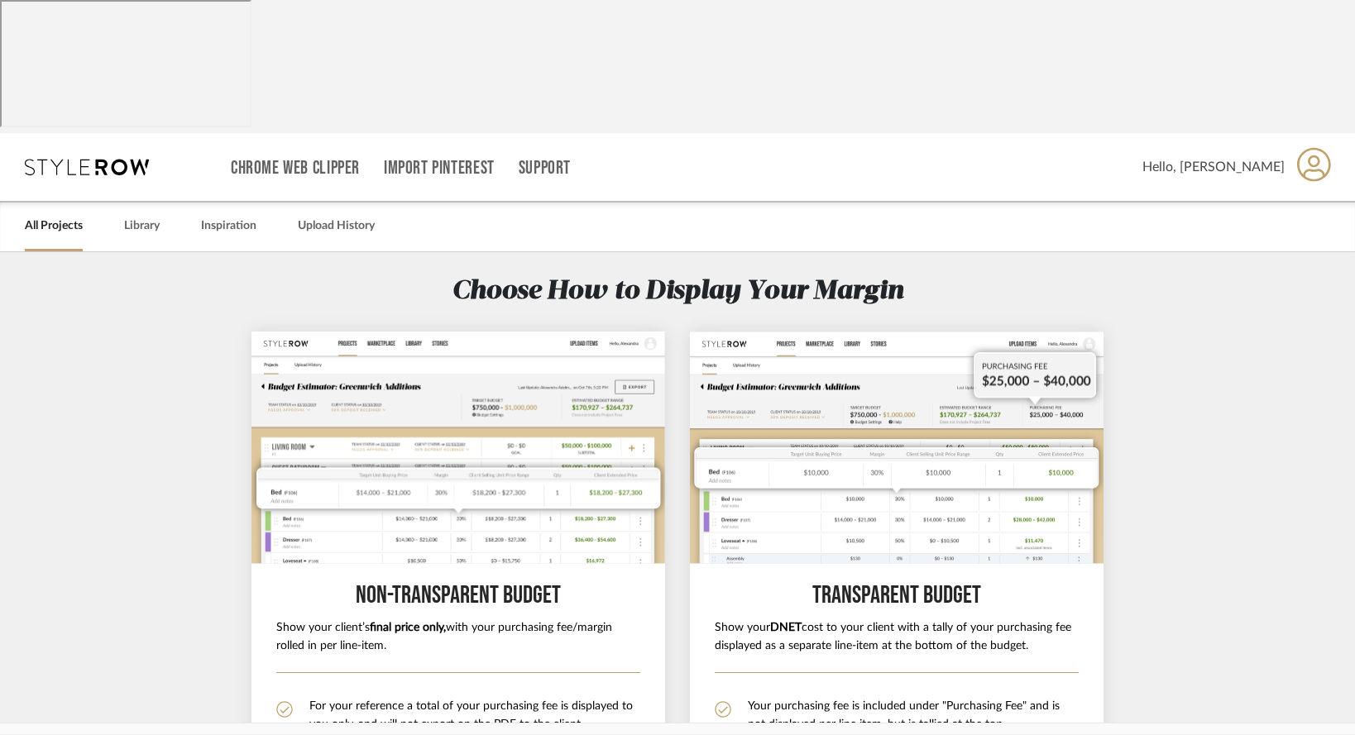
click at [157, 403] on section "Choose How to Display Your Margin Non-Transparent BUDGET Show your client’s fin…" at bounding box center [677, 640] width 1355 height 776
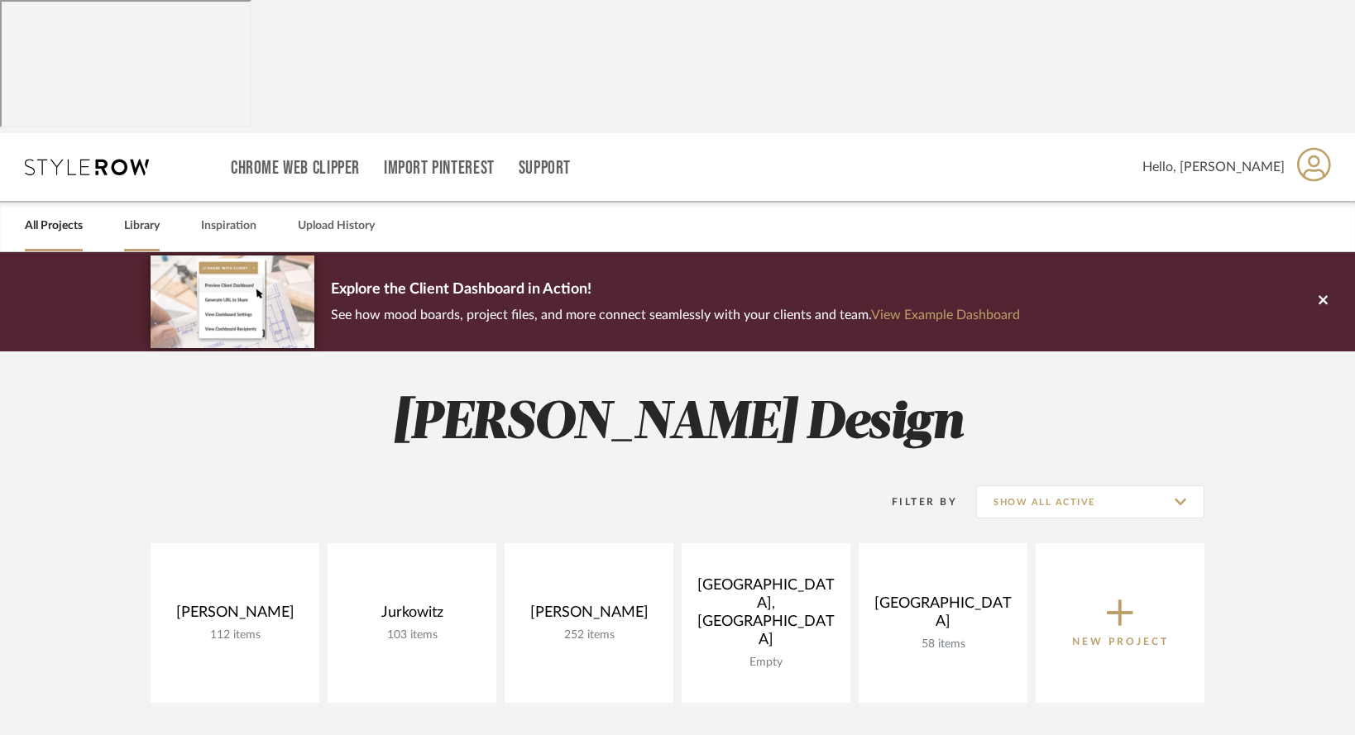
click at [136, 215] on link "Library" at bounding box center [142, 226] width 36 height 22
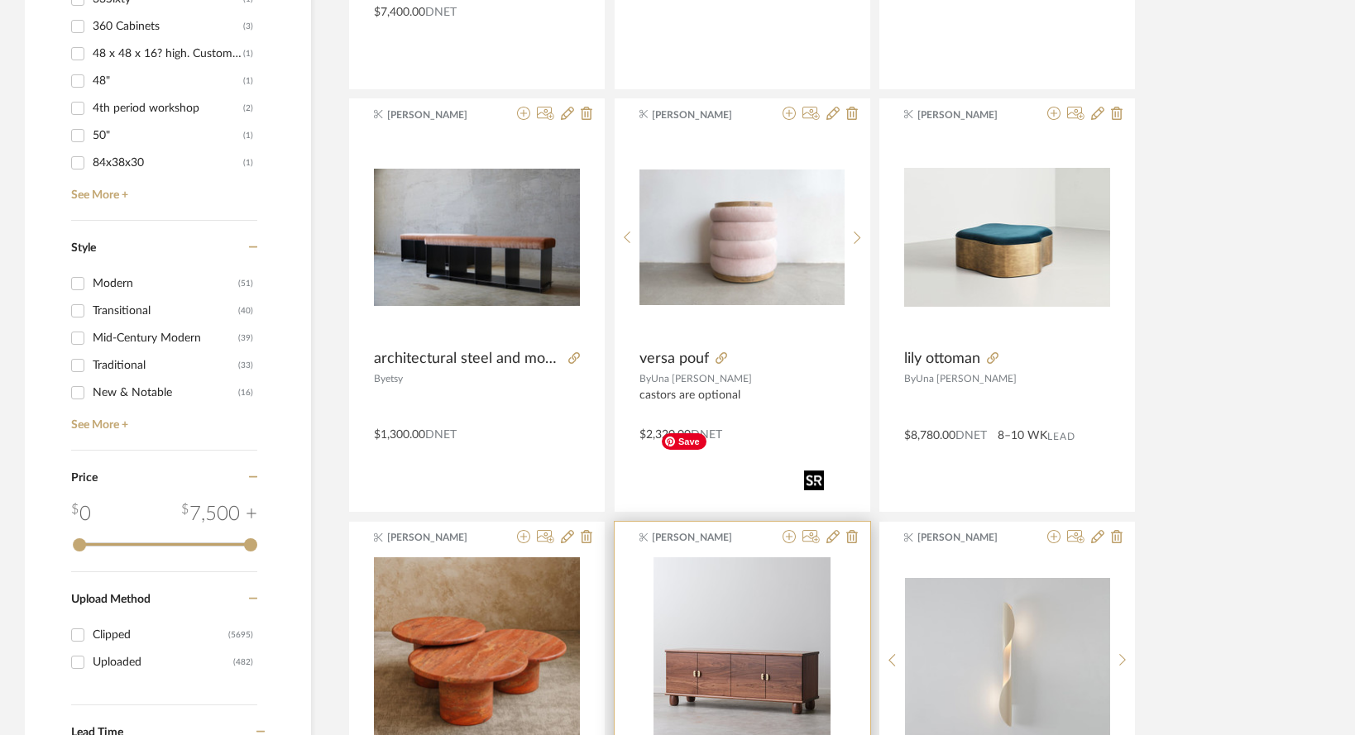
scroll to position [2069, 0]
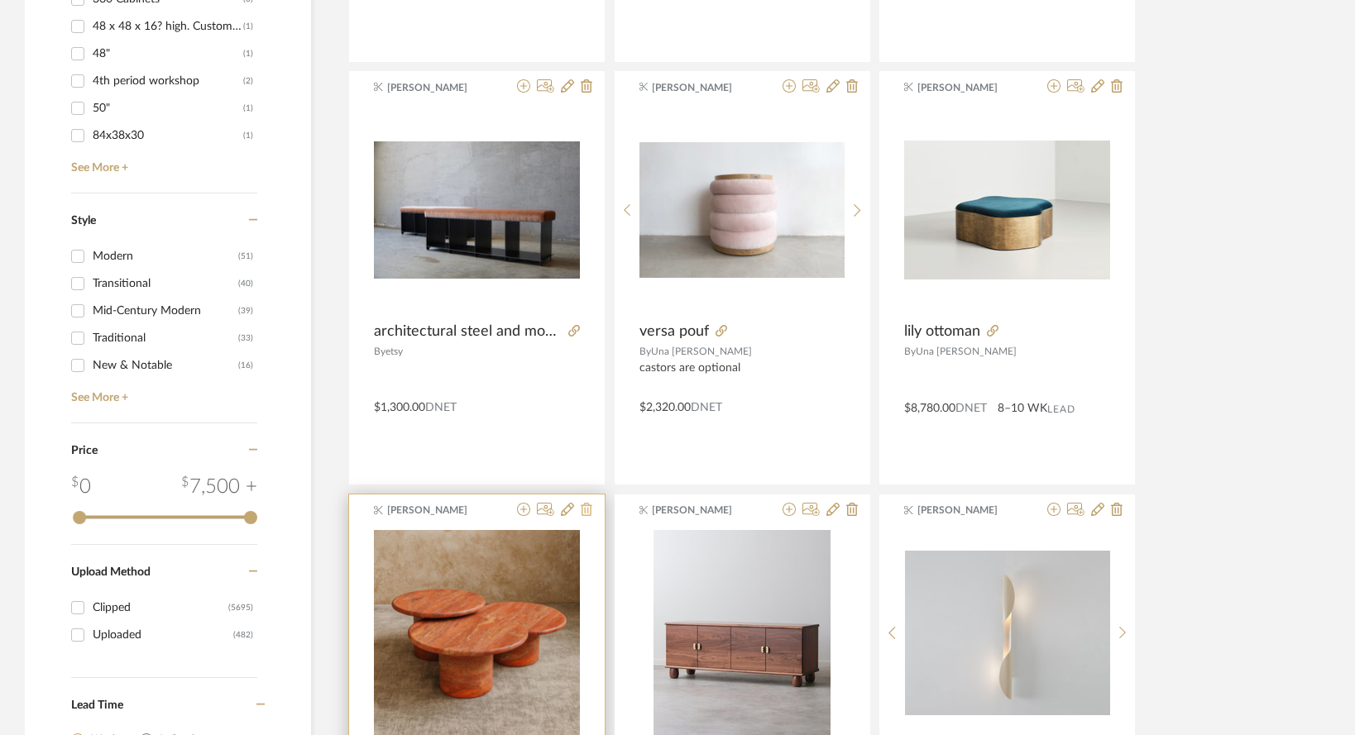
click at [582, 503] on icon at bounding box center [587, 509] width 12 height 13
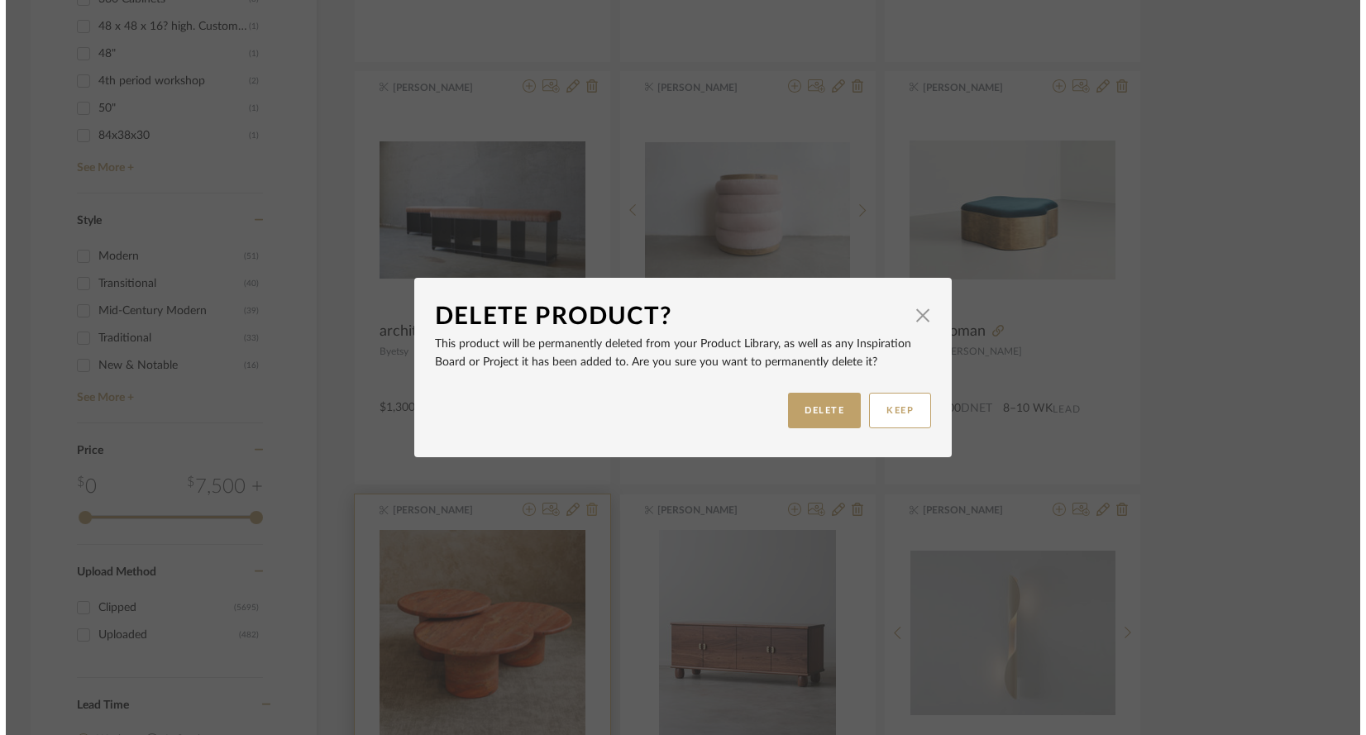
scroll to position [0, 0]
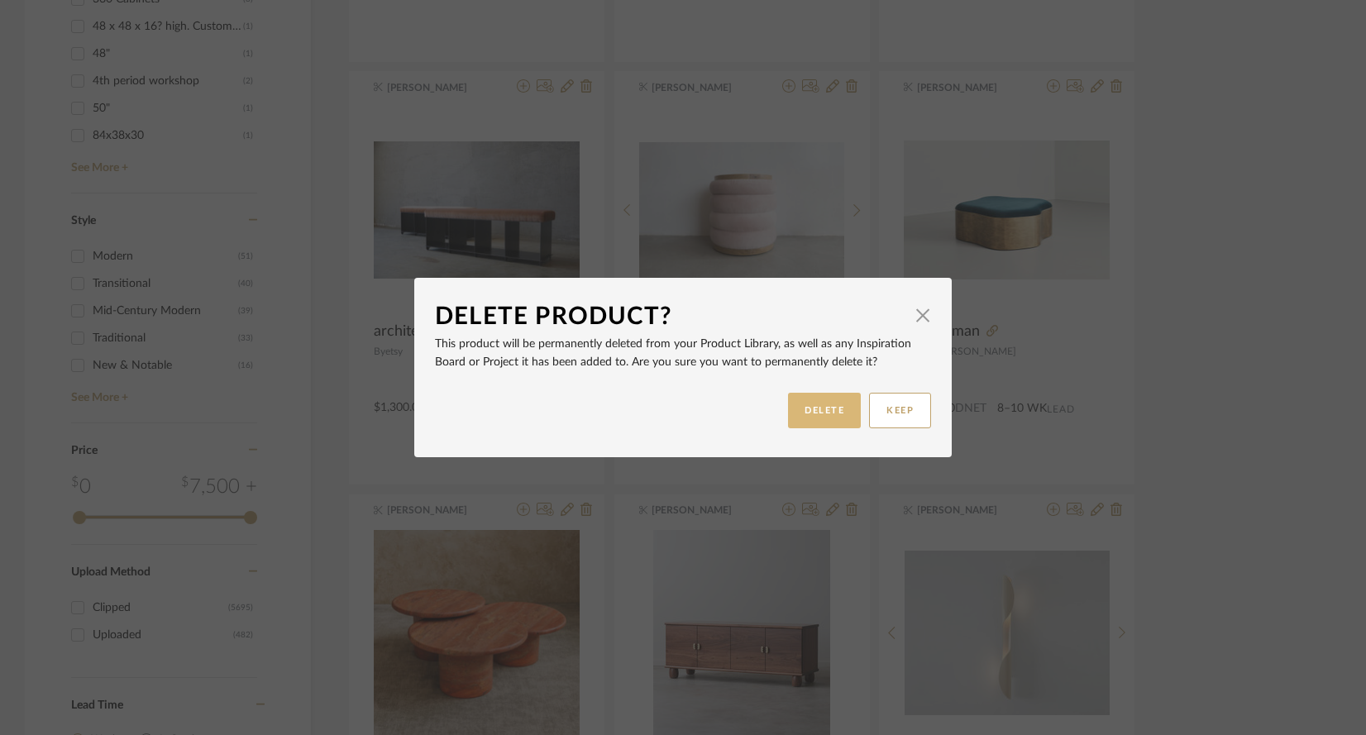
click at [794, 406] on button "DELETE" at bounding box center [824, 411] width 73 height 36
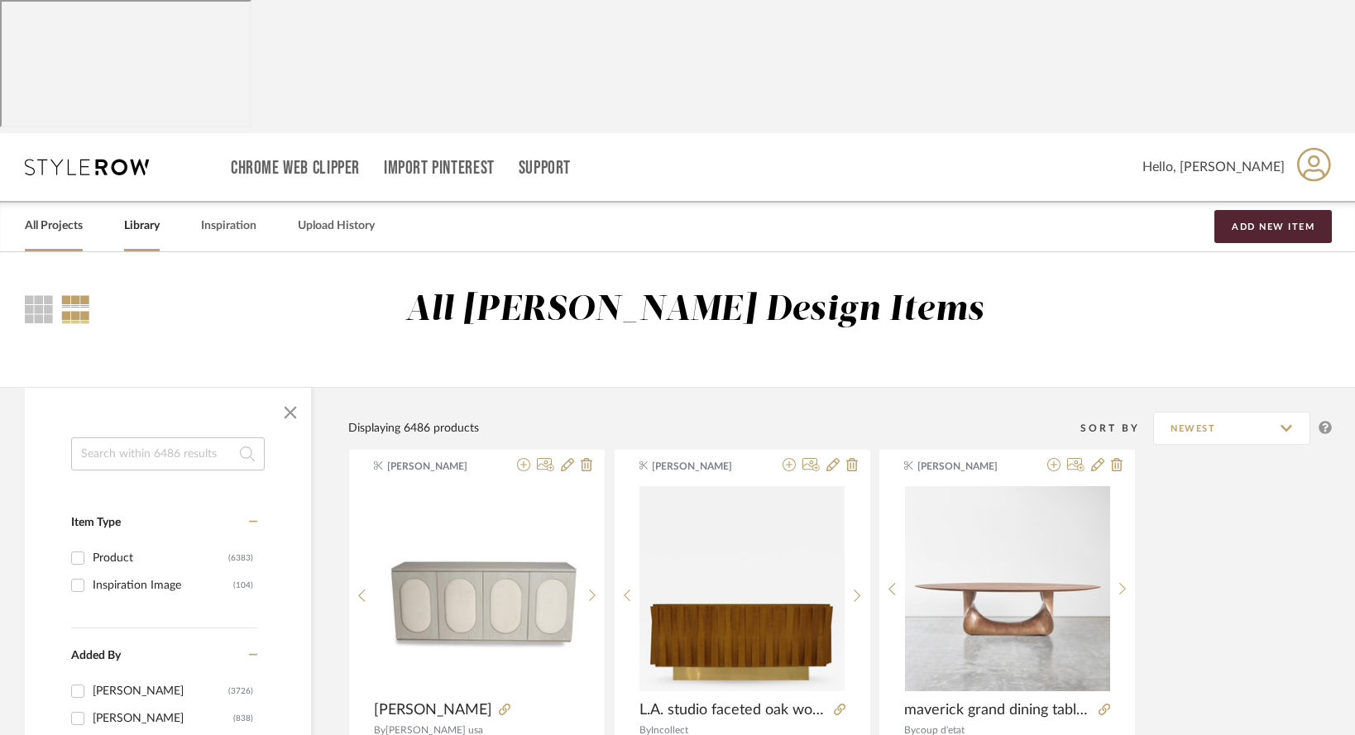
click at [57, 215] on link "All Projects" at bounding box center [54, 226] width 58 height 22
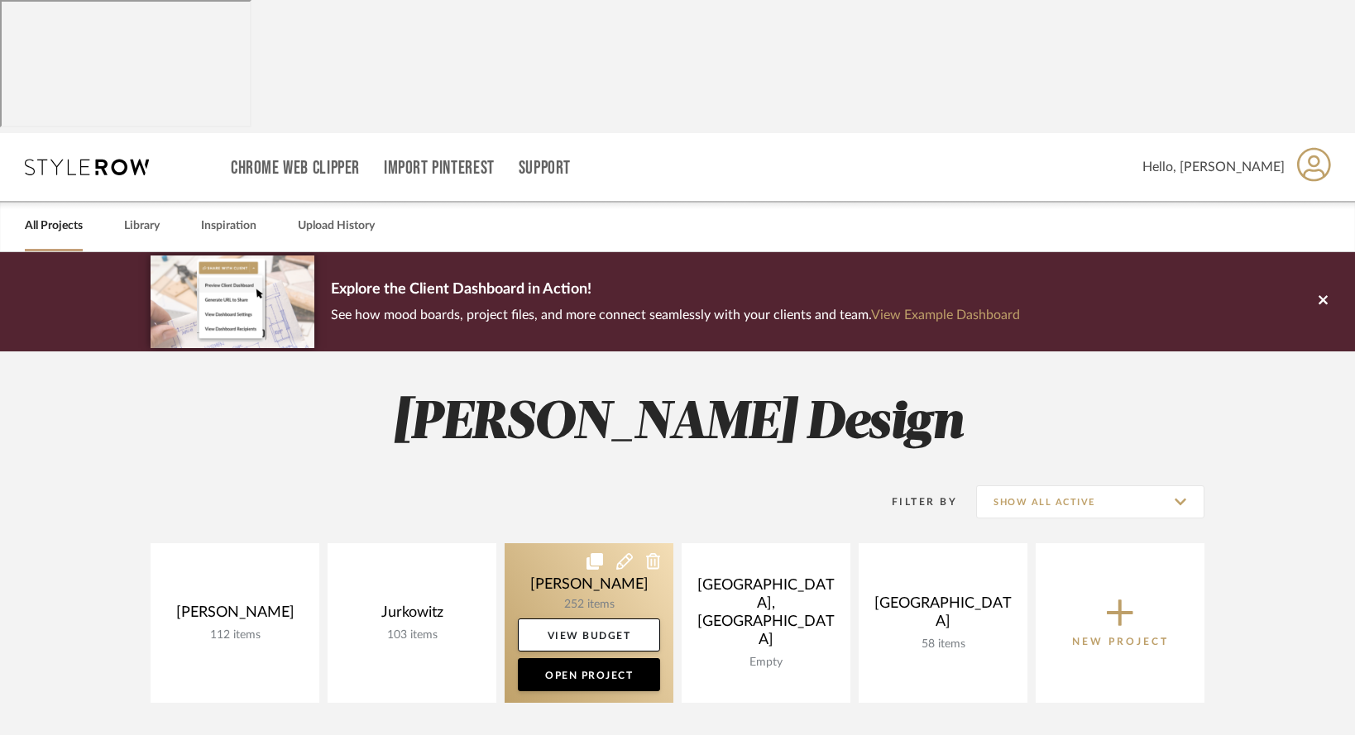
click at [583, 543] on link at bounding box center [589, 623] width 169 height 160
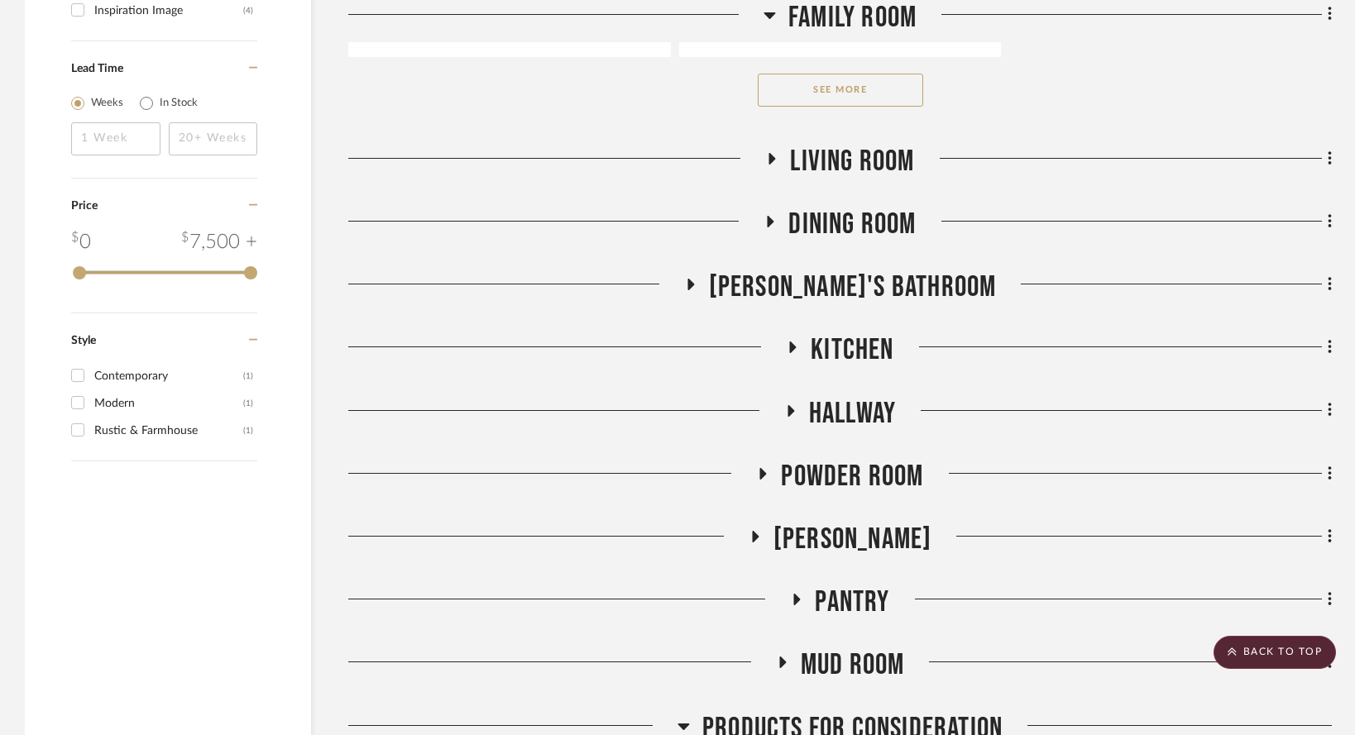
scroll to position [2775, 0]
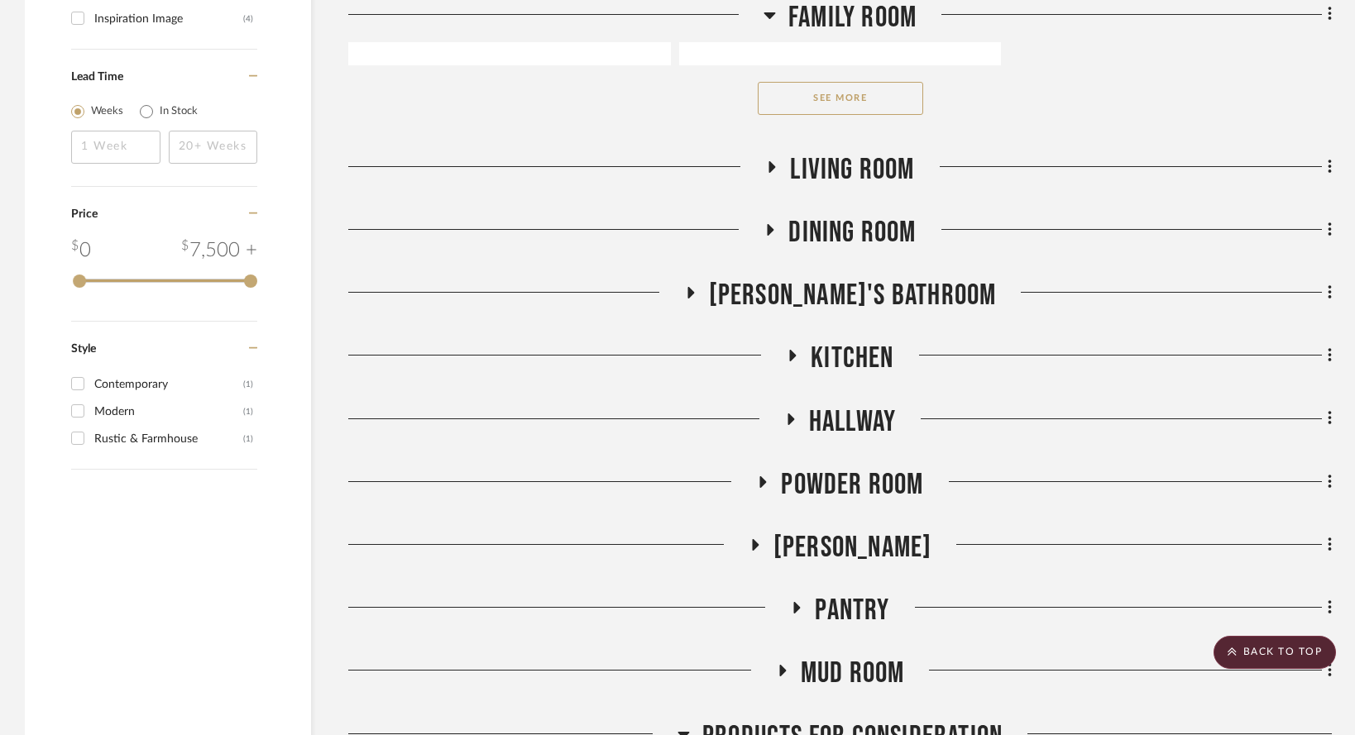
click at [768, 224] on icon at bounding box center [771, 230] width 7 height 12
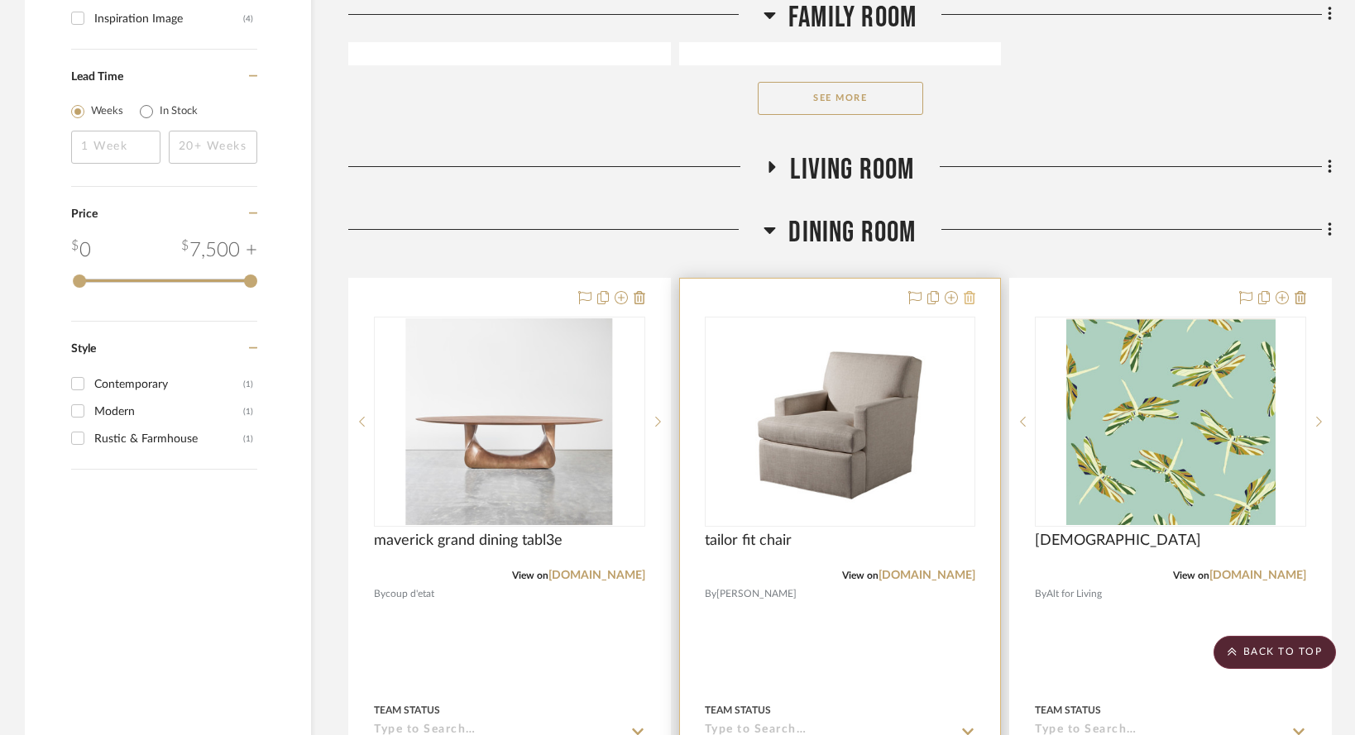
click at [968, 297] on icon at bounding box center [970, 297] width 12 height 13
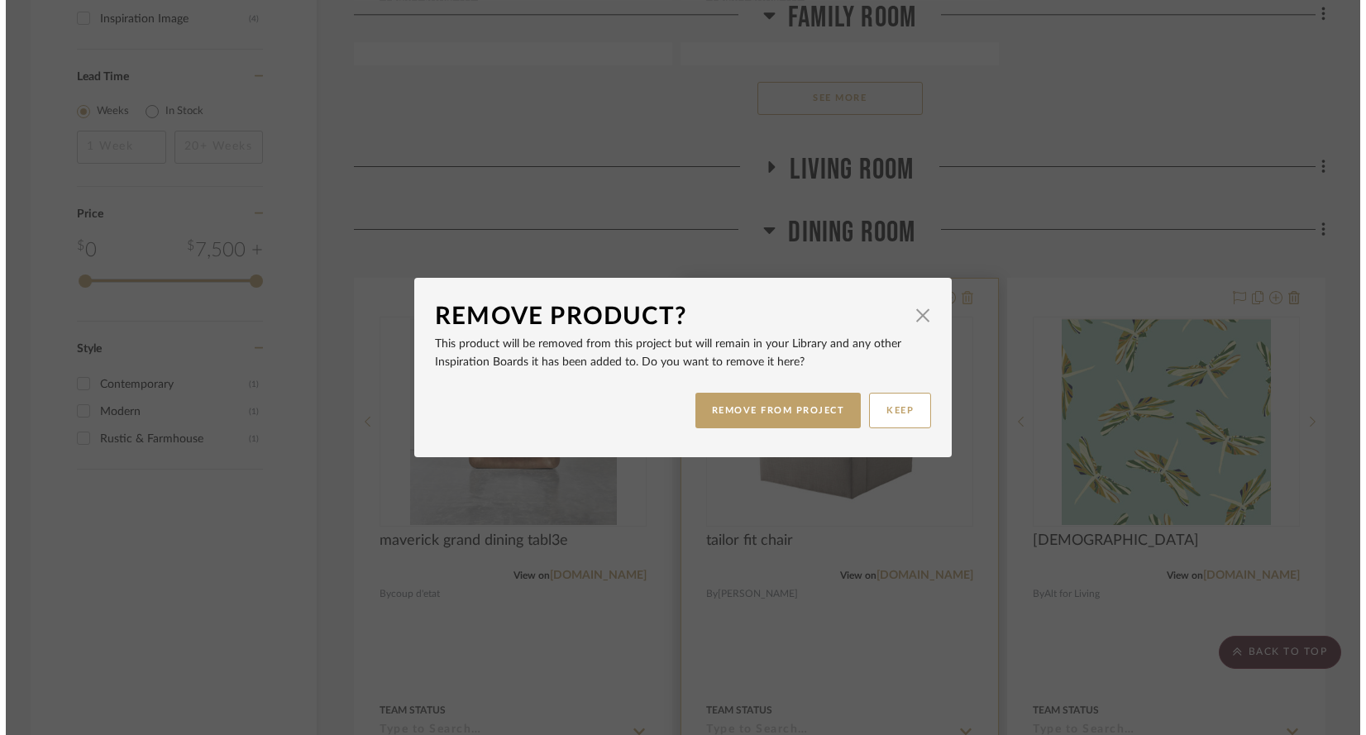
scroll to position [0, 0]
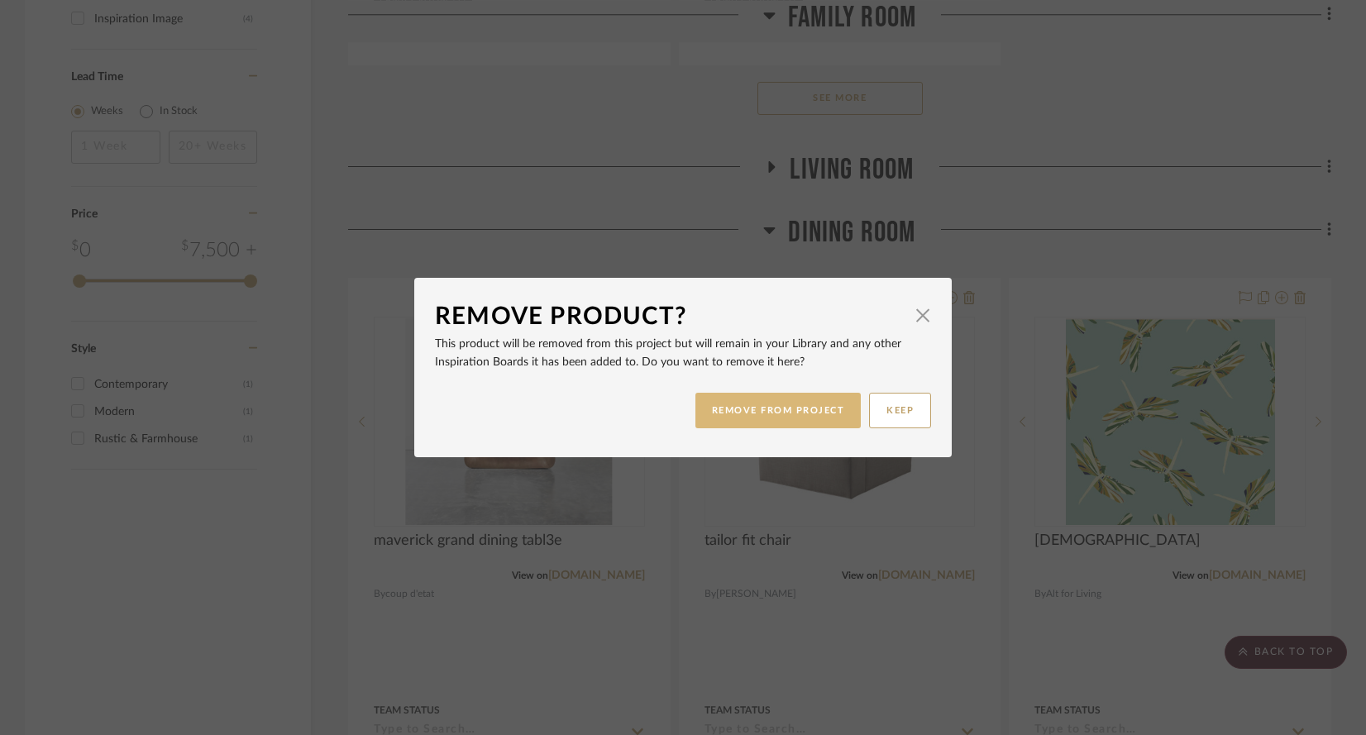
click at [788, 417] on button "REMOVE FROM PROJECT" at bounding box center [779, 411] width 166 height 36
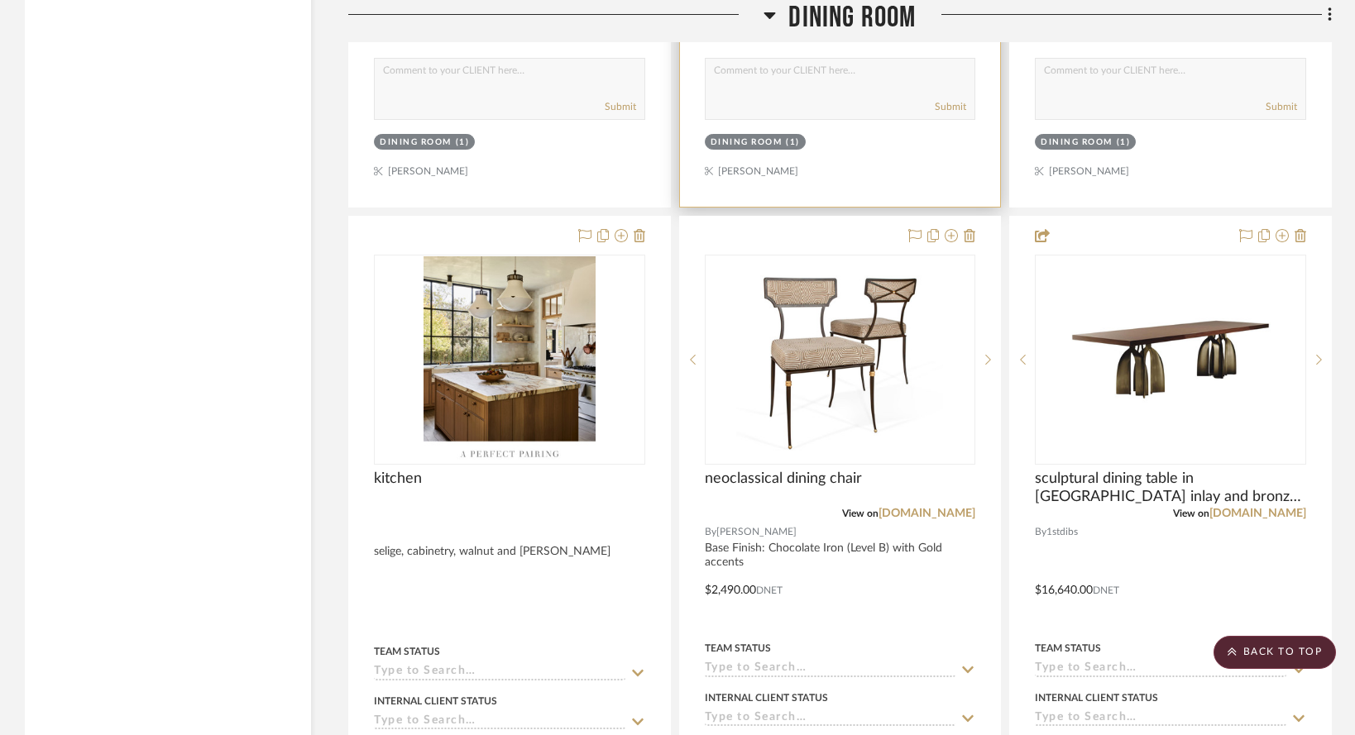
scroll to position [3575, 0]
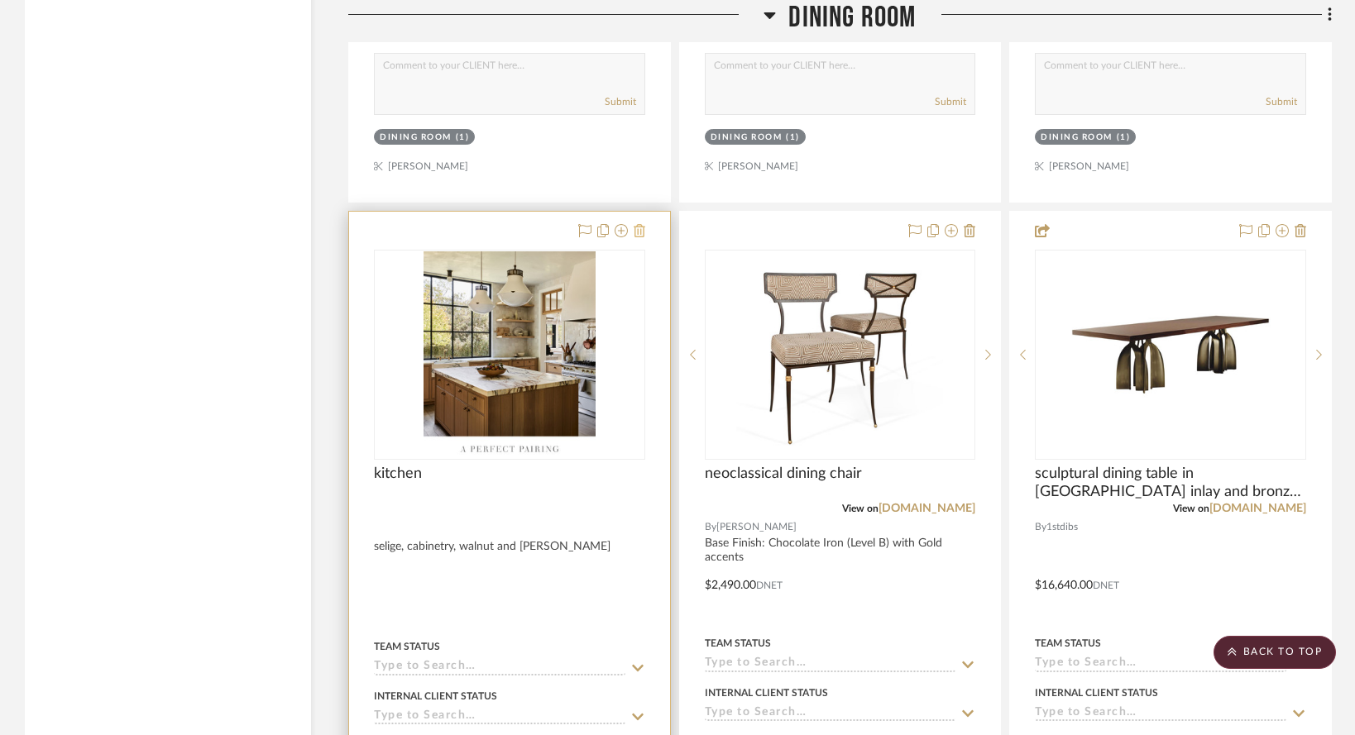
click at [639, 237] on icon at bounding box center [640, 230] width 12 height 13
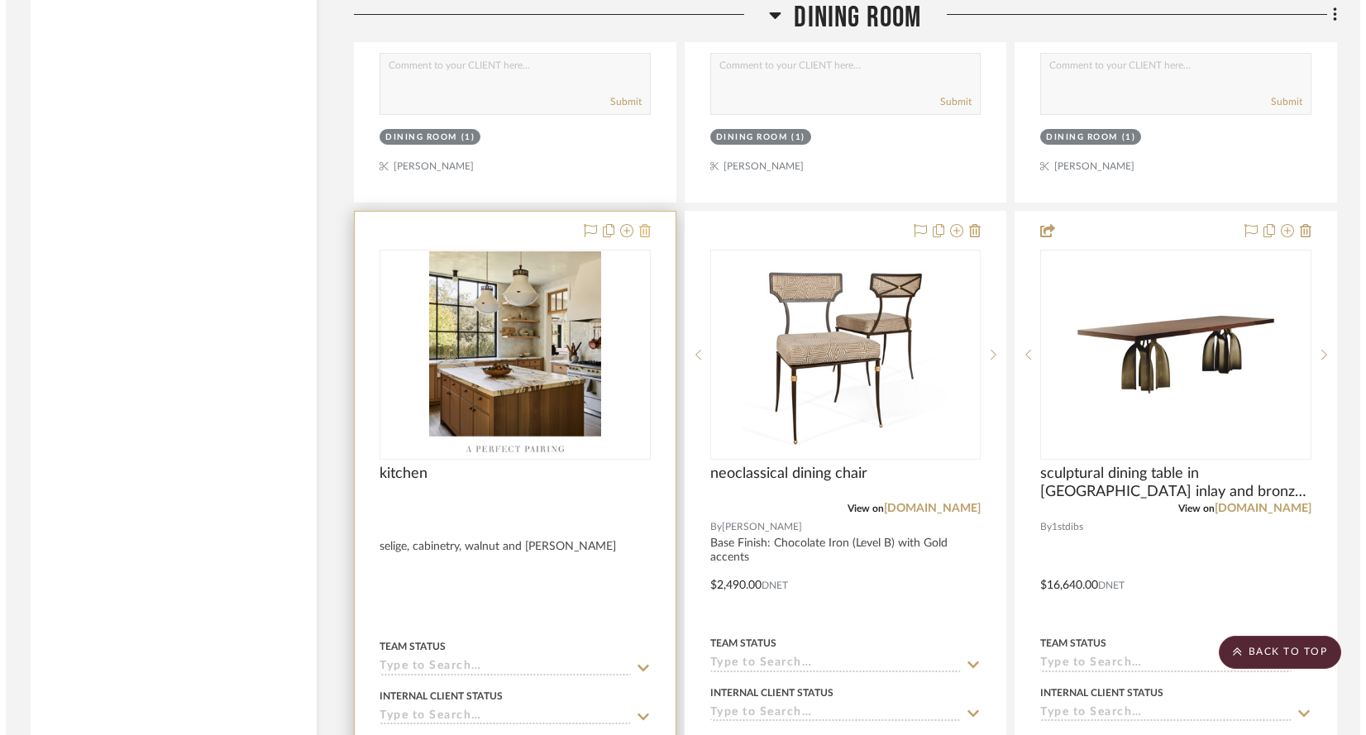
scroll to position [0, 0]
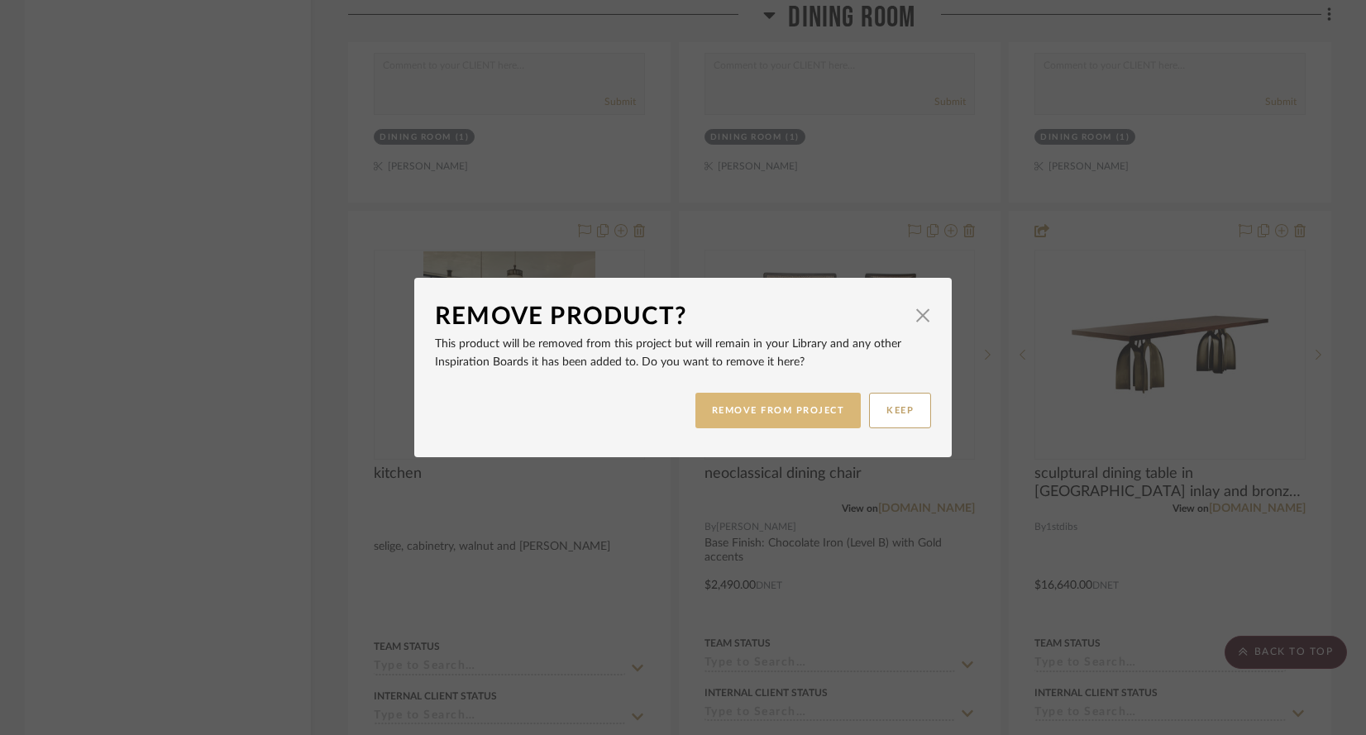
click at [748, 419] on button "REMOVE FROM PROJECT" at bounding box center [779, 411] width 166 height 36
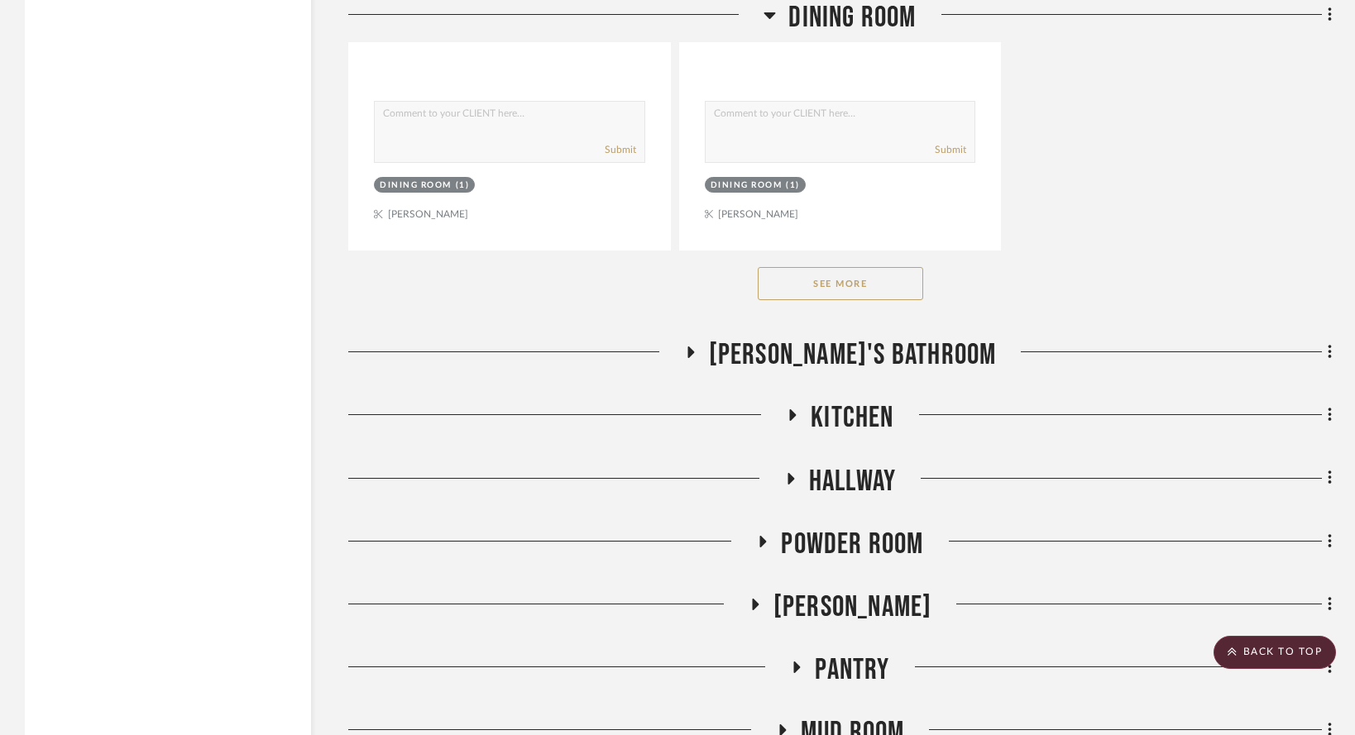
scroll to position [4995, 0]
click at [791, 299] on button "See More" at bounding box center [840, 282] width 165 height 33
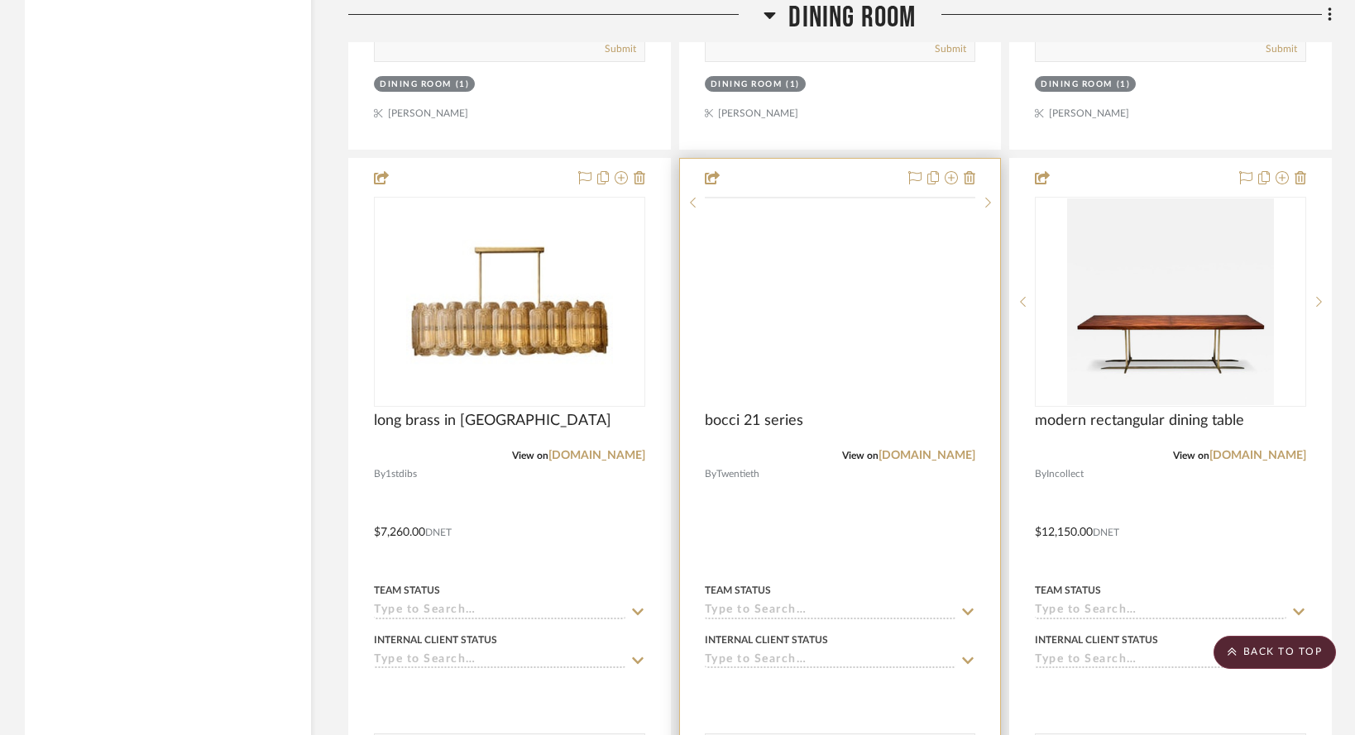
scroll to position [5095, 0]
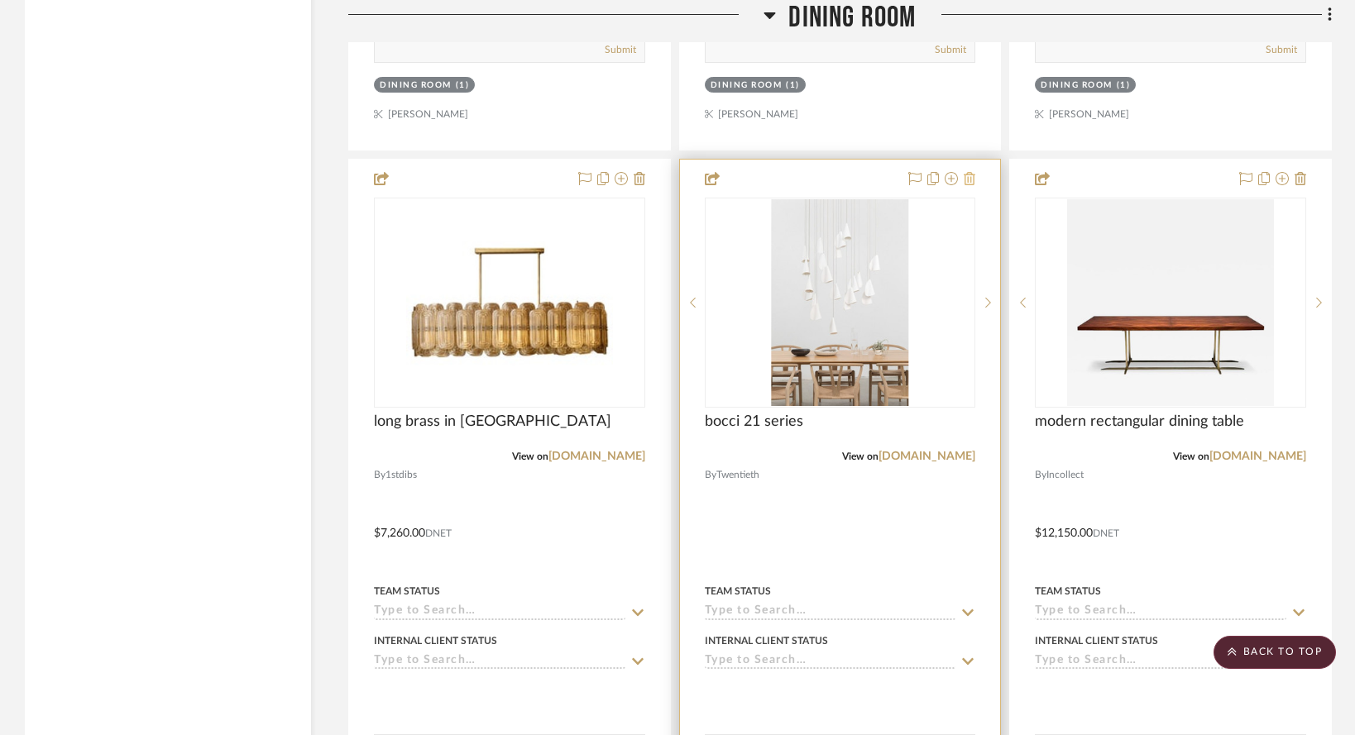
click at [968, 185] on icon at bounding box center [970, 178] width 12 height 13
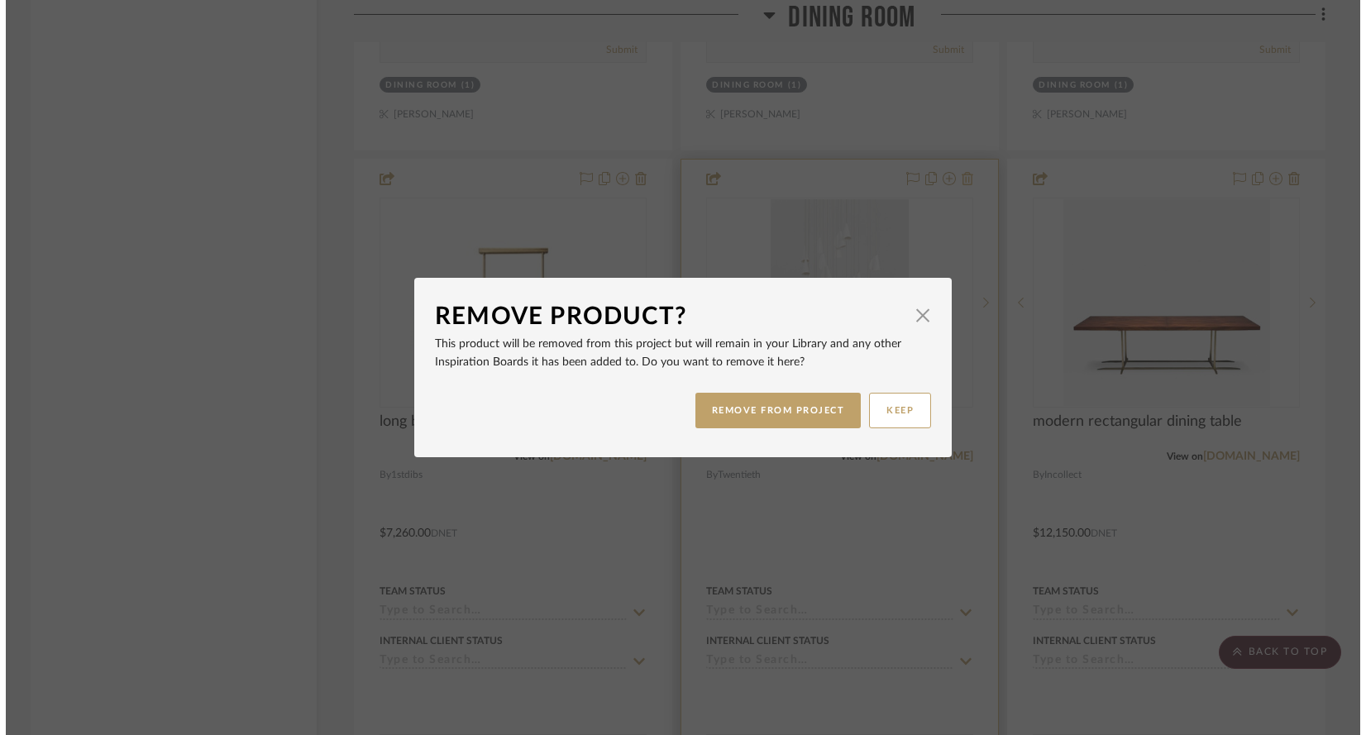
scroll to position [0, 0]
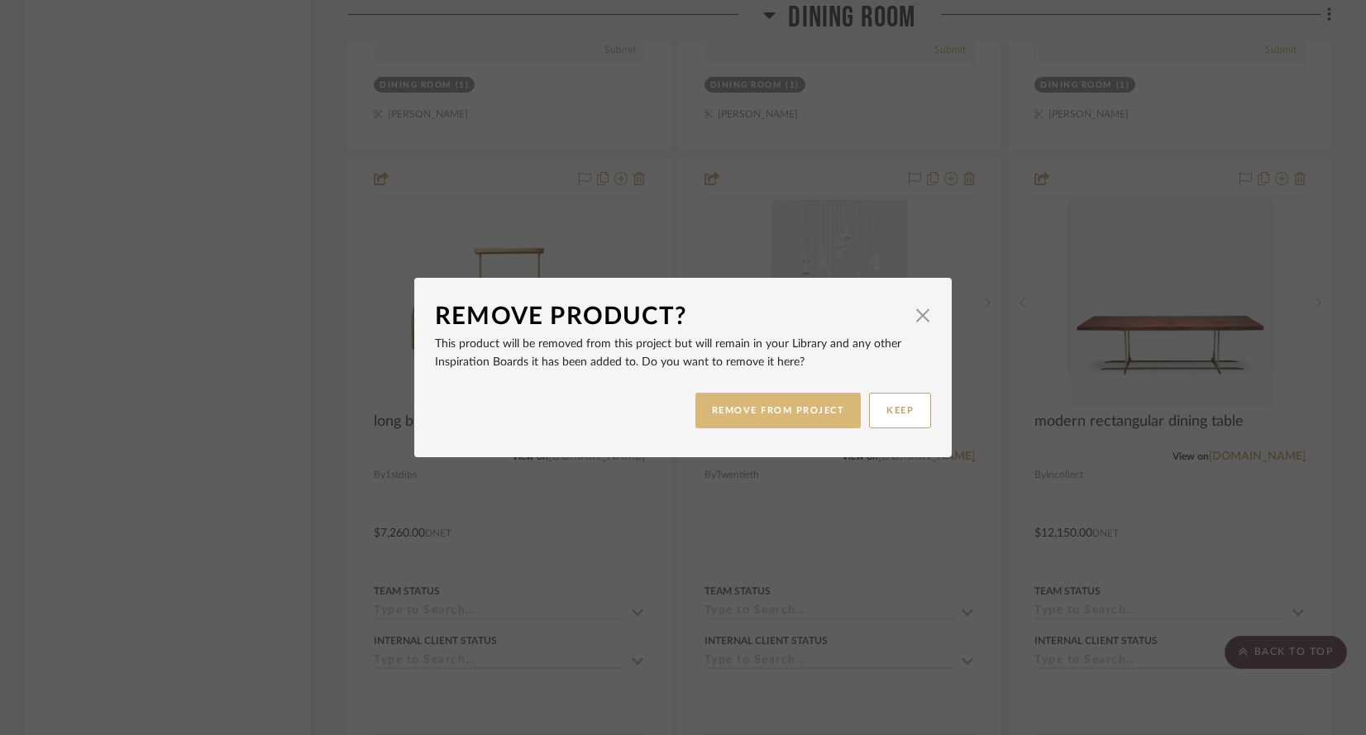
click at [760, 417] on button "REMOVE FROM PROJECT" at bounding box center [779, 411] width 166 height 36
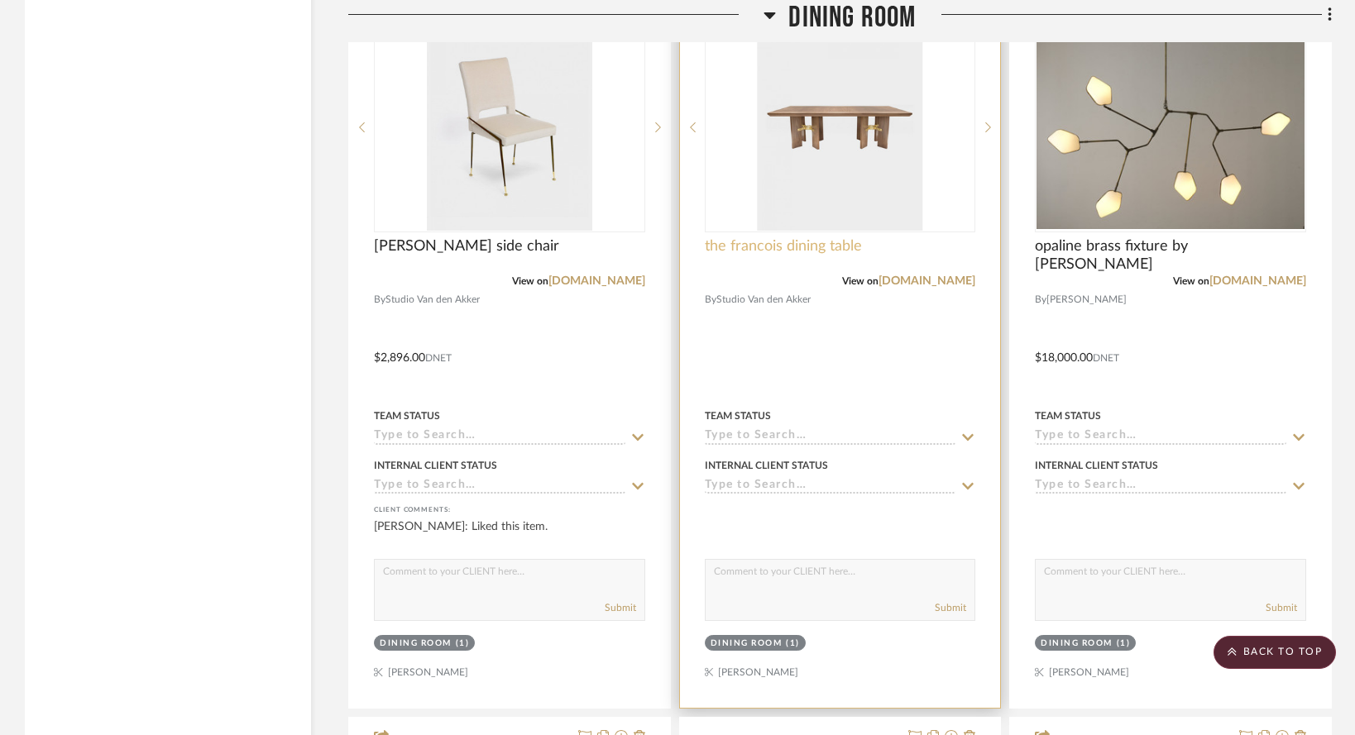
scroll to position [6797, 0]
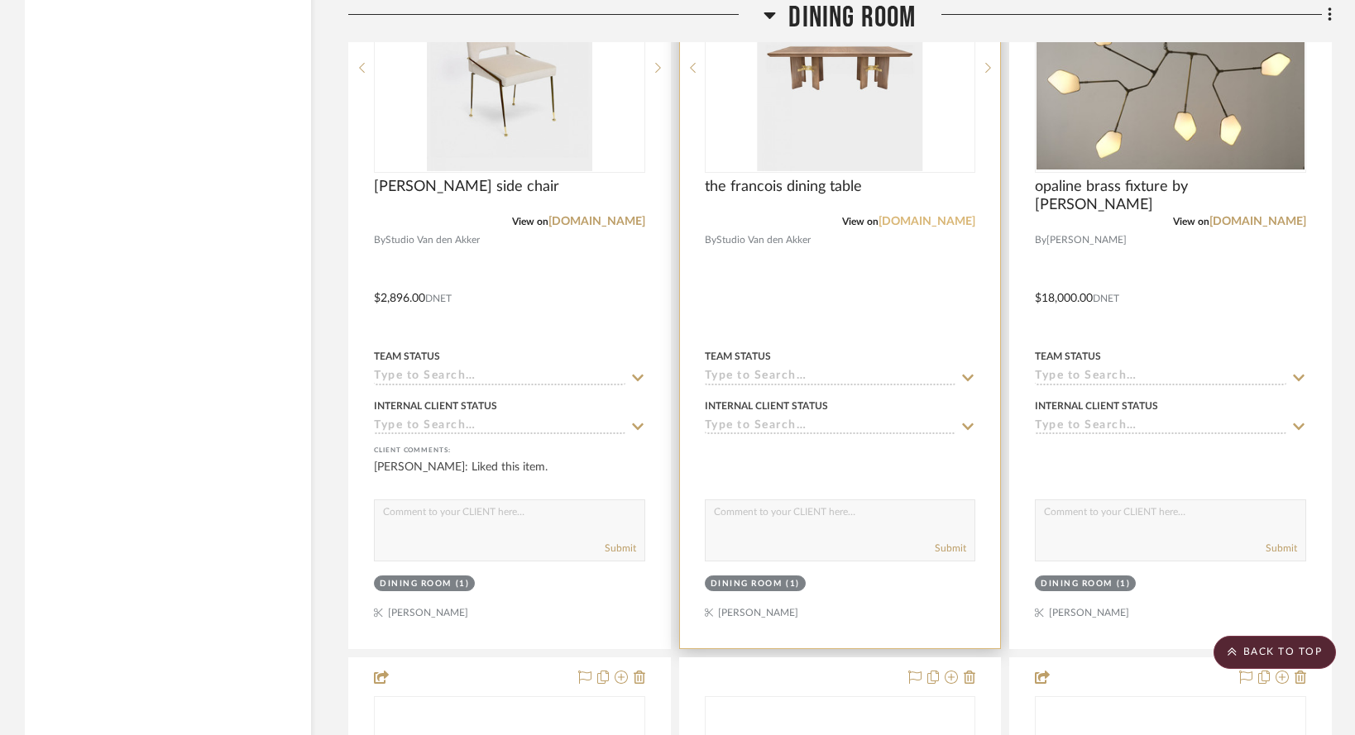
click at [881, 227] on link "modedeviebyryan.com" at bounding box center [926, 222] width 97 height 12
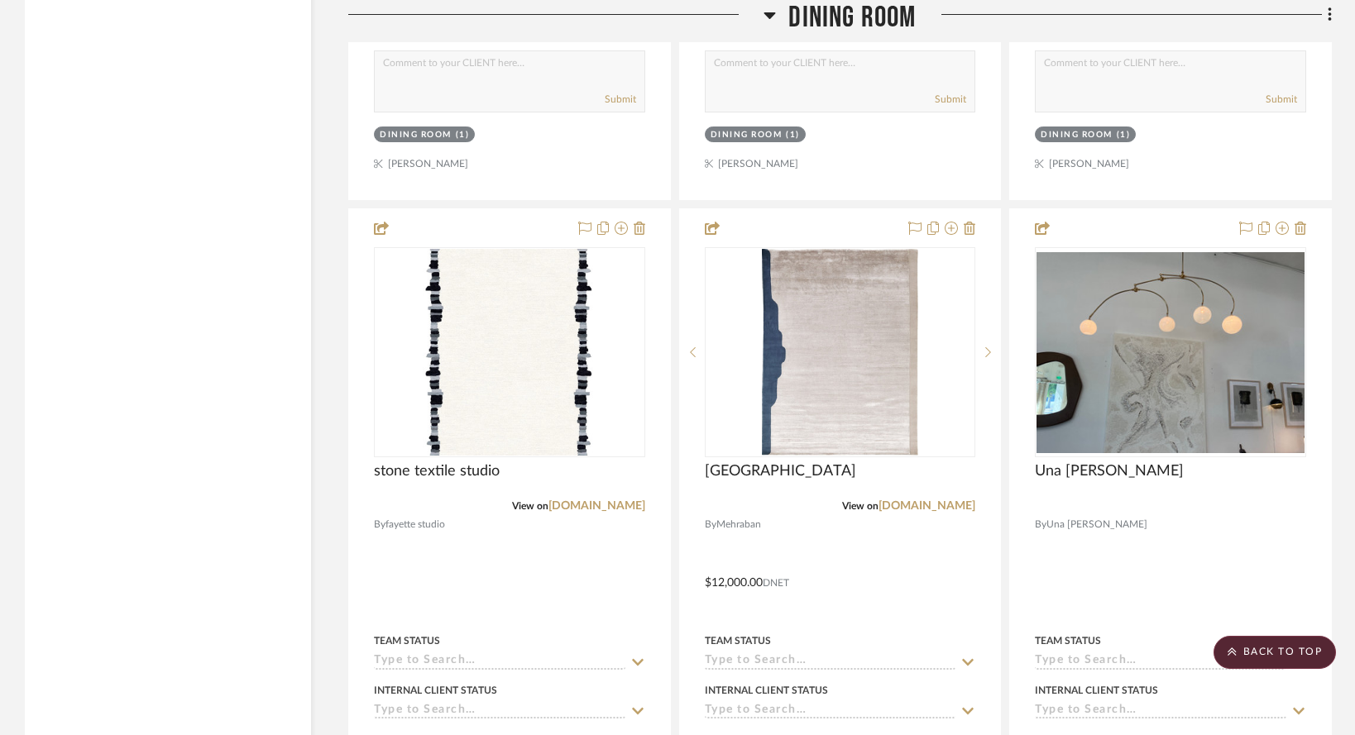
scroll to position [8267, 0]
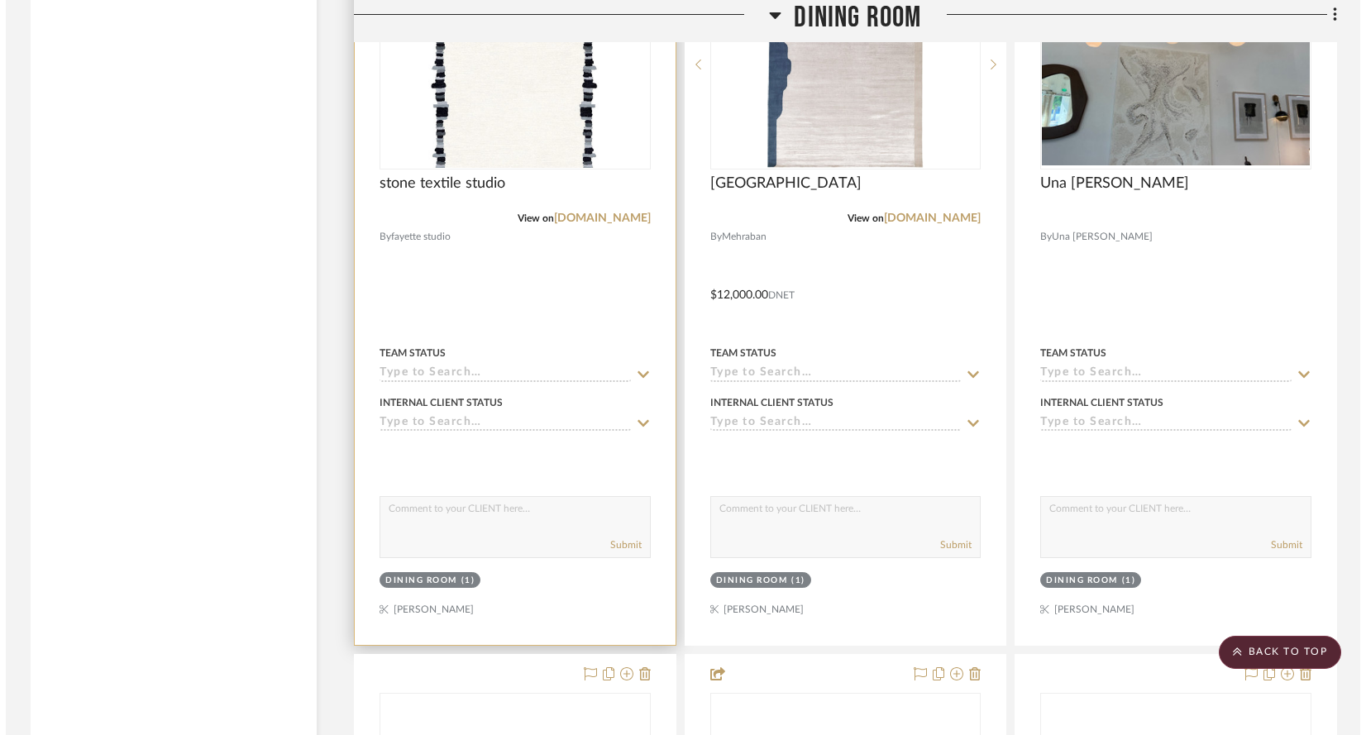
scroll to position [0, 0]
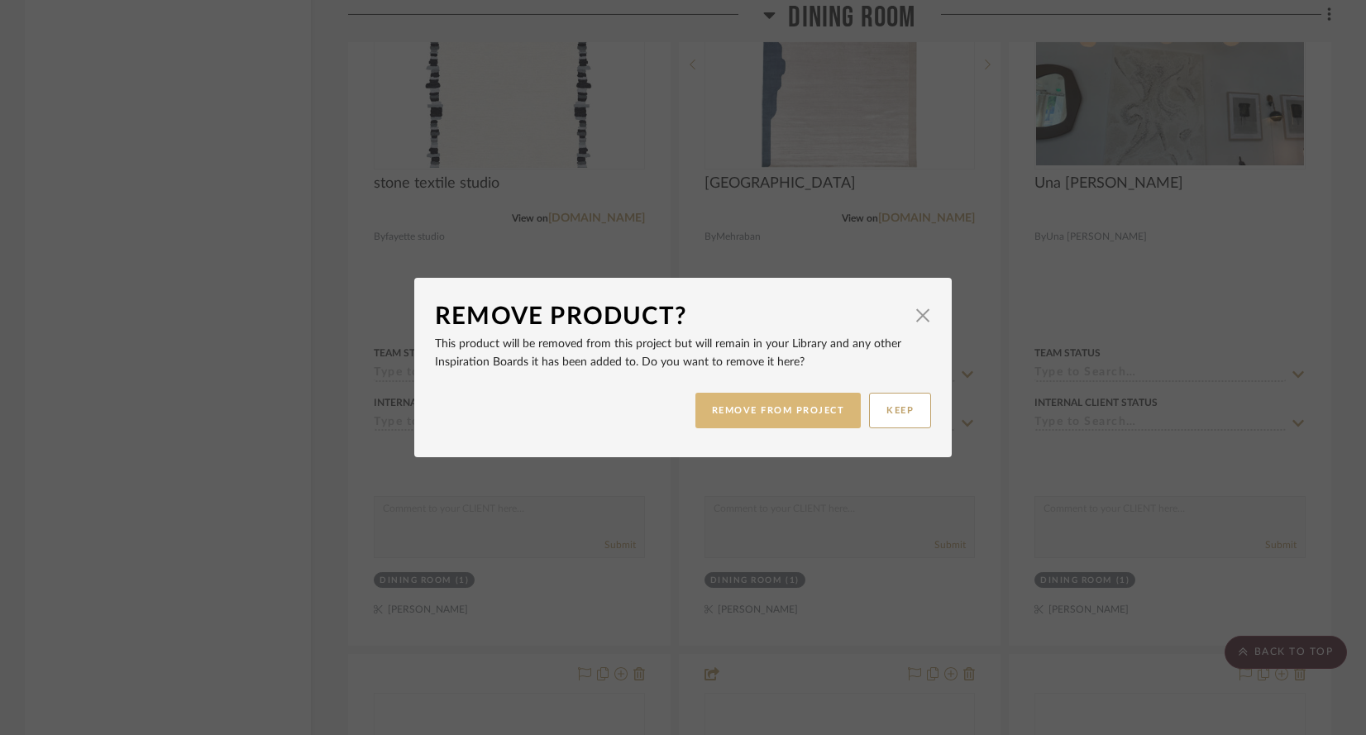
click at [737, 423] on button "REMOVE FROM PROJECT" at bounding box center [779, 411] width 166 height 36
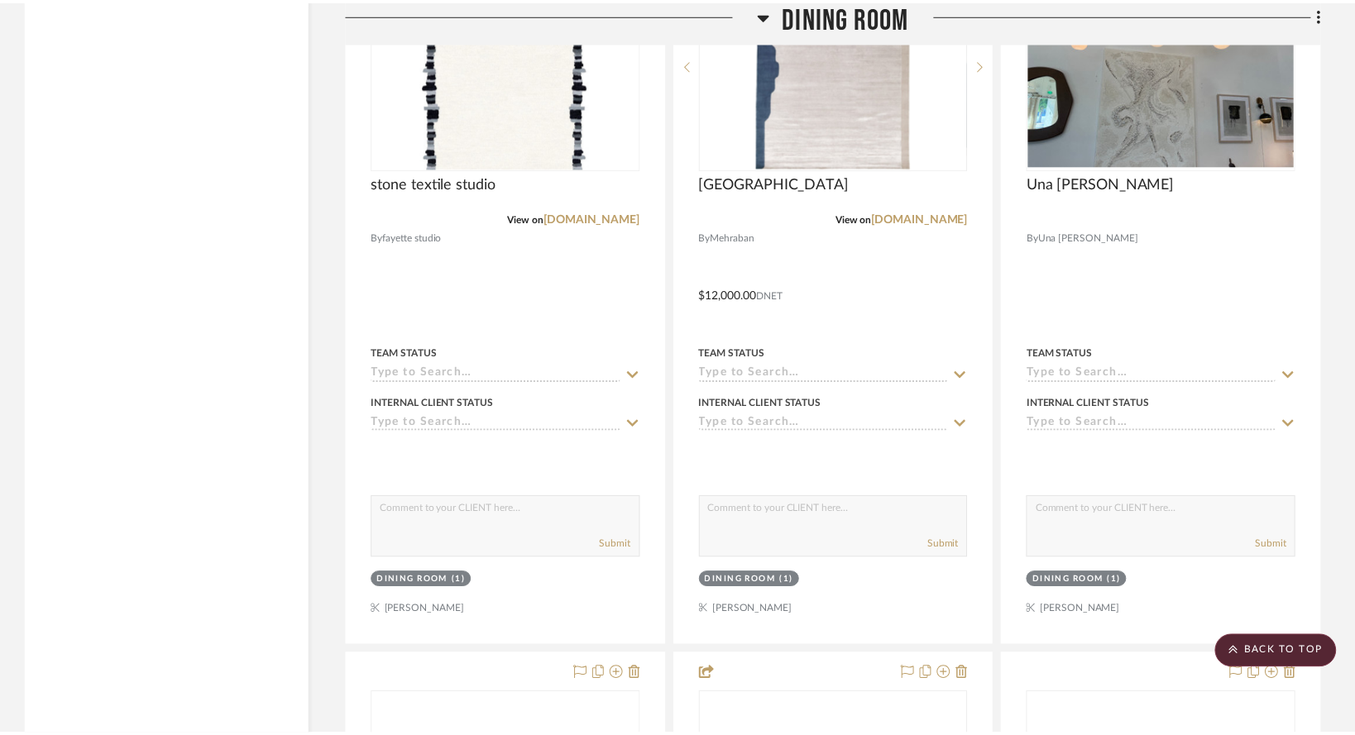
scroll to position [8267, 0]
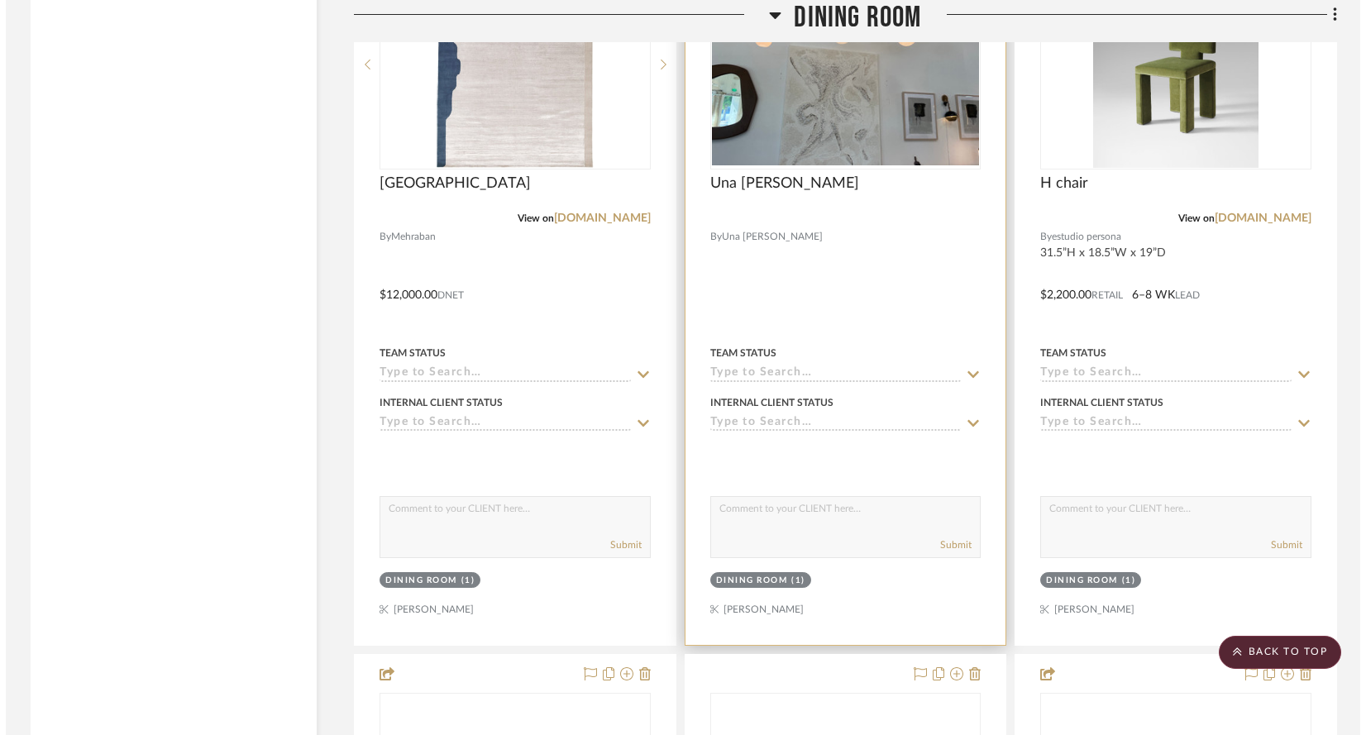
scroll to position [0, 0]
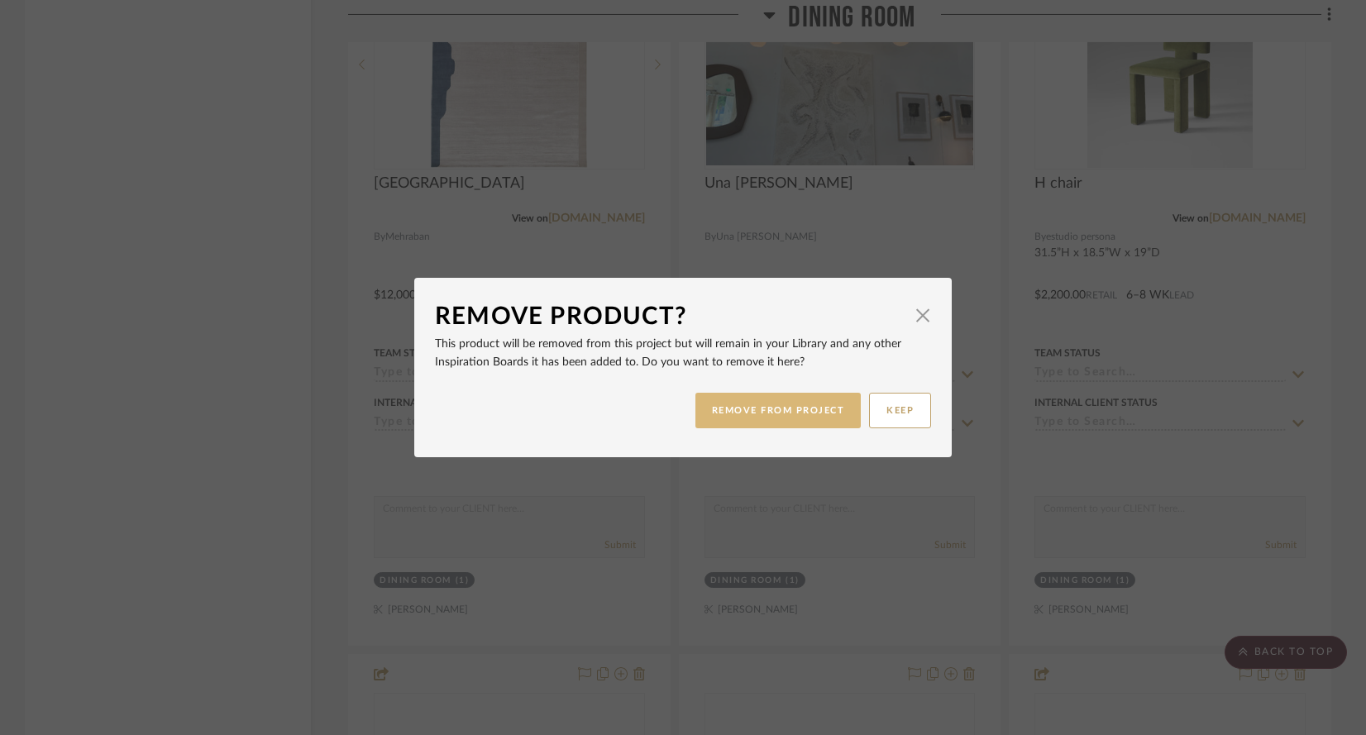
click at [755, 414] on button "REMOVE FROM PROJECT" at bounding box center [779, 411] width 166 height 36
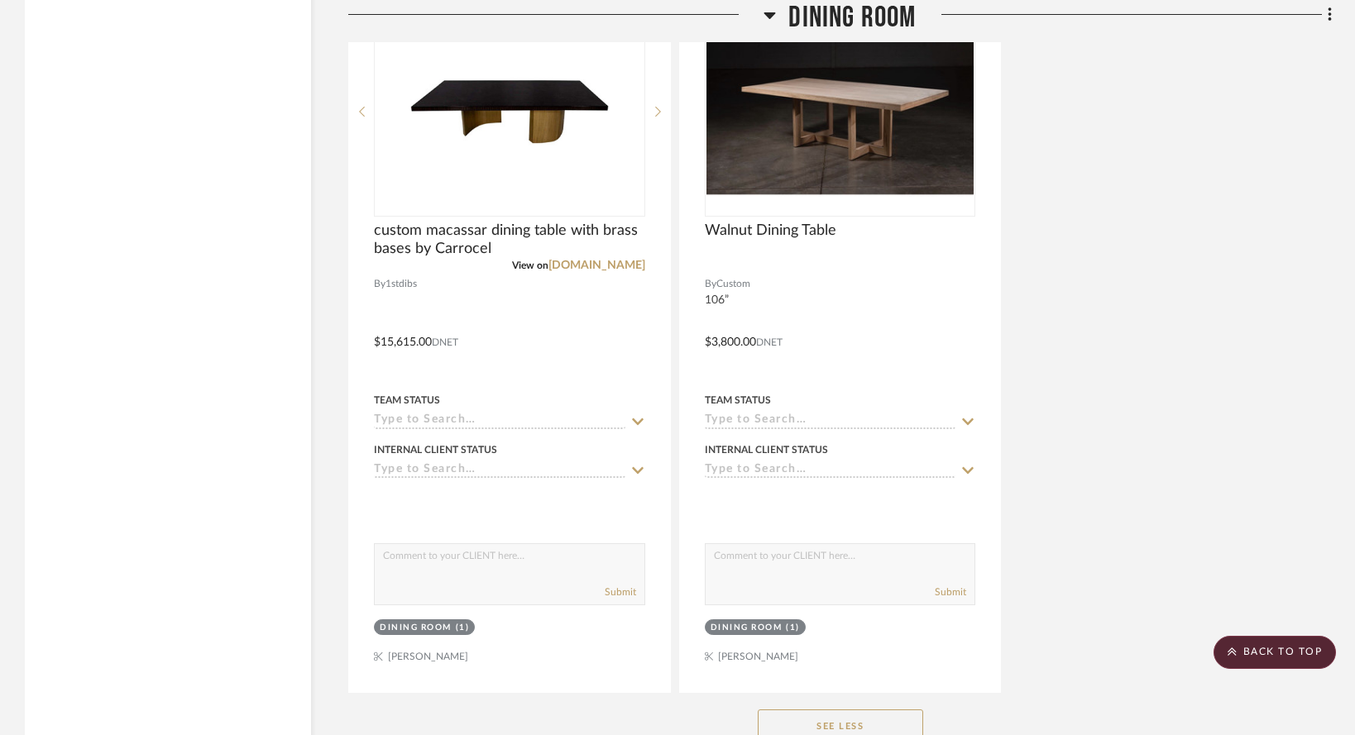
scroll to position [9677, 0]
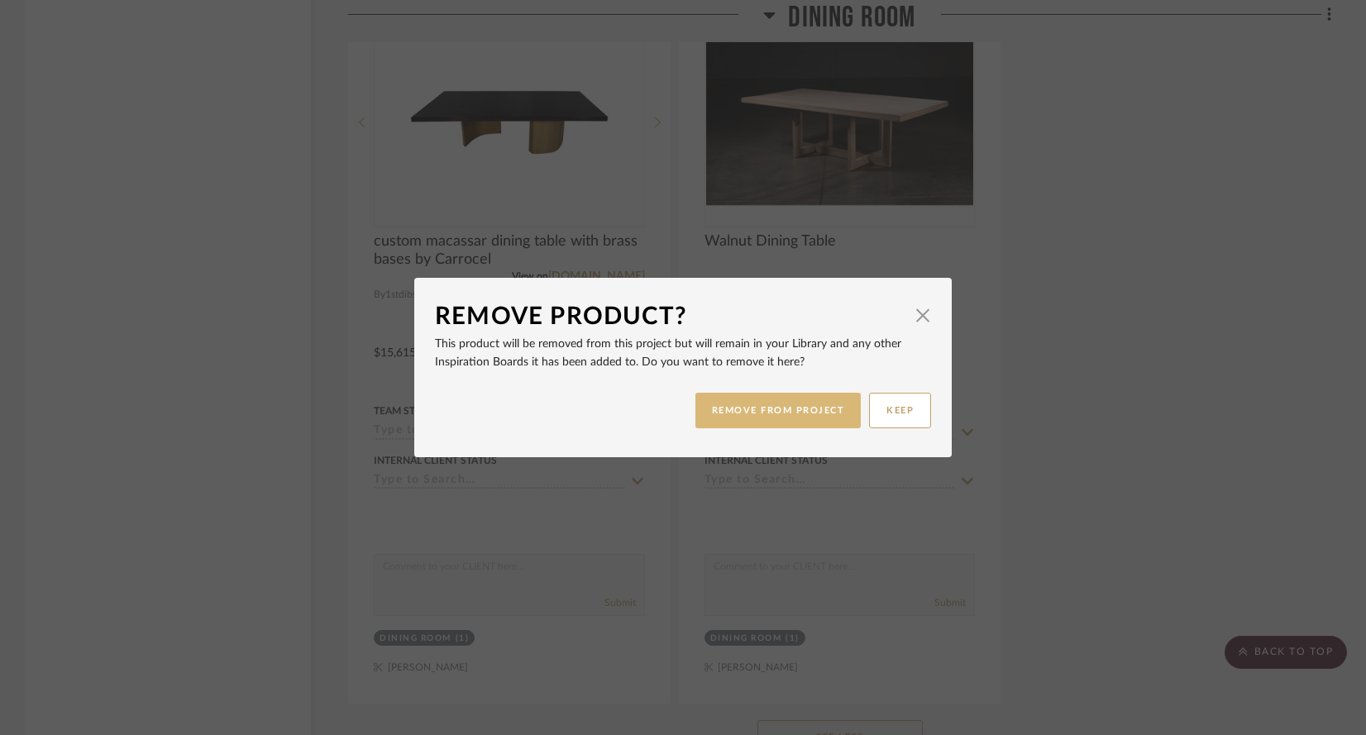
click at [804, 423] on button "REMOVE FROM PROJECT" at bounding box center [779, 411] width 166 height 36
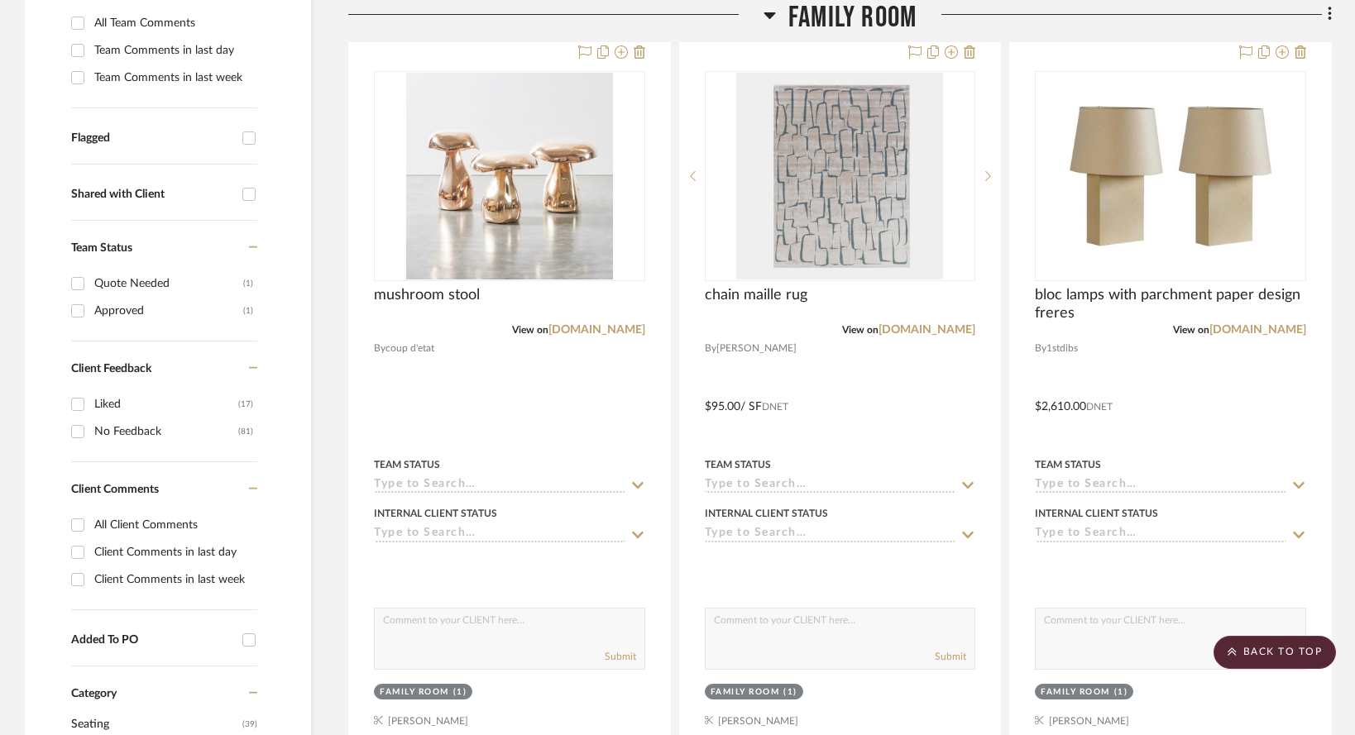
scroll to position [613, 0]
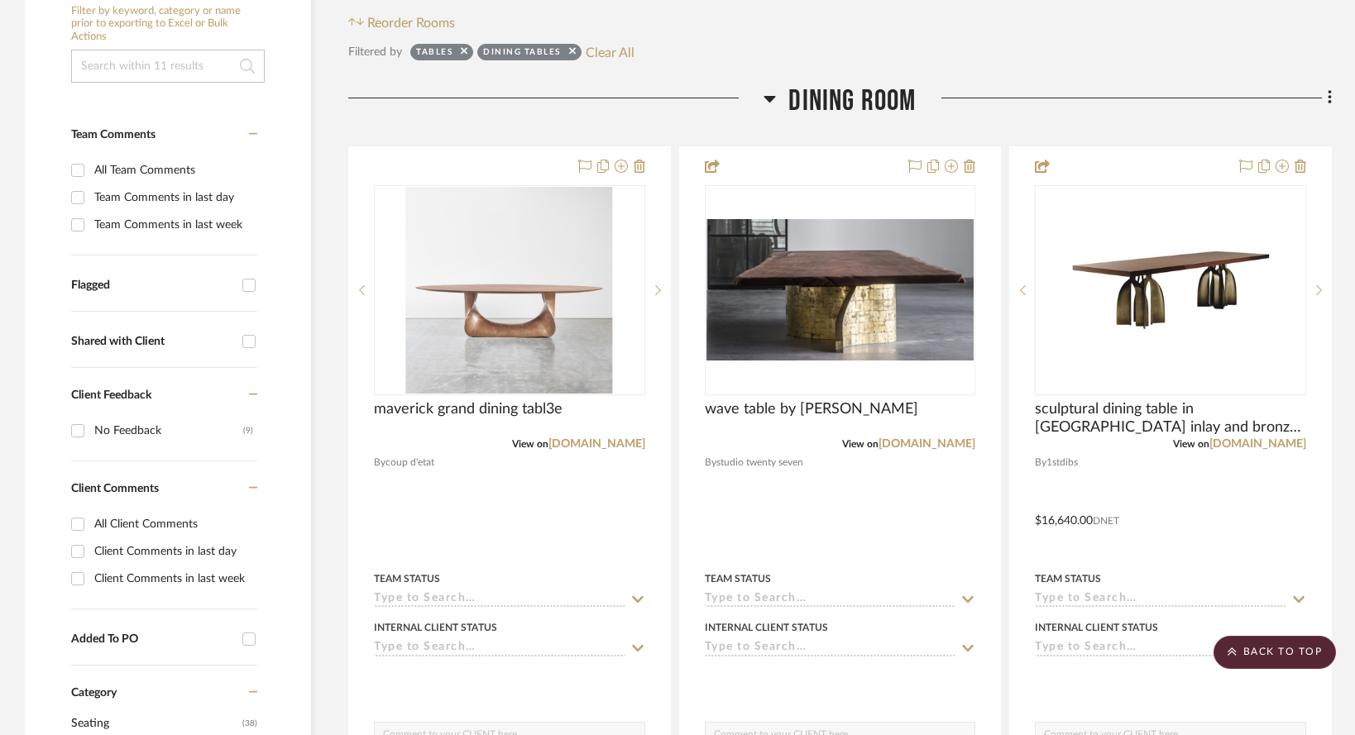
scroll to position [467, 0]
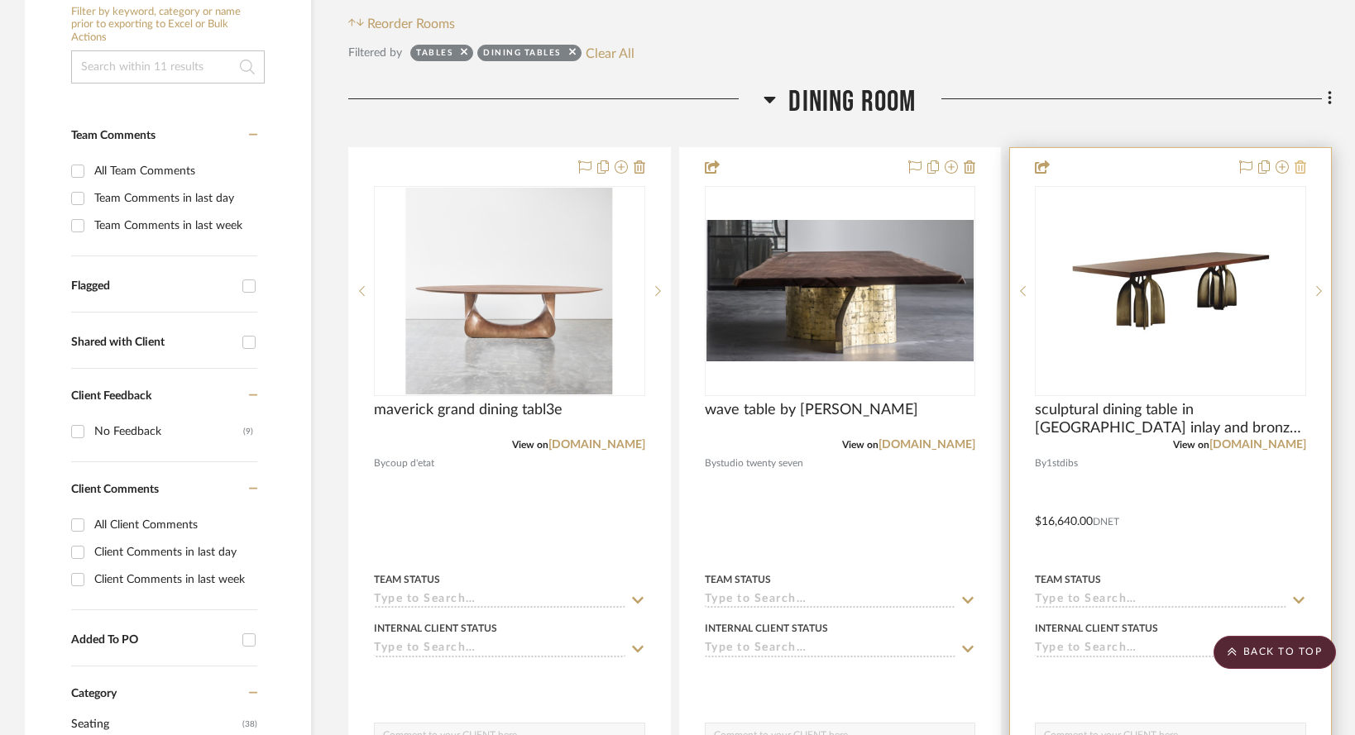
click at [1296, 160] on icon at bounding box center [1300, 166] width 12 height 13
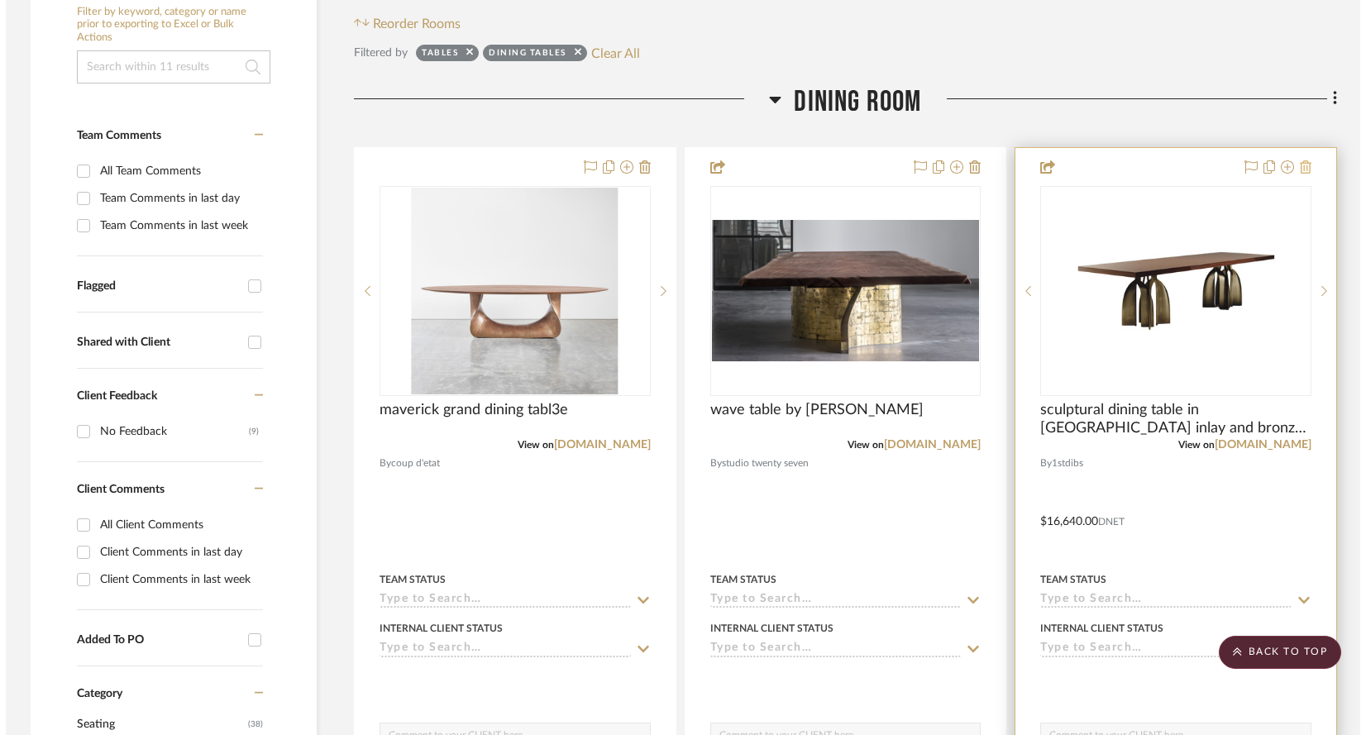
scroll to position [0, 0]
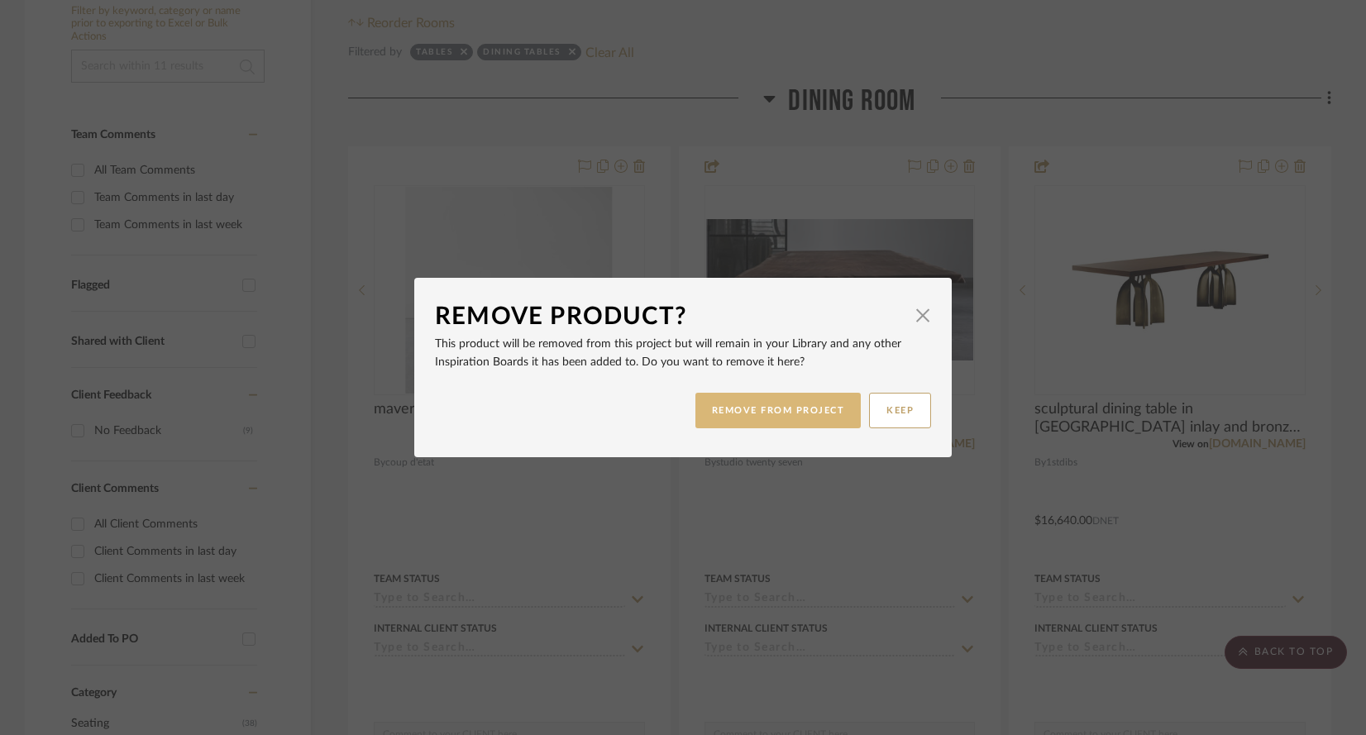
click at [782, 422] on button "REMOVE FROM PROJECT" at bounding box center [779, 411] width 166 height 36
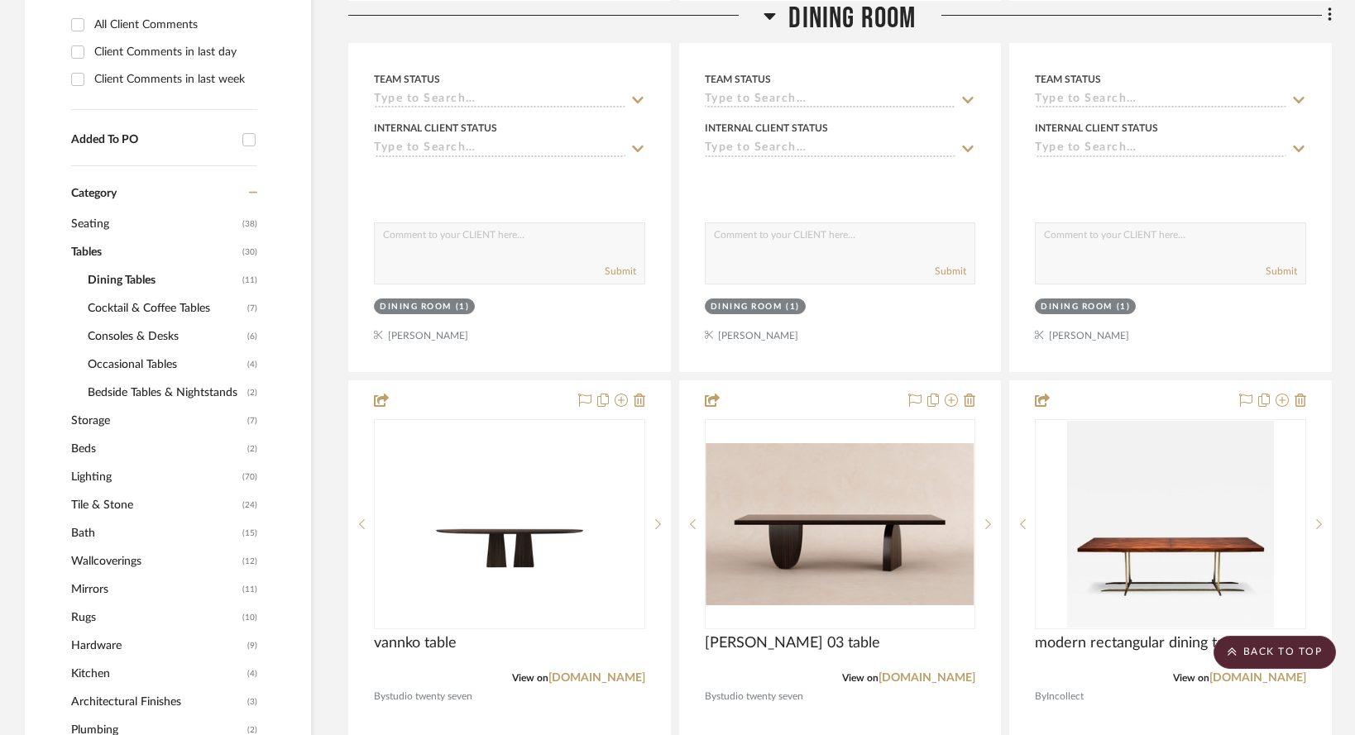
scroll to position [969, 0]
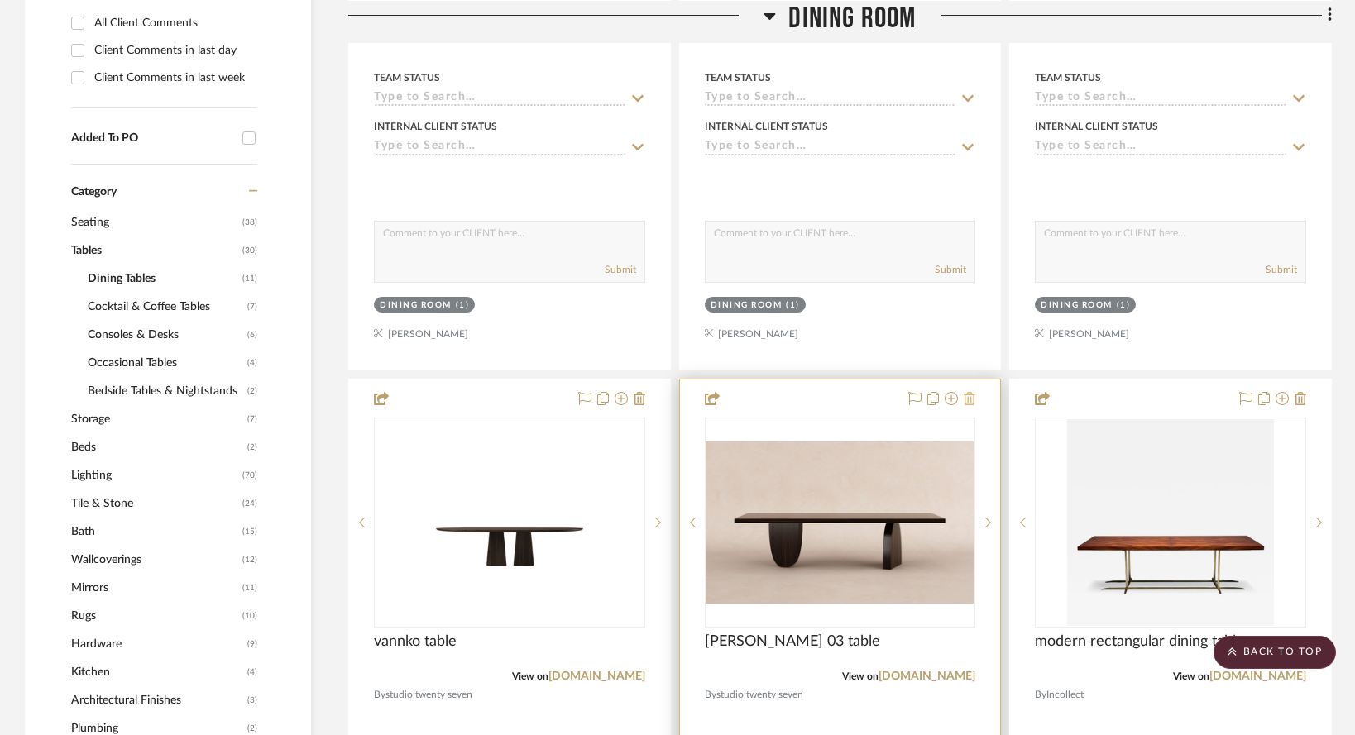
click at [969, 392] on icon at bounding box center [970, 398] width 12 height 13
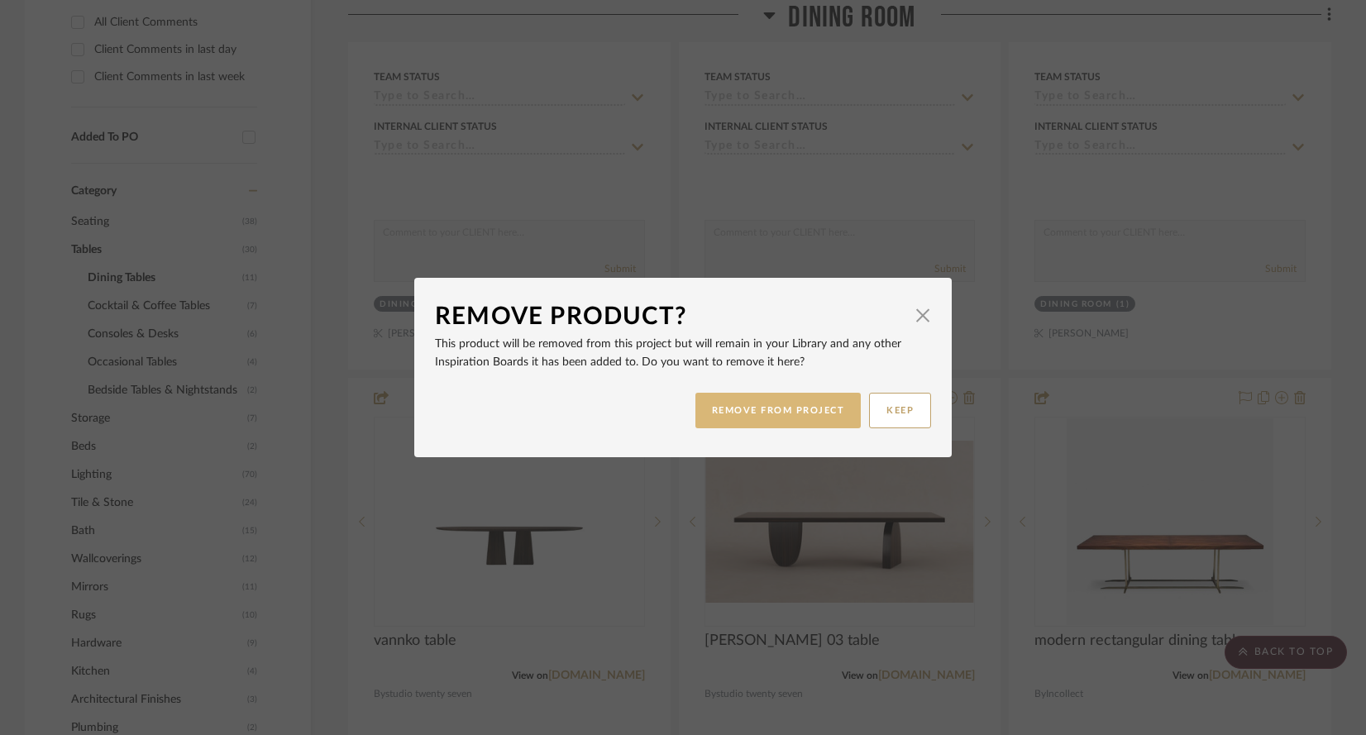
click at [733, 418] on button "REMOVE FROM PROJECT" at bounding box center [779, 411] width 166 height 36
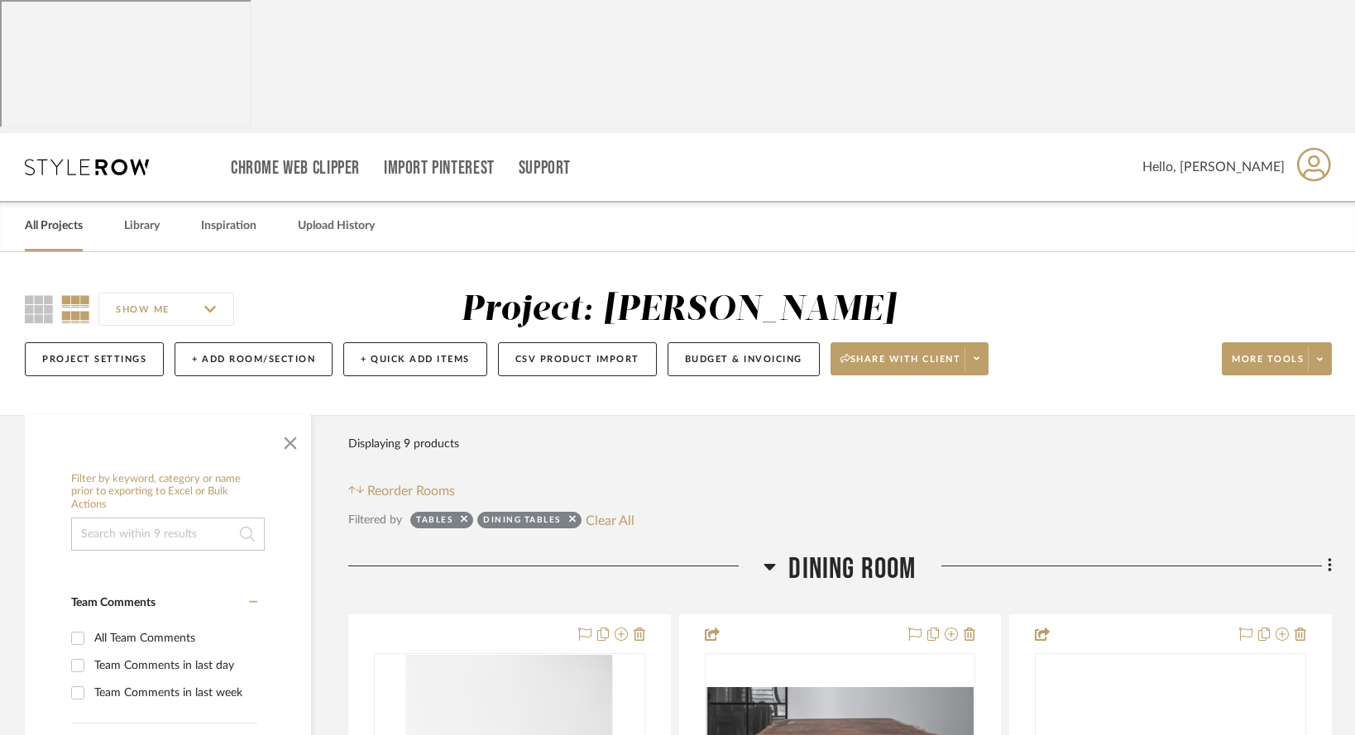
click at [38, 215] on link "All Projects" at bounding box center [54, 226] width 58 height 22
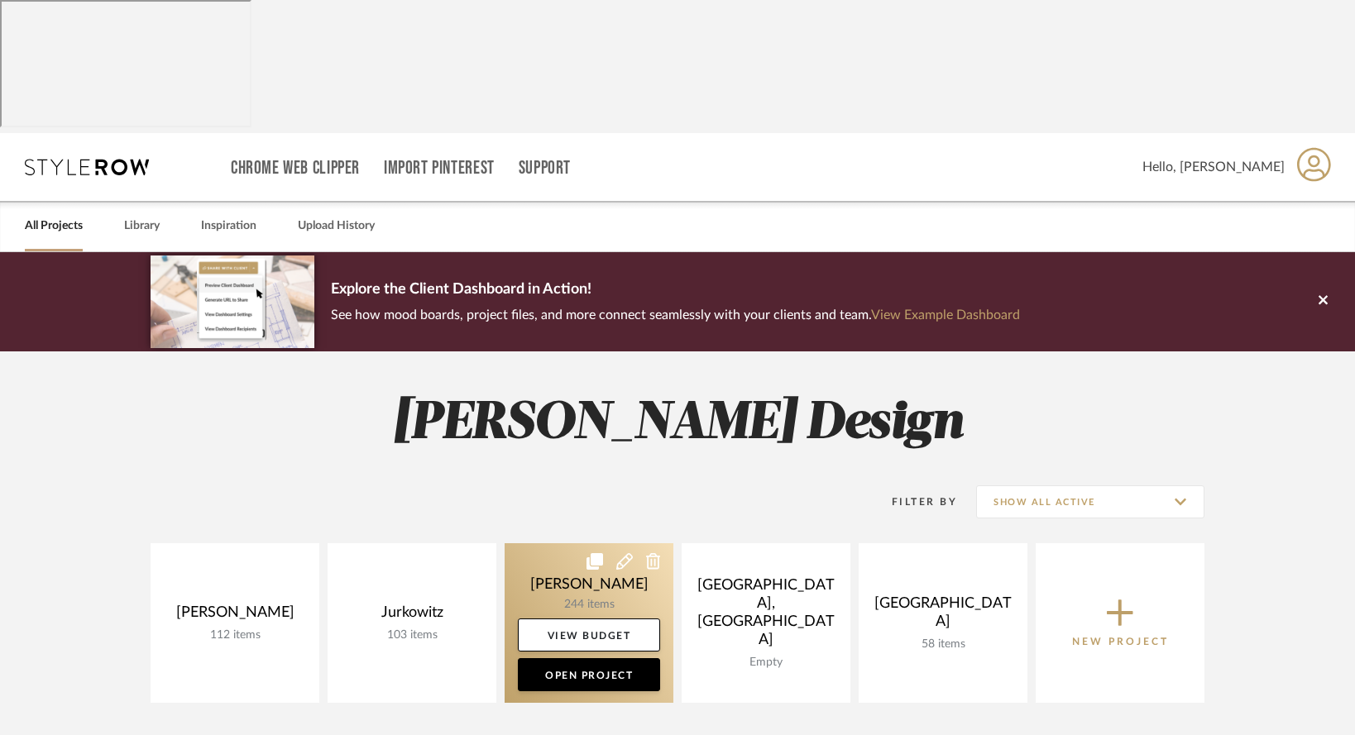
click at [610, 543] on link at bounding box center [589, 623] width 169 height 160
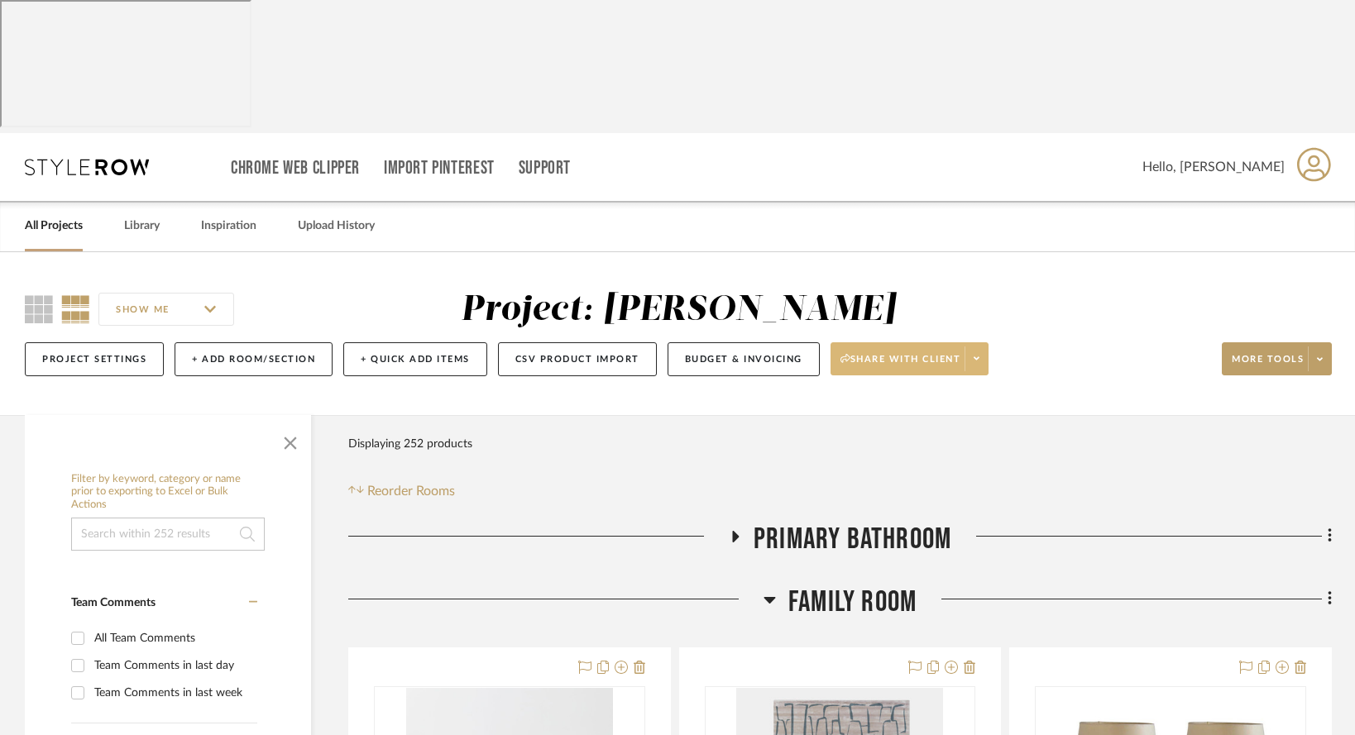
click at [976, 354] on icon at bounding box center [976, 358] width 6 height 9
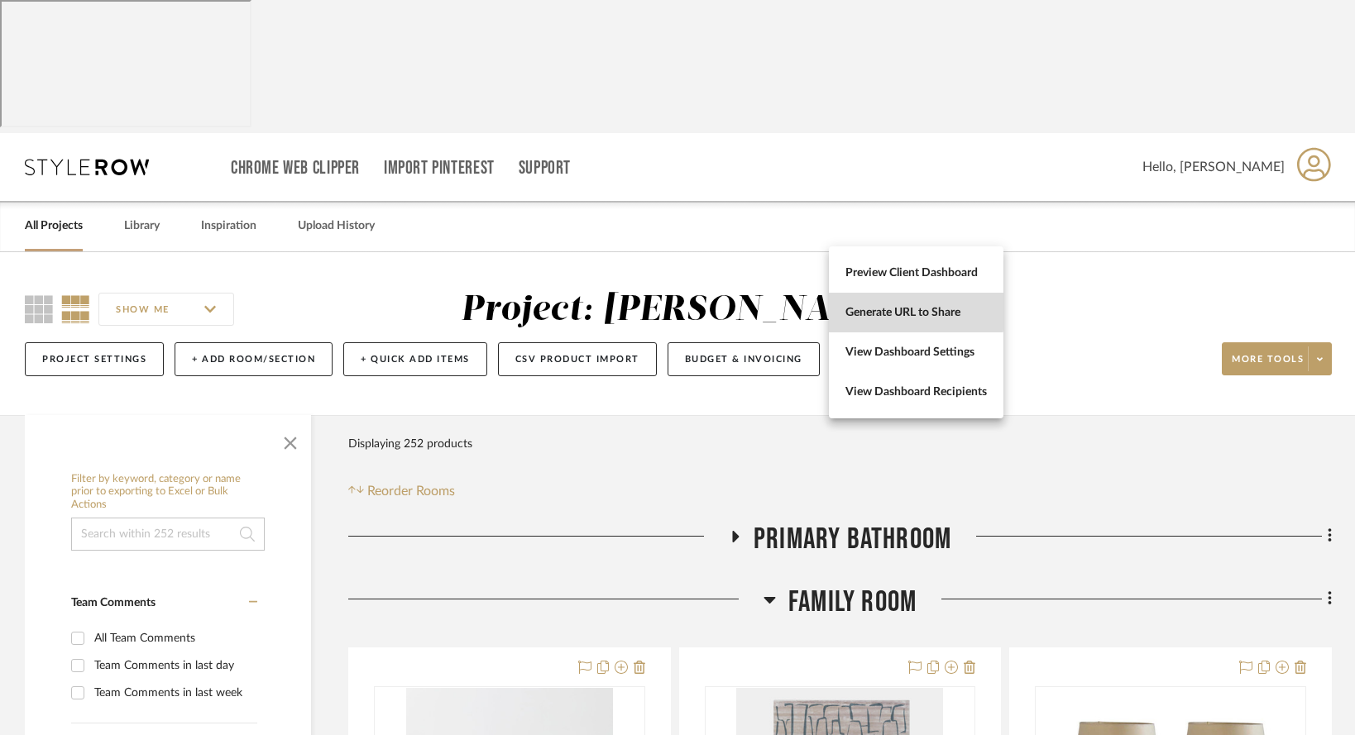
click at [877, 310] on span "Generate URL to Share" at bounding box center [915, 313] width 141 height 14
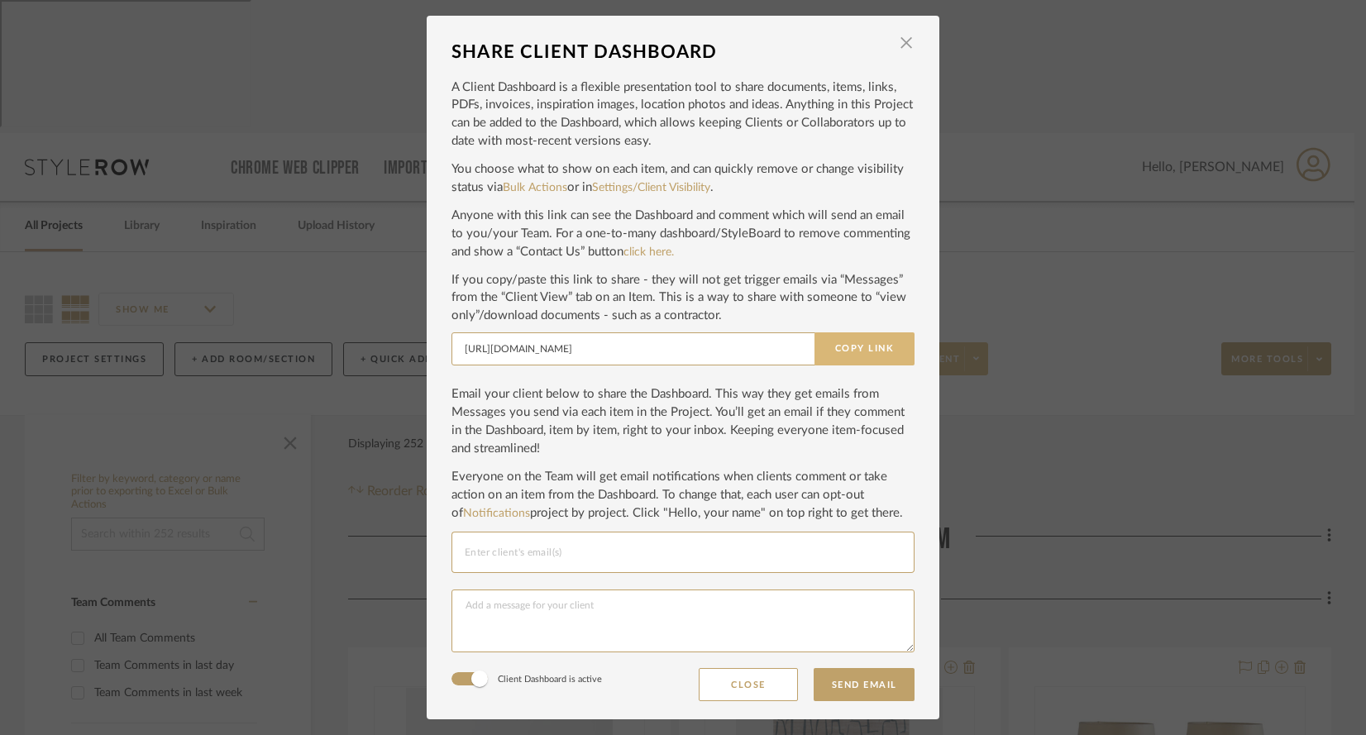
click at [861, 349] on button "Copy Link" at bounding box center [865, 348] width 100 height 33
